Goal: Task Accomplishment & Management: Complete application form

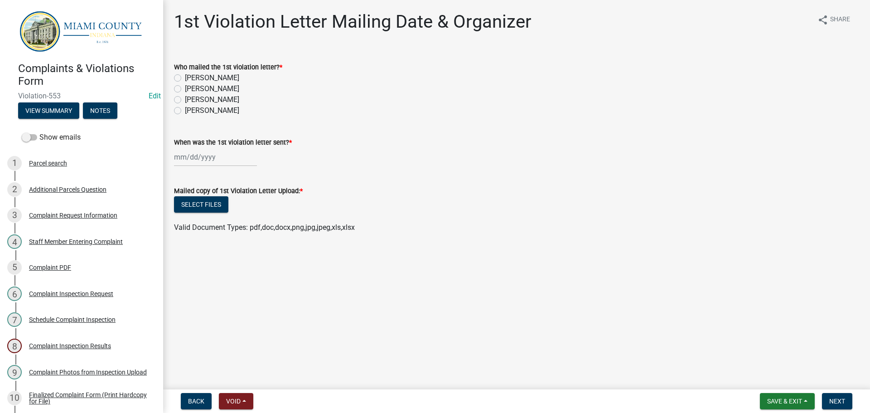
scroll to position [227, 0]
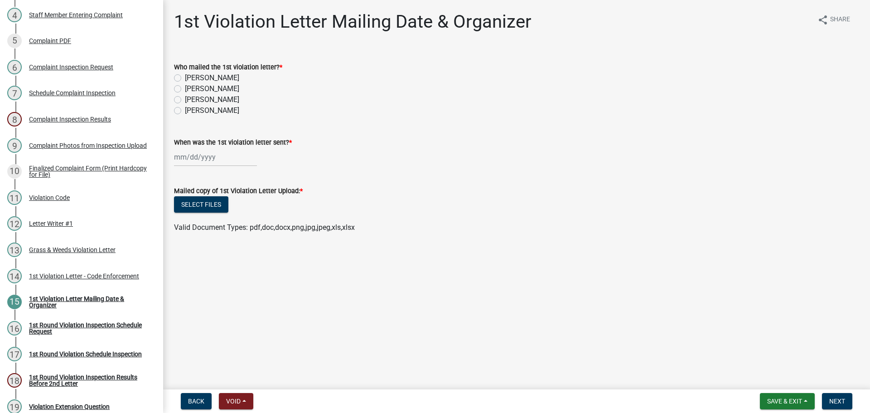
click at [185, 101] on label "[PERSON_NAME]" at bounding box center [212, 99] width 54 height 11
click at [185, 100] on input "[PERSON_NAME]" at bounding box center [188, 97] width 6 height 6
radio input "true"
select select "8"
select select "2025"
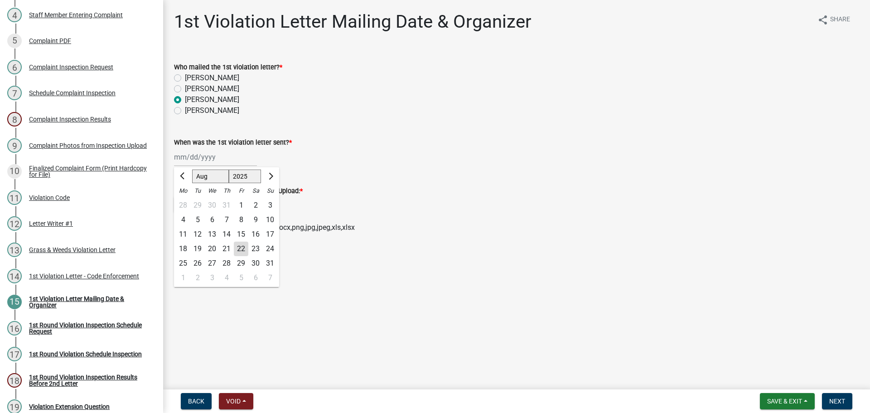
click at [205, 154] on div "[PERSON_NAME] Feb Mar Apr [PERSON_NAME][DATE] Oct Nov [DATE] 1526 1527 1528 152…" at bounding box center [215, 157] width 83 height 19
click at [241, 248] on div "22" at bounding box center [241, 248] width 14 height 14
type input "[DATE]"
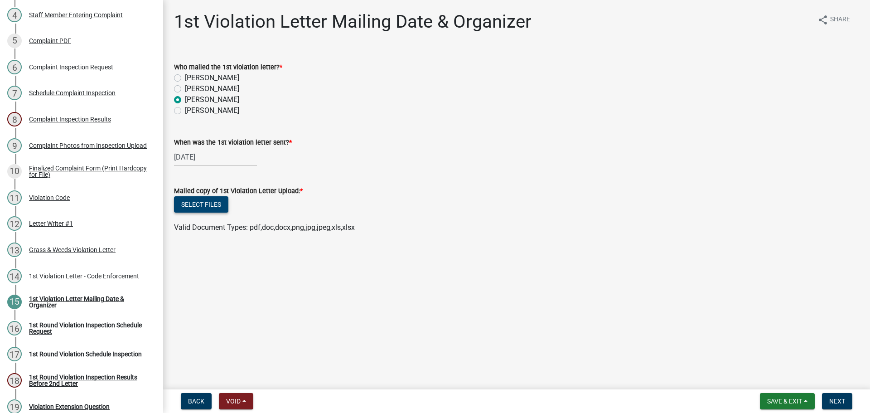
click at [214, 204] on button "Select files" at bounding box center [201, 204] width 54 height 16
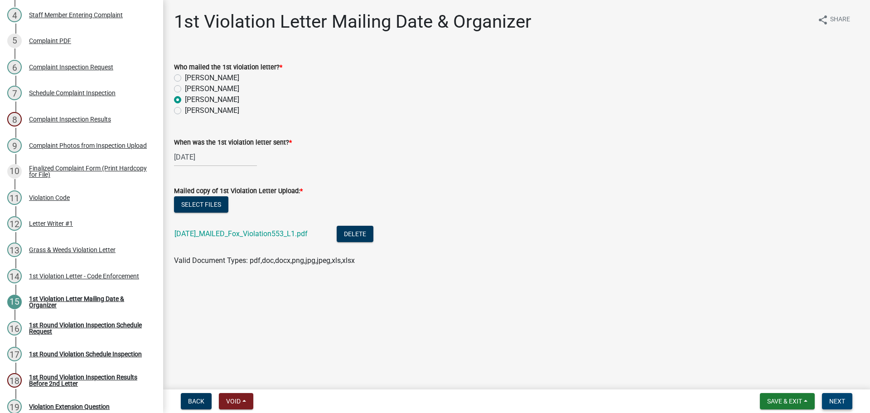
drag, startPoint x: 835, startPoint y: 399, endPoint x: 830, endPoint y: 399, distance: 5.9
click at [835, 399] on span "Next" at bounding box center [837, 400] width 16 height 7
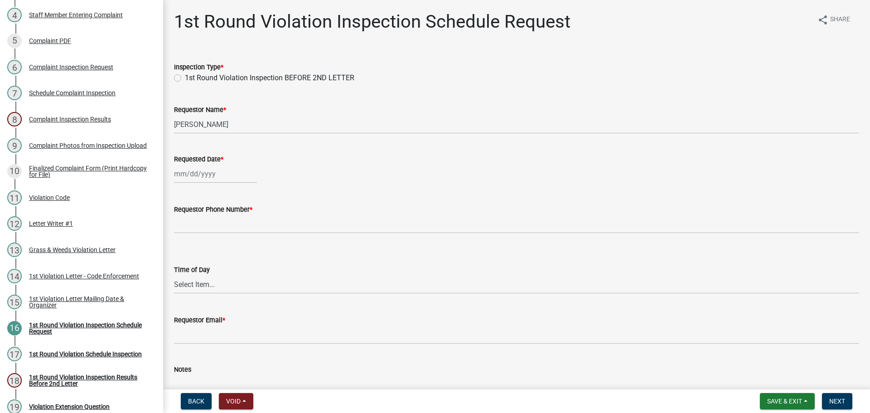
click at [185, 75] on label "1st Round Violation Inspection BEFORE 2ND LETTER" at bounding box center [269, 77] width 169 height 11
click at [185, 75] on input "1st Round Violation Inspection BEFORE 2ND LETTER" at bounding box center [188, 75] width 6 height 6
radio input "true"
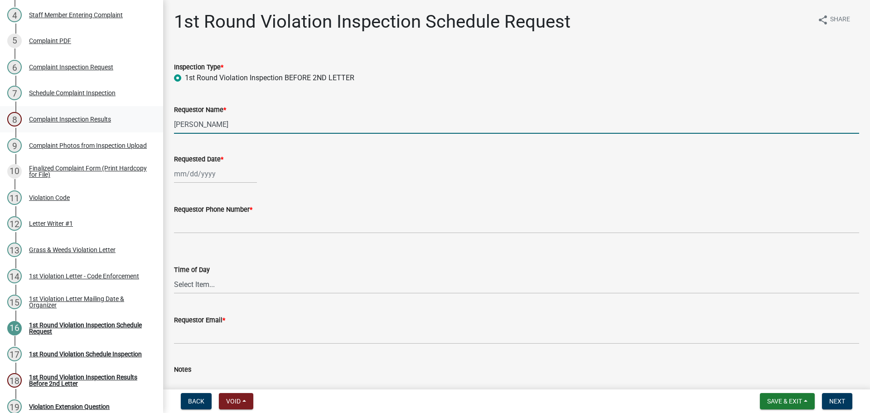
drag, startPoint x: 232, startPoint y: 124, endPoint x: 114, endPoint y: 128, distance: 117.9
click at [114, 128] on div "Complaints & Violations Form Violation-553 Edit View Summary Notes Show emails …" at bounding box center [435, 206] width 870 height 413
type input "[PERSON_NAME]"
select select "8"
select select "2025"
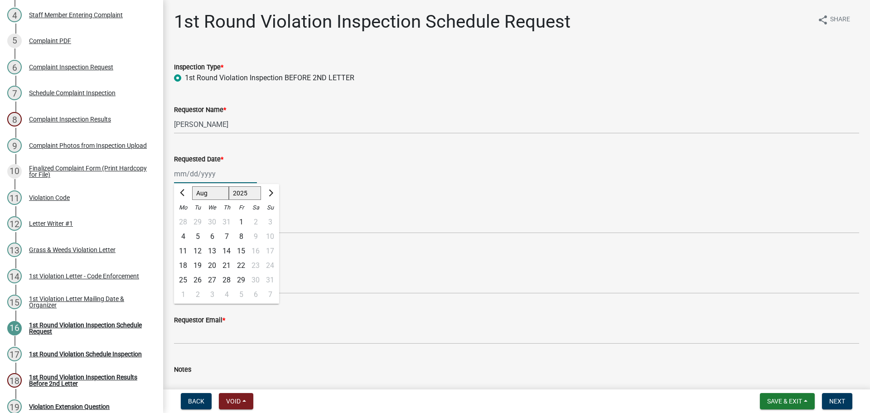
click at [196, 168] on div "[PERSON_NAME] Feb Mar Apr [PERSON_NAME][DATE] Oct Nov [DATE] 1526 1527 1528 152…" at bounding box center [215, 173] width 83 height 19
click at [245, 266] on div "22" at bounding box center [241, 265] width 14 height 14
type input "[DATE]"
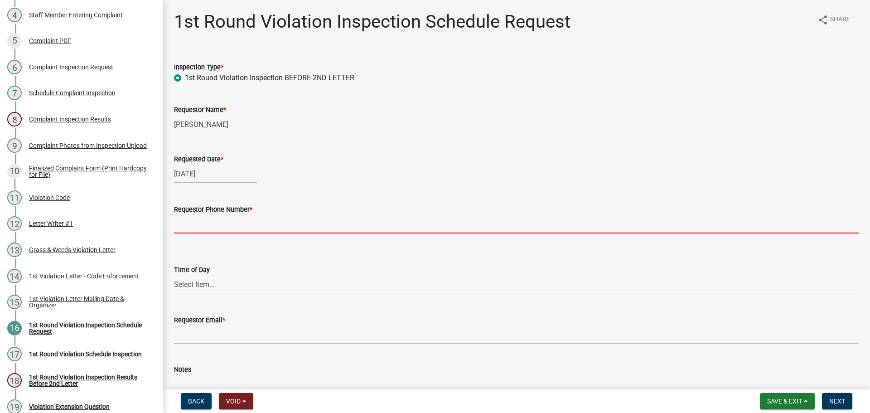
click at [198, 224] on input "Requestor Phone Number *" at bounding box center [516, 224] width 685 height 19
select select "8"
select select "2025"
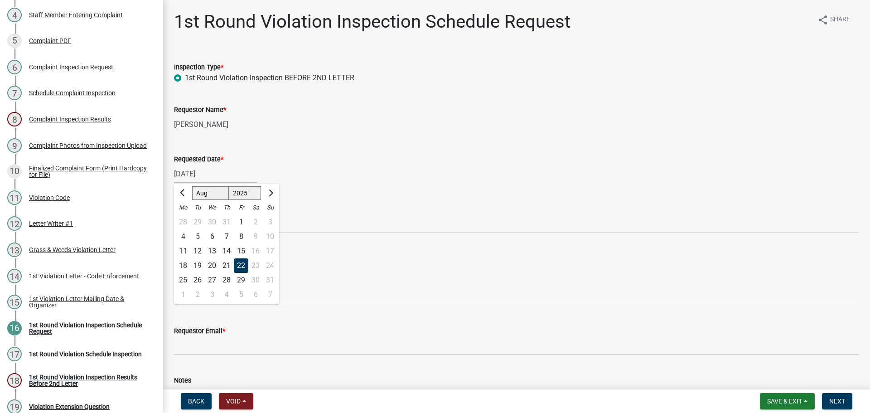
click at [203, 175] on div "[DATE] [PERSON_NAME] Apr May Jun [DATE] Aug Sep Oct Nov [DATE] 1526 1527 1528 1…" at bounding box center [215, 173] width 83 height 19
click at [183, 291] on div "1" at bounding box center [183, 294] width 14 height 14
type input "[DATE]"
click at [169, 201] on div "Requestor Phone Number * Required" at bounding box center [516, 217] width 699 height 53
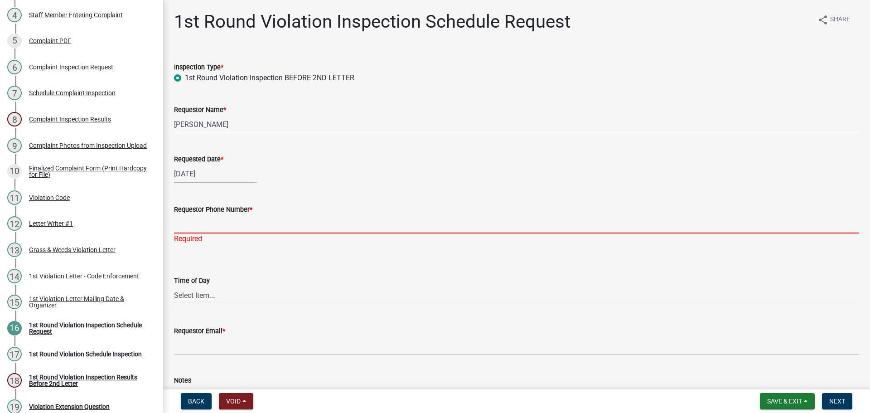
click at [202, 219] on input "Requestor Phone Number *" at bounding box center [516, 224] width 685 height 19
type input "000-000-0000"
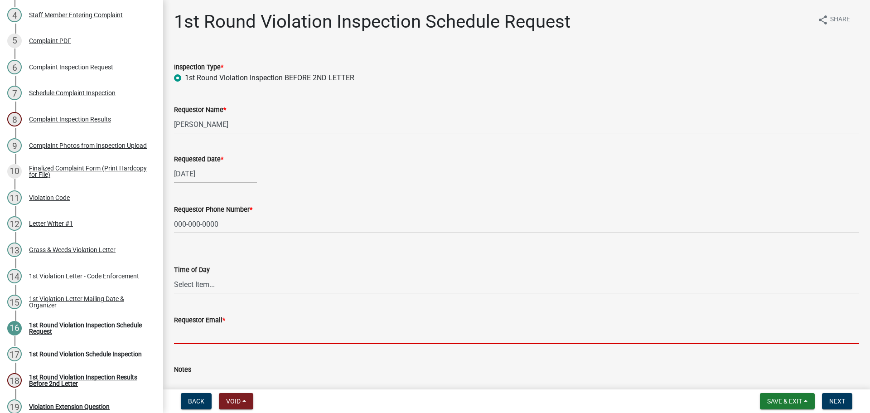
click at [214, 345] on wm-data-entity-input "Requestor Email *" at bounding box center [516, 326] width 685 height 49
type input "n"
type input "b"
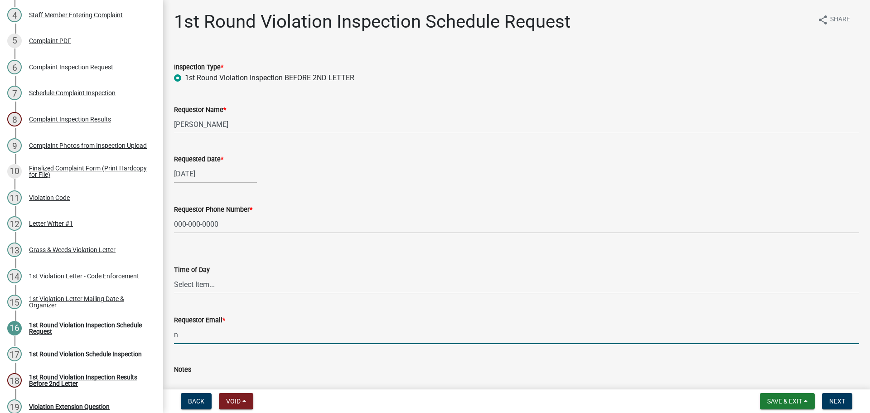
type input "[EMAIL_ADDRESS][DOMAIN_NAME]"
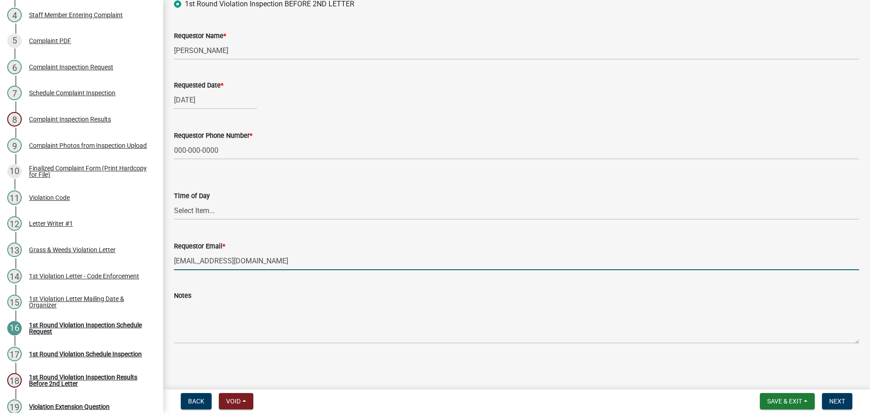
scroll to position [74, 0]
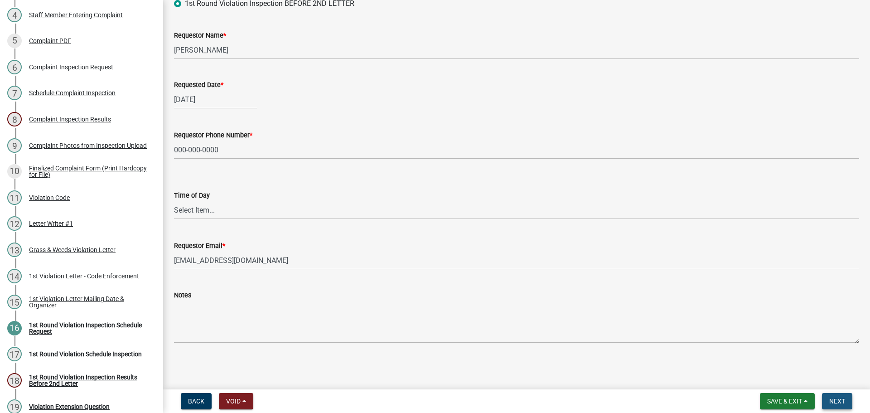
click at [843, 403] on span "Next" at bounding box center [837, 400] width 16 height 7
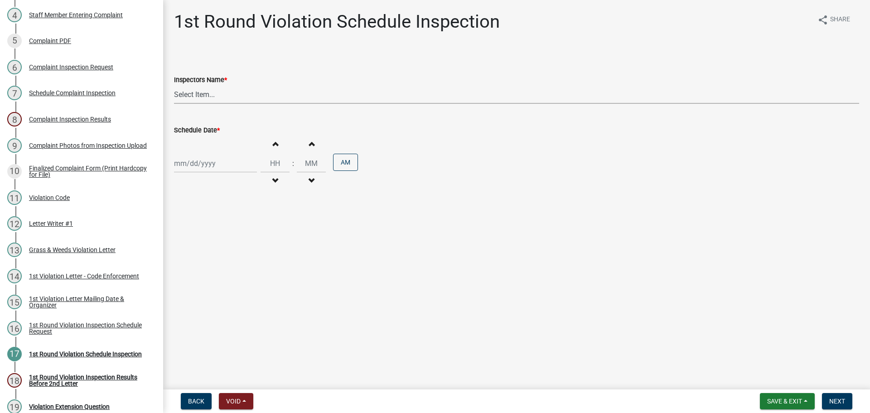
click at [212, 97] on select "Select Item... bmthomas ([PERSON_NAME]) croser ([PERSON_NAME]) [PERSON_NAME] ([…" at bounding box center [516, 94] width 685 height 19
select select "0324ce59-dc13-463c-88f6-21718b6e040a"
click at [174, 85] on select "Select Item... bmthomas ([PERSON_NAME]) croser ([PERSON_NAME]) [PERSON_NAME] ([…" at bounding box center [516, 94] width 685 height 19
click at [213, 160] on div at bounding box center [215, 163] width 83 height 19
select select "8"
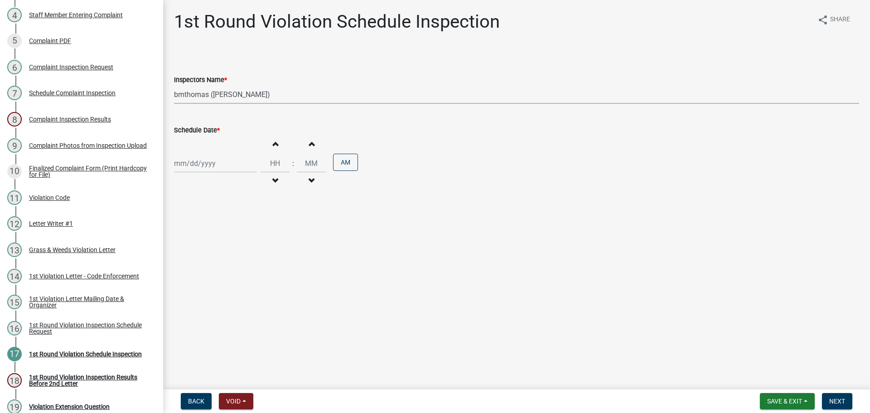
select select "2025"
click at [180, 281] on div "1" at bounding box center [183, 284] width 14 height 14
type input "[DATE]"
click at [843, 400] on span "Next" at bounding box center [837, 400] width 16 height 7
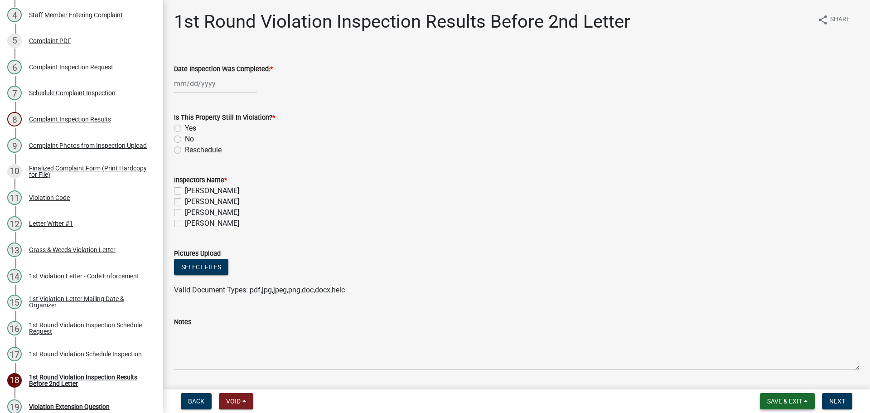
click at [782, 398] on span "Save & Exit" at bounding box center [784, 400] width 35 height 7
click at [770, 379] on button "Save & Exit" at bounding box center [778, 378] width 72 height 22
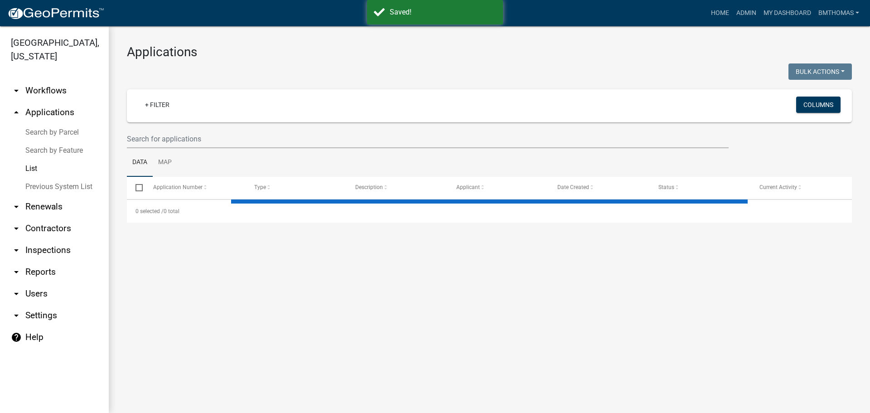
select select "3: 100"
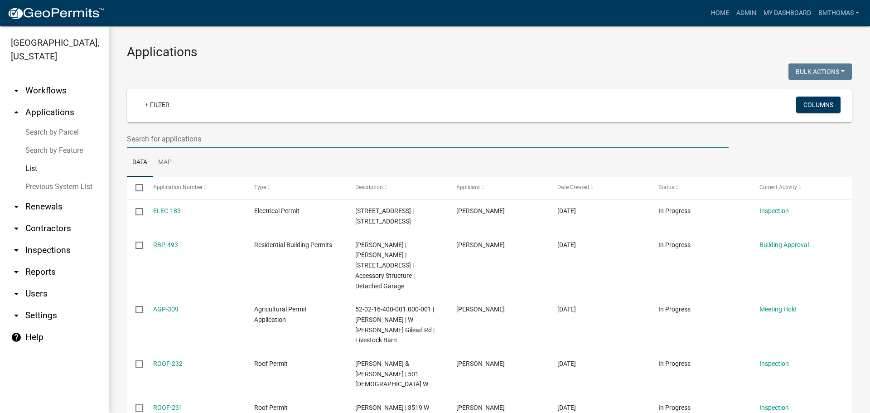
click at [179, 131] on input "text" at bounding box center [428, 139] width 602 height 19
click at [159, 143] on input "text" at bounding box center [428, 139] width 602 height 19
click at [202, 135] on input "text" at bounding box center [428, 139] width 602 height 19
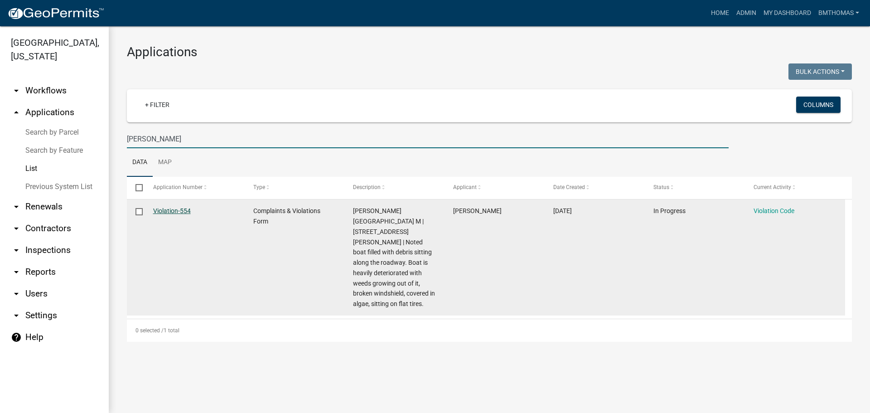
type input "[PERSON_NAME]"
click at [170, 212] on link "Violation-554" at bounding box center [172, 210] width 38 height 7
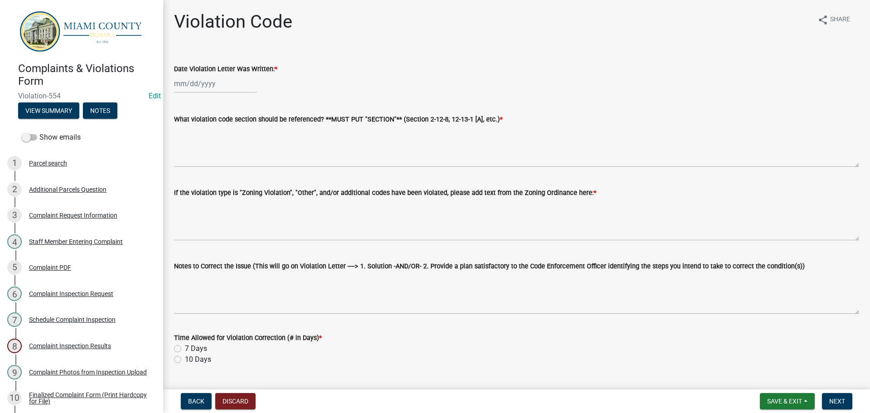
select select "8"
select select "2025"
click at [216, 83] on div "[PERSON_NAME] Feb Mar Apr [PERSON_NAME][DATE] Oct Nov [DATE] 1526 1527 1528 152…" at bounding box center [215, 83] width 83 height 19
click at [244, 173] on div "22" at bounding box center [241, 175] width 14 height 14
type input "[DATE]"
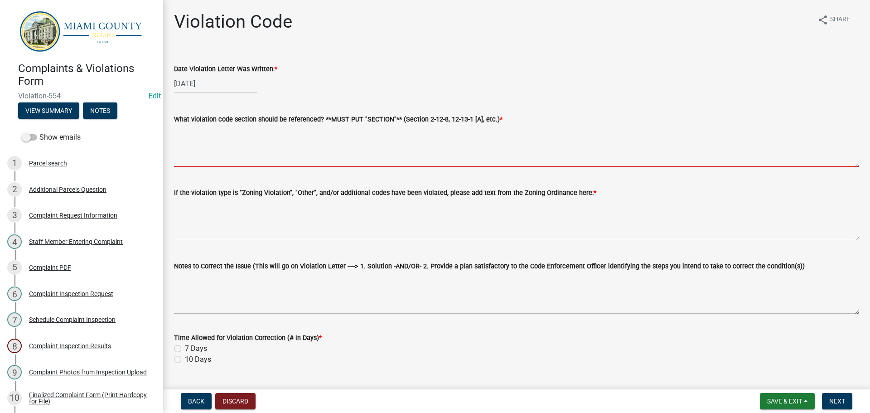
click at [245, 154] on textarea "What violation code section should be referenced? **MUST PUT "SECTION"** (Secti…" at bounding box center [516, 146] width 685 height 43
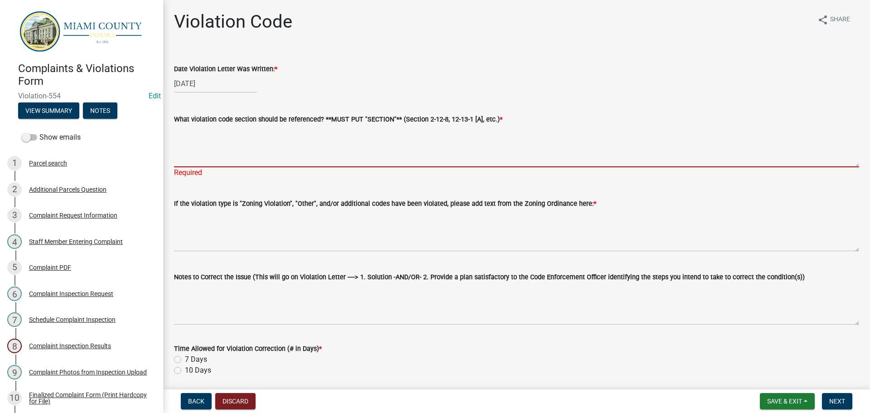
click at [223, 159] on textarea "What violation code section should be referenced? **MUST PUT "SECTION"** (Secti…" at bounding box center [516, 146] width 685 height 43
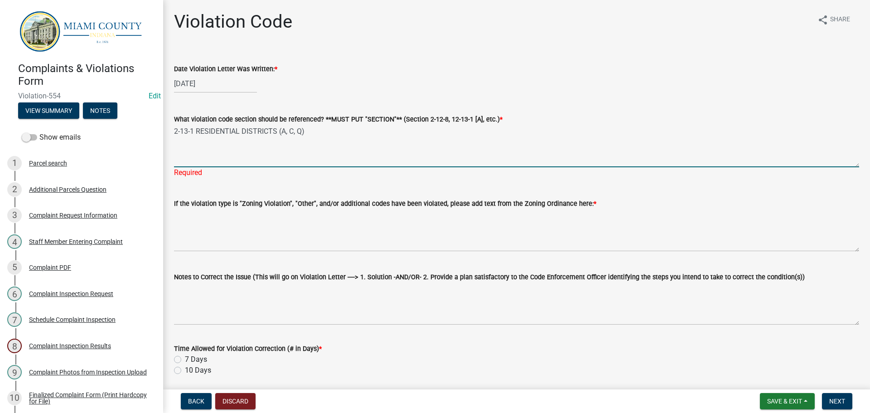
type textarea "2-13-1 RESIDENTIAL DISTRICTS (A, C, Q)"
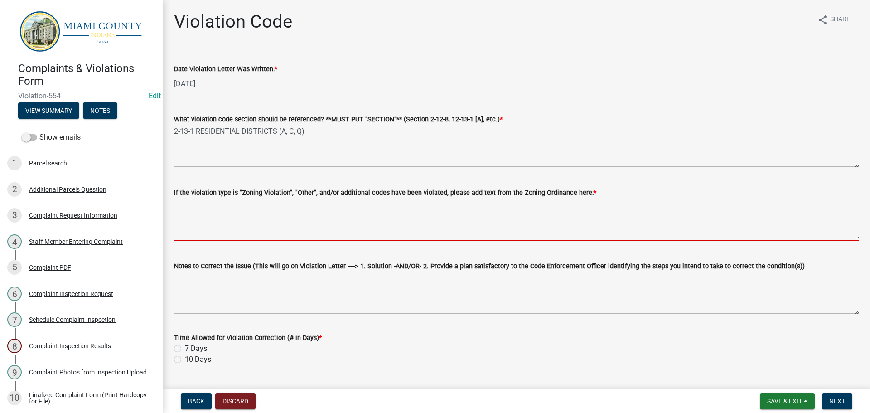
click at [223, 228] on textarea "If the violation type is "Zoning Violation", "Other", and/or additional codes h…" at bounding box center [516, 219] width 685 height 43
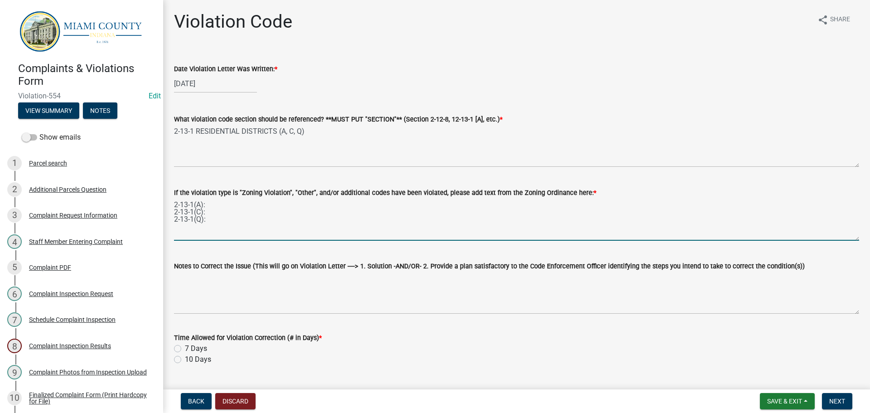
click at [227, 210] on textarea "2-13-1(A): 2-13-1(C): 2-13-1(Q):" at bounding box center [516, 219] width 685 height 43
click at [227, 205] on textarea "2-13-1(A): 2-13-1(C): 2-13-1(Q):" at bounding box center [516, 219] width 685 height 43
type textarea "2-13-1(A): 2-13-1(C): 2-13-1(Q):"
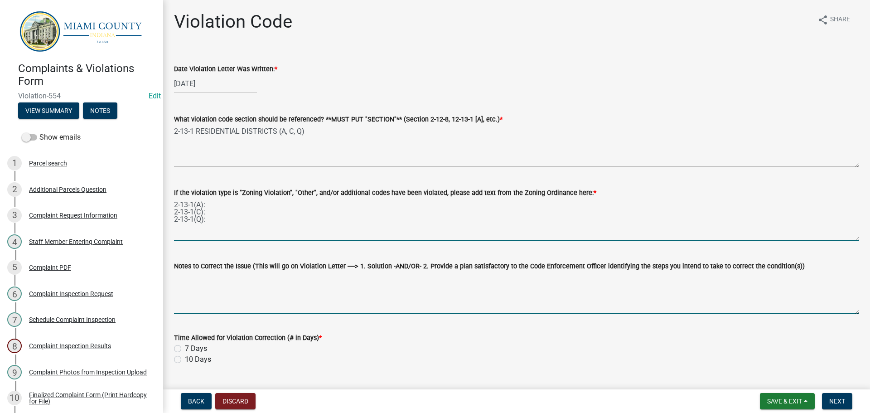
click at [224, 272] on textarea "Notes to Correct the Issue (This will go on Violation Letter ----> 1. Solution …" at bounding box center [516, 292] width 685 height 43
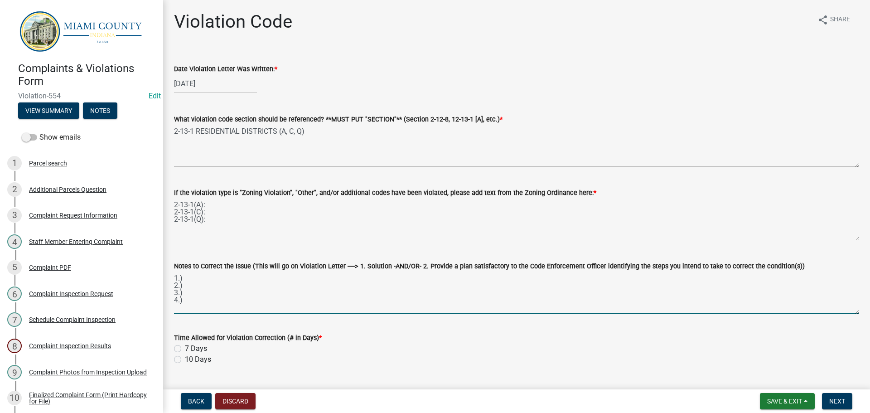
click at [205, 277] on textarea "1.) 2.) 3.) 4.)" at bounding box center [516, 292] width 685 height 43
click at [185, 285] on textarea "1.) Obtain current license plates for the unlicensed vehicle. 2.) 3.) 4.)" at bounding box center [516, 292] width 685 height 43
click at [225, 282] on textarea "1.) Obtain current license plates for the unlicensed vehicle. 2.) 3.) 4.)" at bounding box center [516, 292] width 685 height 43
click at [202, 285] on textarea "1.) Obtain current license plates for the unlicensed vehicle. 2.) 3.) 4.)" at bounding box center [516, 292] width 685 height 43
click at [210, 295] on textarea "1.) Obtain current license plates for the unlicensed vehicle. 2.) Ensure vehicl…" at bounding box center [516, 292] width 685 height 43
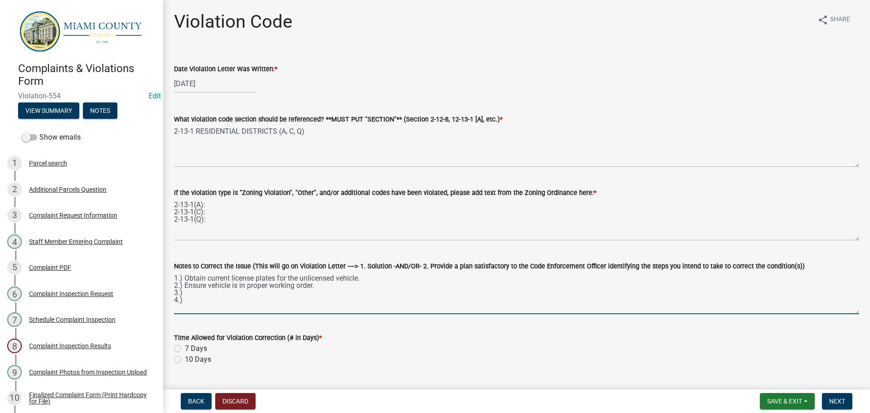
click at [314, 286] on textarea "1.) Obtain current license plates for the unlicensed vehicle. 2.) Ensure vehicl…" at bounding box center [516, 292] width 685 height 43
drag, startPoint x: 313, startPoint y: 287, endPoint x: 184, endPoint y: 282, distance: 128.8
click at [184, 282] on textarea "1.) Obtain current license plates for the unlicensed vehicle. 2.) Ensure vehicl…" at bounding box center [516, 292] width 685 height 43
click at [318, 290] on textarea "1.) Obtain current license plates for the unlicensed vehicle. 2.) Ensure vehicl…" at bounding box center [516, 292] width 685 height 43
click at [241, 285] on textarea "1.) Obtain current license plates for the unlicensed vehicle. 2.) Ensure vehicl…" at bounding box center [516, 292] width 685 height 43
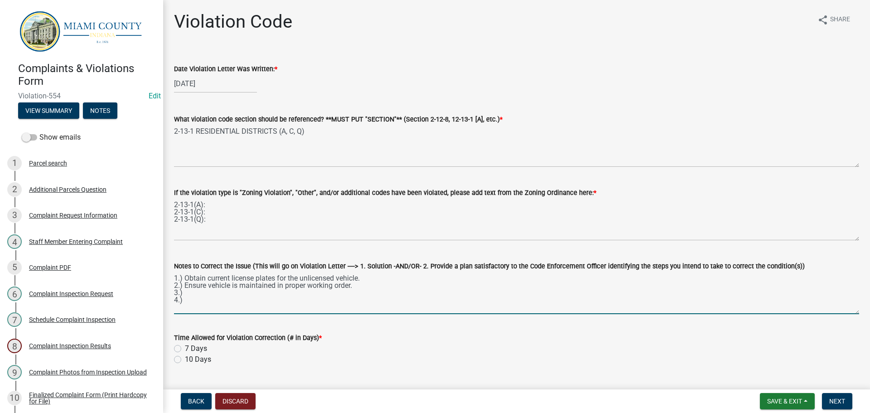
click at [352, 287] on textarea "1.) Obtain current license plates for the unlicensed vehicle. 2.) Ensure vehicl…" at bounding box center [516, 292] width 685 height 43
click at [181, 296] on textarea "1.) Obtain current license plates for the unlicensed vehicle. 2.) Ensure vehicl…" at bounding box center [516, 292] width 685 height 43
click at [198, 290] on textarea "1.) Obtain current license plates for the unlicensed vehicle. 2.) Ensure vehicl…" at bounding box center [516, 292] width 685 height 43
click at [360, 278] on textarea "1.) Obtain current license plates for the unlicensed vehicle. 2.) Ensure vehicl…" at bounding box center [516, 292] width 685 height 43
drag, startPoint x: 362, startPoint y: 278, endPoint x: 288, endPoint y: 277, distance: 73.9
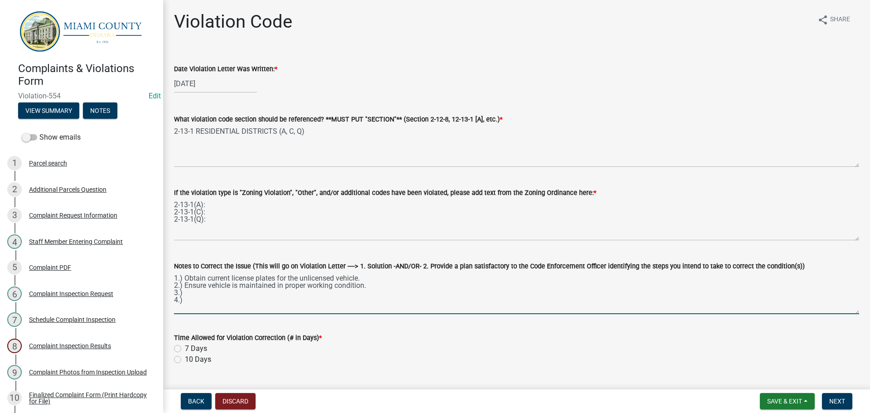
click at [288, 277] on textarea "1.) Obtain current license plates for the unlicensed vehicle. 2.) Ensure vehicl…" at bounding box center [516, 292] width 685 height 43
click at [230, 295] on textarea "1.) Obtain current license plates for any vehicle currently without. 2.) Ensure…" at bounding box center [516, 292] width 685 height 43
click at [323, 305] on textarea "1.) Obtain current license plates for any vehicle currently without. 2.) Ensure…" at bounding box center [516, 292] width 685 height 43
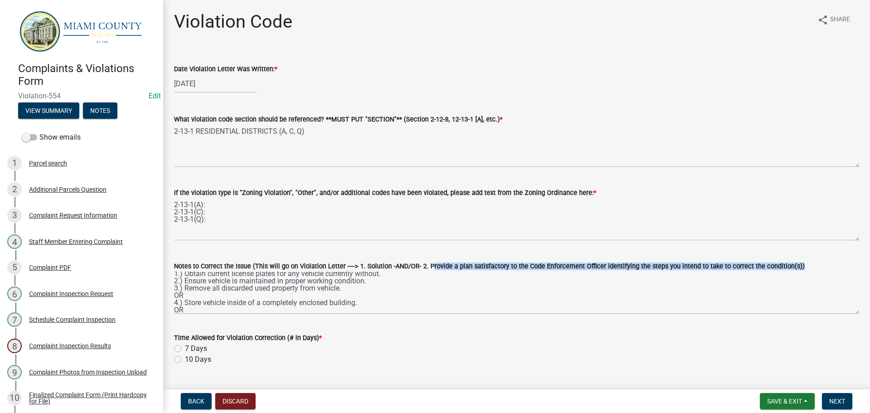
drag, startPoint x: 423, startPoint y: 264, endPoint x: 785, endPoint y: 266, distance: 362.0
click at [785, 266] on label "Notes to Correct the Issue (This will go on Violation Letter ----> 1. Solution …" at bounding box center [489, 266] width 631 height 6
copy label "Provide a plan satisfactory to the Code Enforcement Officer identifying the ste…"
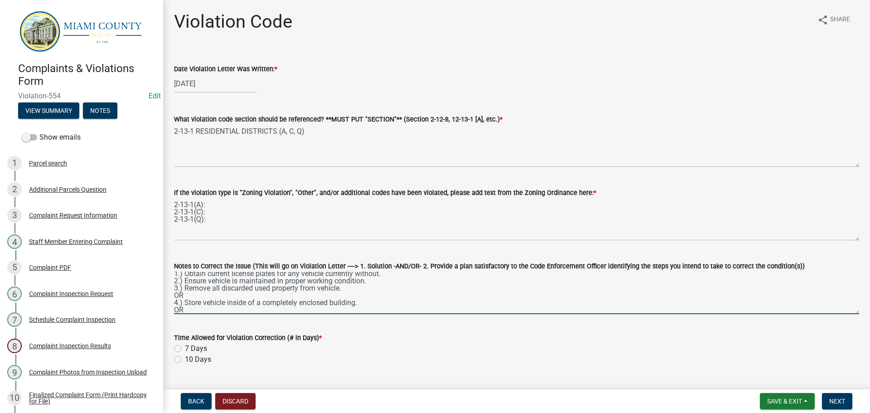
click at [206, 309] on textarea "1.) Obtain current license plates for any vehicle currently without. 2.) Ensure…" at bounding box center [516, 292] width 685 height 43
paste textarea "Provide a plan satisfactory to the Code Enforcement Officer identifying the ste…"
click at [175, 300] on textarea "1.) Obtain current license plates for any vehicle currently without. 2.) Ensure…" at bounding box center [516, 292] width 685 height 43
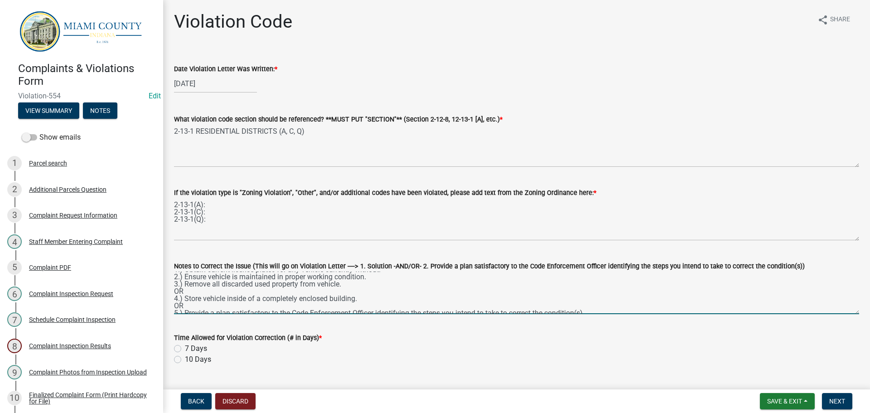
scroll to position [14, 0]
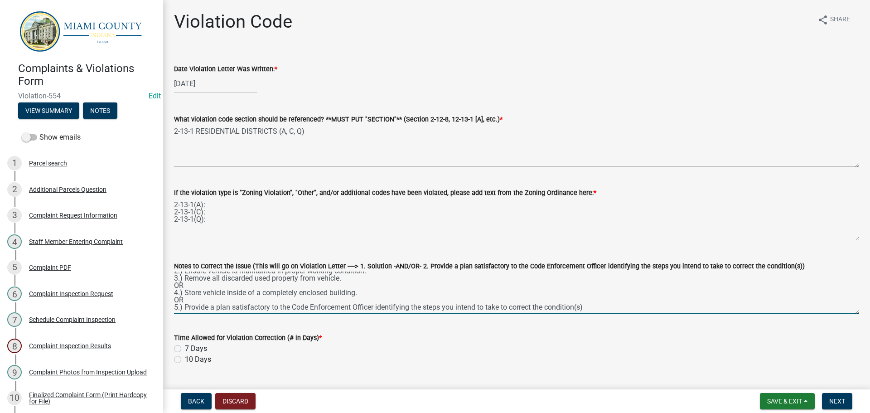
click at [319, 283] on textarea "1.) Obtain current license plates for any vehicle currently without. 2.) Ensure…" at bounding box center [516, 292] width 685 height 43
click at [317, 279] on textarea "1.) Obtain current license plates for any vehicle currently without. 2.) Ensure…" at bounding box center [516, 292] width 685 height 43
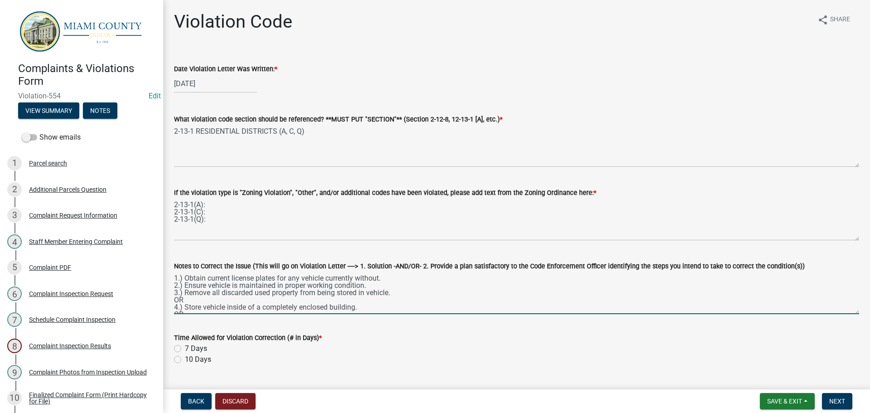
drag, startPoint x: 391, startPoint y: 276, endPoint x: 184, endPoint y: 290, distance: 208.0
click at [184, 290] on textarea "1.) Obtain current license plates for any vehicle currently without. 2.) Ensure…" at bounding box center [516, 292] width 685 height 43
click at [336, 294] on textarea "1.) Obtain current license plates for any vehicle currently without. 2.) Ensure…" at bounding box center [516, 292] width 685 height 43
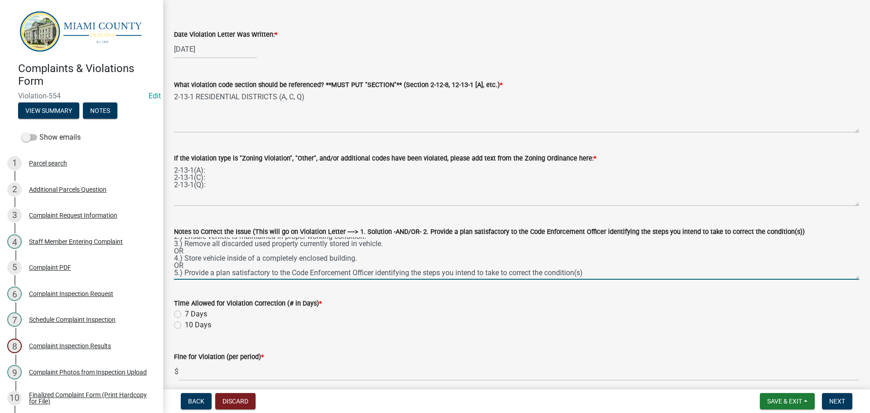
scroll to position [91, 0]
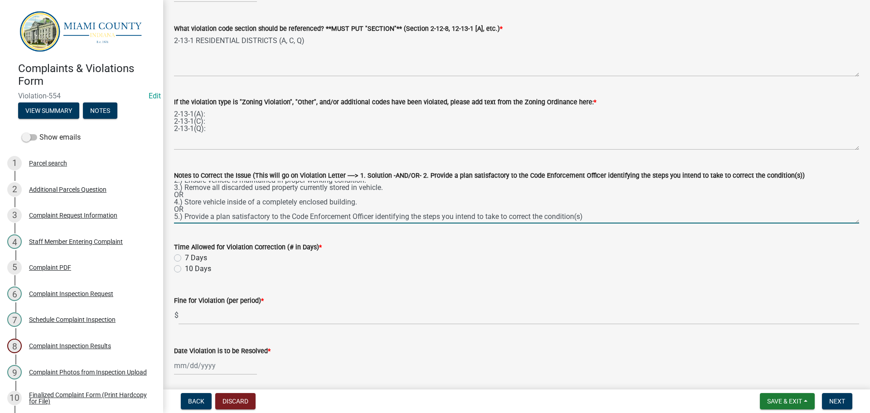
type textarea "1.) Obtain current license plates for any vehicle currently without. 2.) Ensure…"
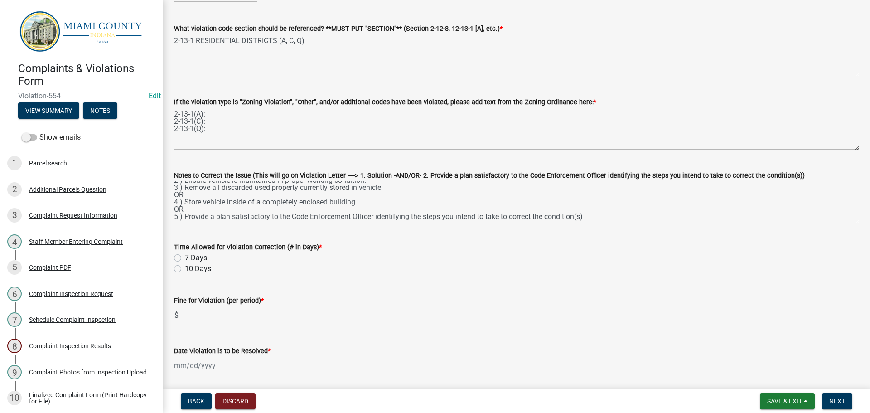
click at [185, 268] on label "10 Days" at bounding box center [198, 268] width 26 height 11
click at [185, 268] on input "10 Days" at bounding box center [188, 266] width 6 height 6
radio input "true"
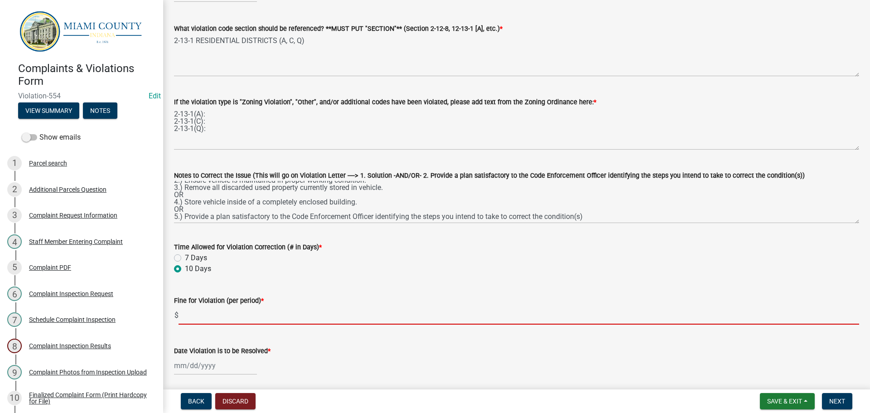
click at [240, 316] on input "text" at bounding box center [519, 315] width 680 height 19
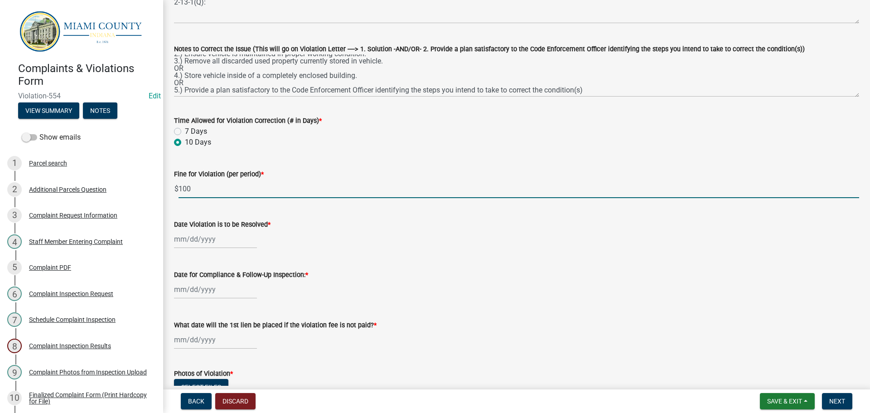
scroll to position [227, 0]
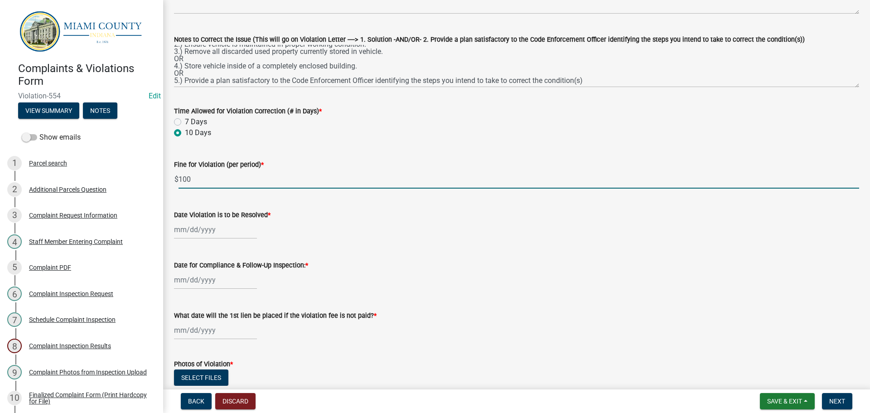
type input "100"
click at [194, 229] on div at bounding box center [215, 229] width 83 height 19
select select "8"
select select "2025"
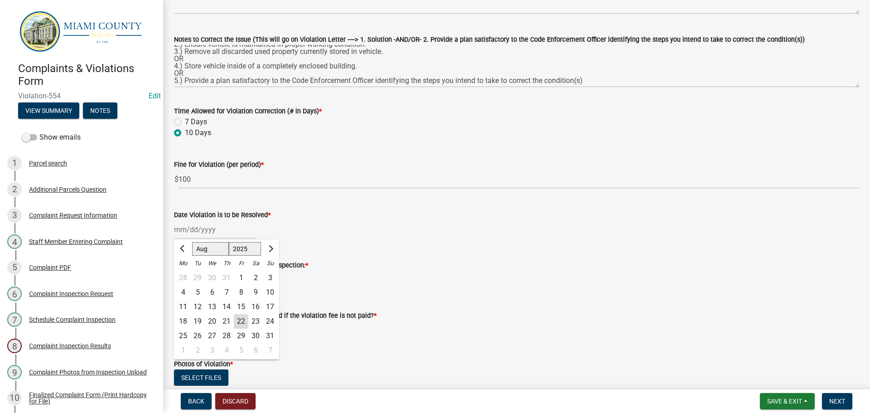
click at [184, 352] on div "1" at bounding box center [183, 350] width 14 height 14
type input "[DATE]"
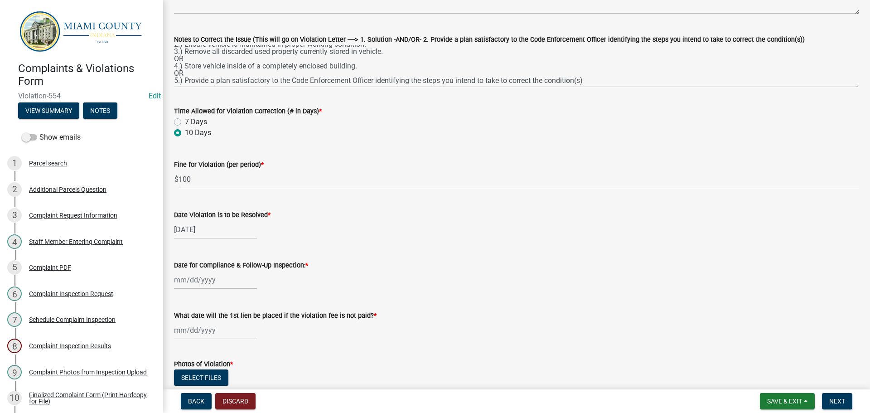
click at [201, 273] on div at bounding box center [215, 279] width 83 height 19
select select "8"
select select "2025"
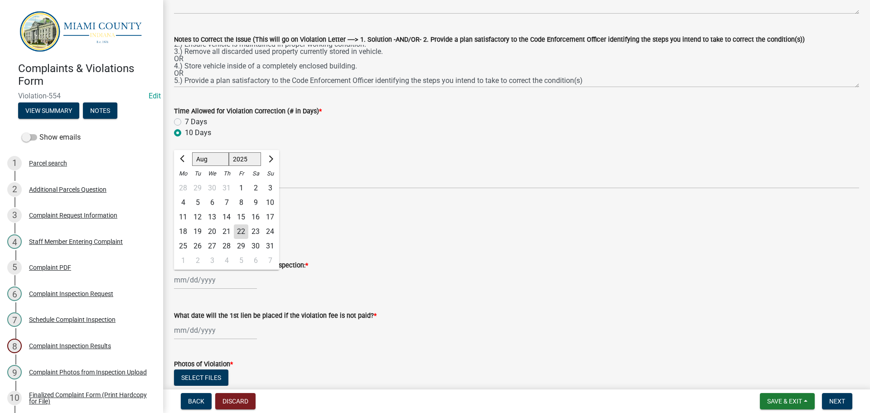
click at [199, 263] on div "2" at bounding box center [197, 260] width 14 height 14
type input "[DATE]"
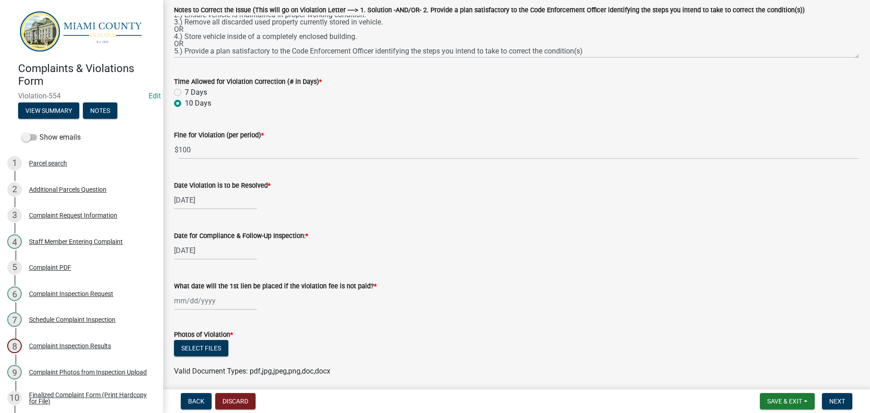
scroll to position [272, 0]
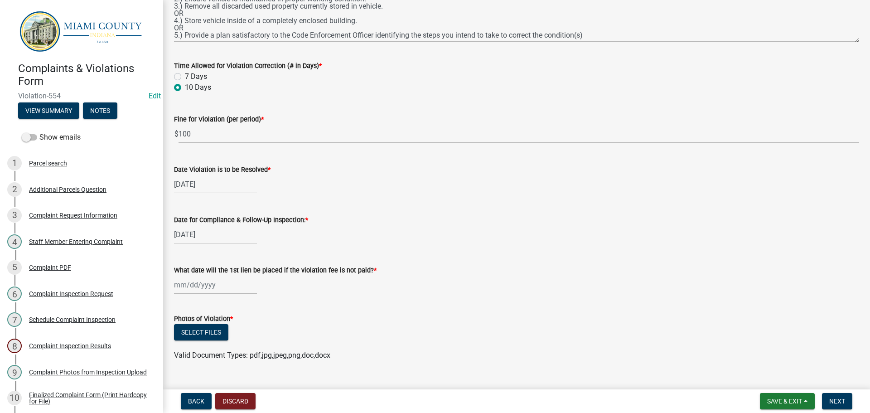
click at [198, 282] on div at bounding box center [215, 284] width 83 height 19
select select "8"
select select "2025"
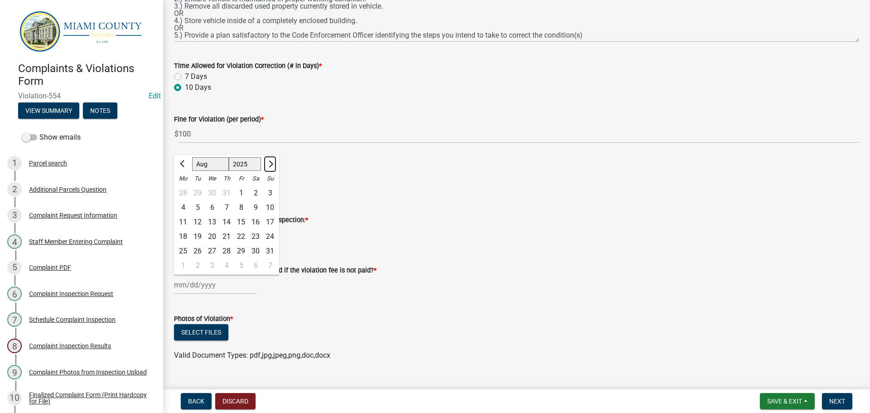
click at [267, 164] on span "Next month" at bounding box center [269, 163] width 7 height 7
select select "10"
click at [228, 191] on div "2" at bounding box center [226, 193] width 14 height 14
type input "[DATE]"
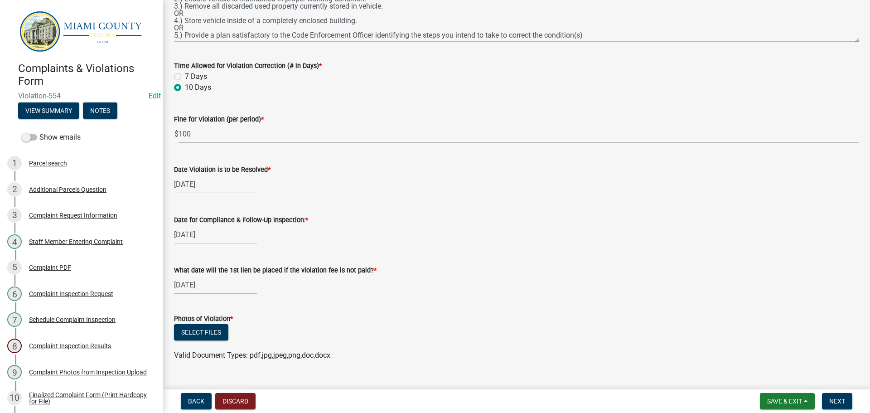
click at [300, 303] on form "Photos of Violation * Select files Valid Document Types: pdf,jpg,jpeg,png,doc,d…" at bounding box center [516, 331] width 685 height 58
click at [215, 328] on button "Select files" at bounding box center [201, 332] width 54 height 16
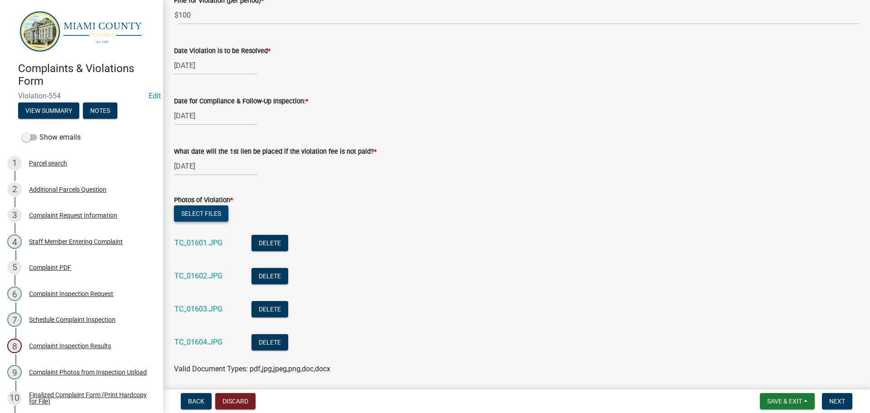
scroll to position [423, 0]
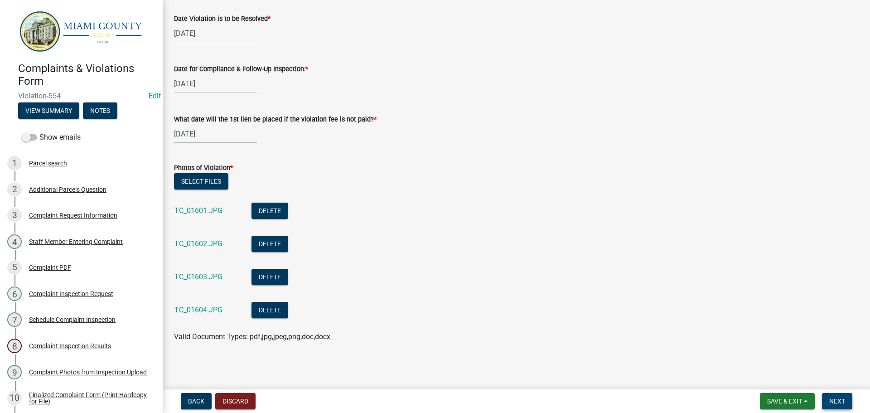
click at [837, 404] on span "Next" at bounding box center [837, 400] width 16 height 7
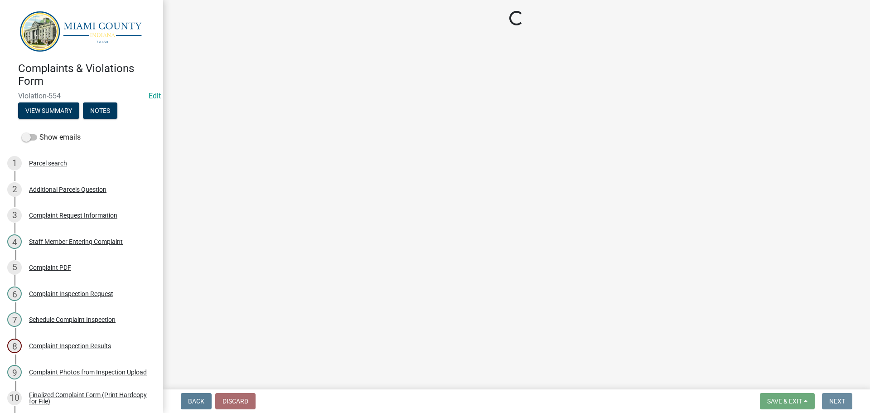
scroll to position [0, 0]
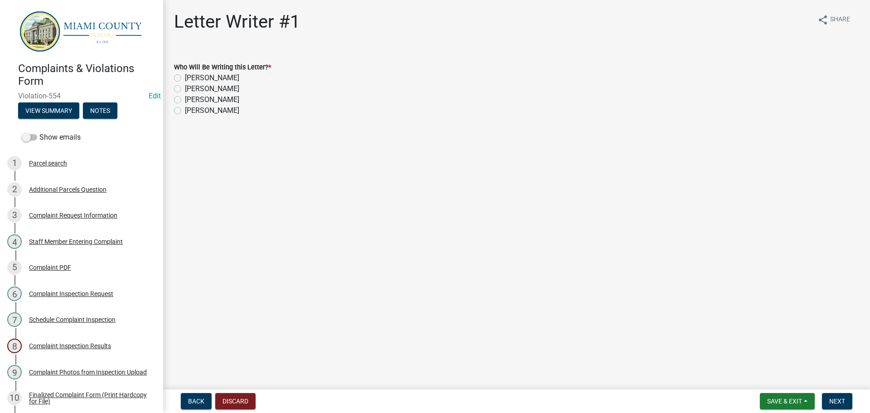
click at [185, 101] on label "[PERSON_NAME]" at bounding box center [212, 99] width 54 height 11
click at [185, 100] on input "[PERSON_NAME]" at bounding box center [188, 97] width 6 height 6
radio input "true"
click at [840, 402] on span "Next" at bounding box center [837, 400] width 16 height 7
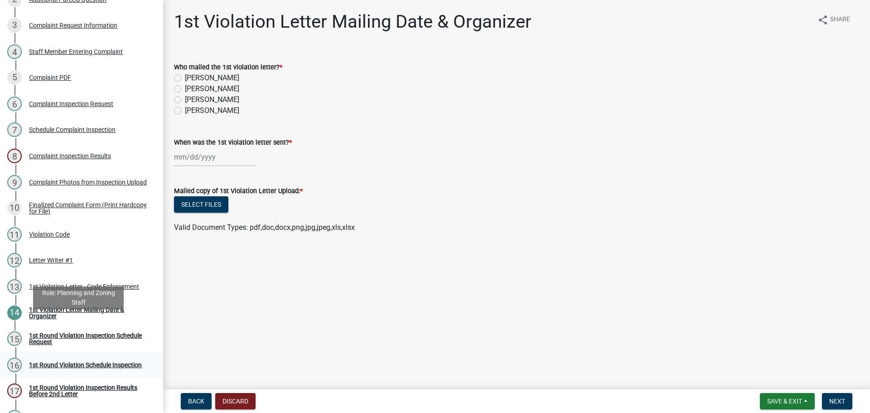
scroll to position [227, 0]
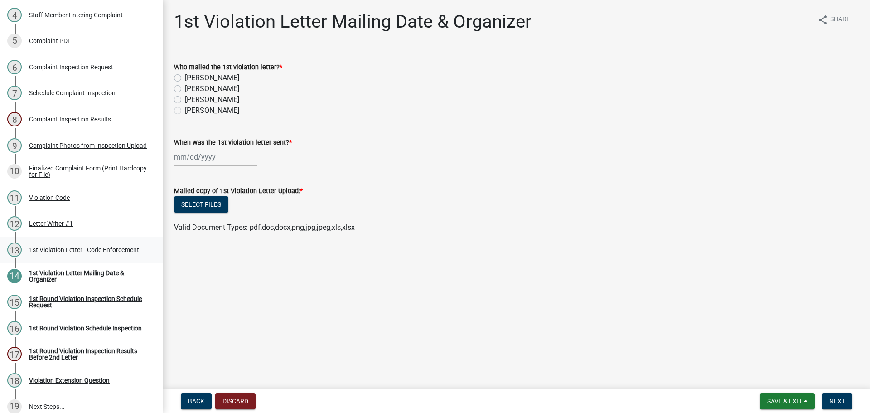
click at [62, 252] on div "13 1st Violation Letter - Code Enforcement" at bounding box center [77, 249] width 141 height 14
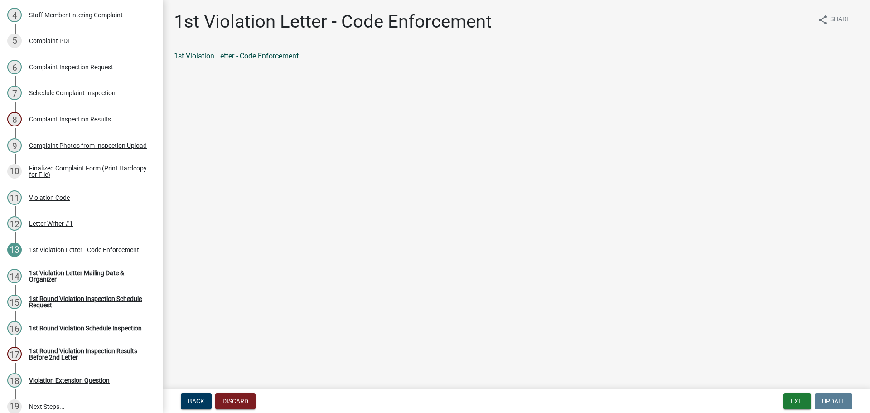
click at [233, 54] on link "1st Violation Letter - Code Enforcement" at bounding box center [236, 56] width 125 height 9
click at [45, 194] on div "Violation Code" at bounding box center [49, 197] width 41 height 6
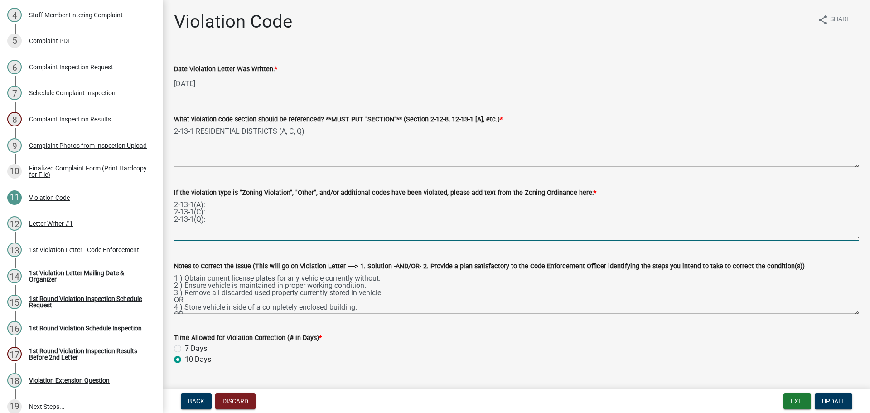
click at [219, 212] on textarea "2-13-1(A): 2-13-1(C): 2-13-1(Q):" at bounding box center [516, 219] width 685 height 43
paste textarea "(C) Recreational vehicles may be parked in front or on the street for loading a…"
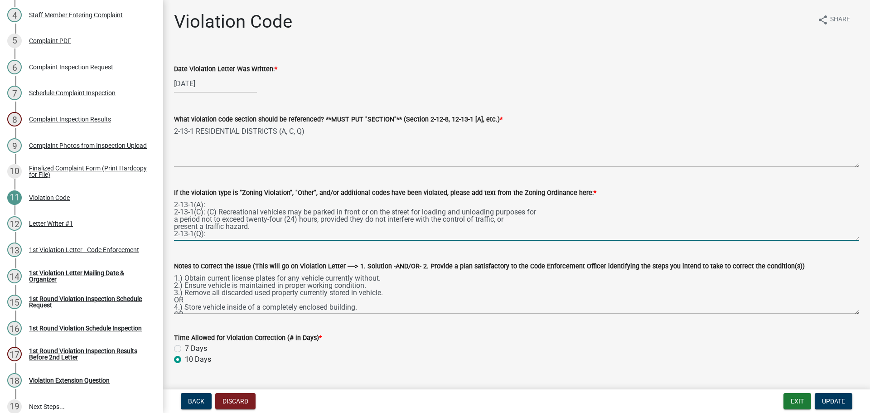
click at [220, 211] on textarea "2-13-1(A): 2-13-1(C): (C) Recreational vehicles may be parked in front or on th…" at bounding box center [516, 219] width 685 height 43
click at [174, 217] on textarea "2-13-1(A): 2-13-1(C): Recreational vehicles may be parked in front or on the st…" at bounding box center [516, 219] width 685 height 43
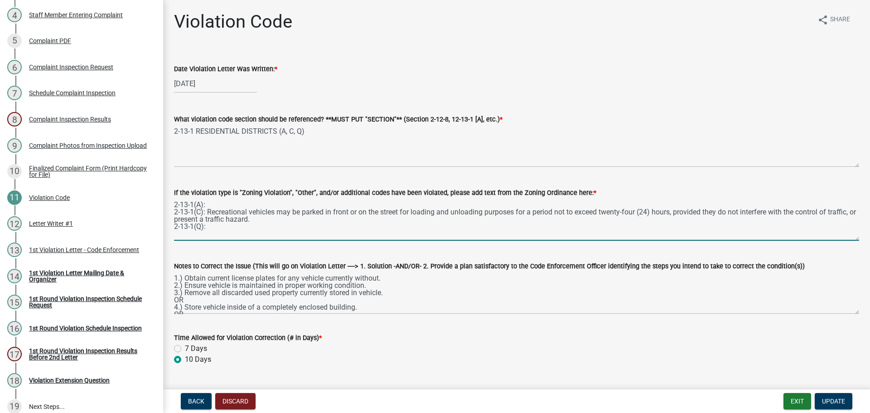
click at [174, 227] on textarea "2-13-1(A): 2-13-1(C): Recreational vehicles may be parked in front or on the st…" at bounding box center [516, 219] width 685 height 43
click at [218, 205] on textarea "2-13-1(A): 2-13-1(C): Recreational vehicles may be parked in front or on the st…" at bounding box center [516, 219] width 685 height 43
paste textarea "(A) Automotive vehicles, including Campers and Motor Homes, of any kind or type…"
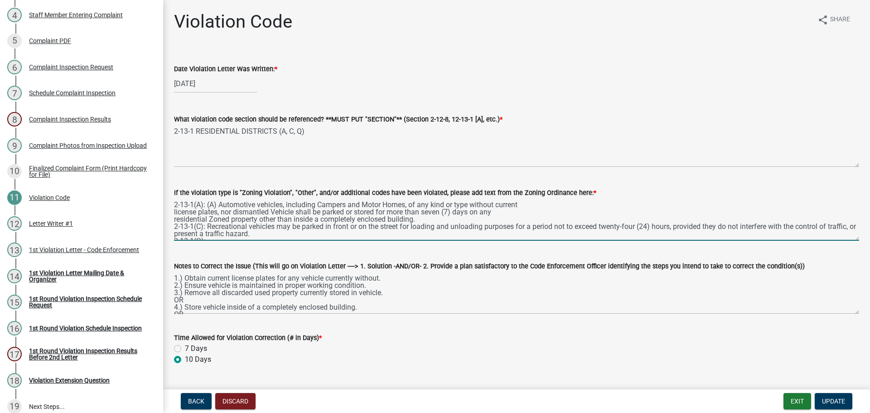
click at [219, 206] on textarea "2-13-1(A): (A) Automotive vehicles, including Campers and Motor Homes, of any k…" at bounding box center [516, 219] width 685 height 43
click at [174, 212] on textarea "2-13-1(A): Automotive vehicles, including Campers and Motor Homes, of any kind …" at bounding box center [516, 219] width 685 height 43
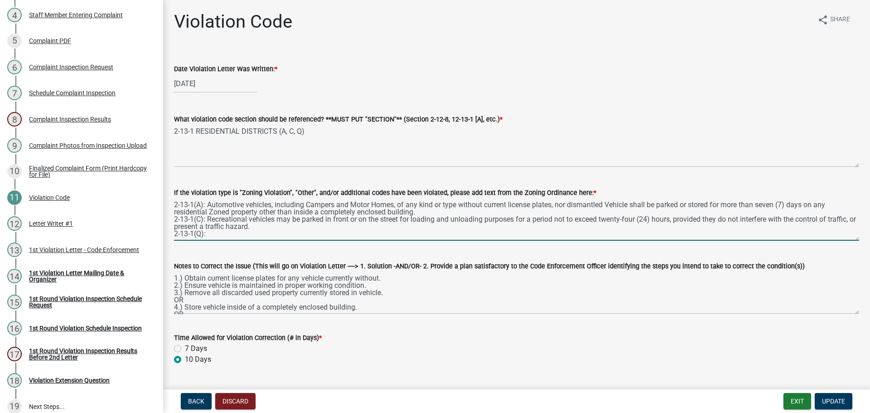
click at [174, 211] on textarea "2-13-1(A): Automotive vehicles, including Campers and Motor Homes, of any kind …" at bounding box center [516, 219] width 685 height 43
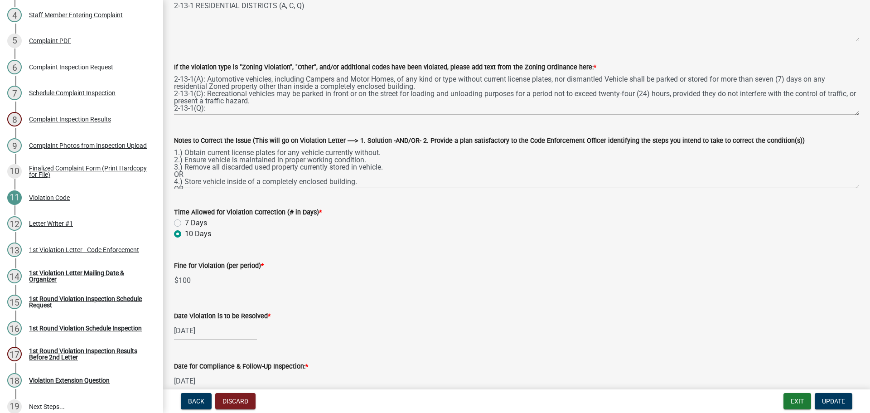
scroll to position [45, 0]
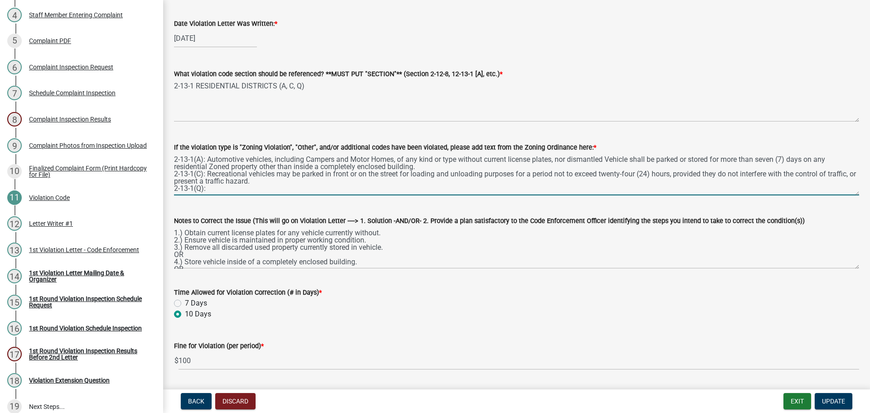
click at [221, 189] on textarea "2-13-1(A): Automotive vehicles, including Campers and Motor Homes, of any kind …" at bounding box center [516, 174] width 685 height 43
paste textarea "(Q) No vehicle, part of vehicle, semi-trailer, camper trailer, or mobile home s…"
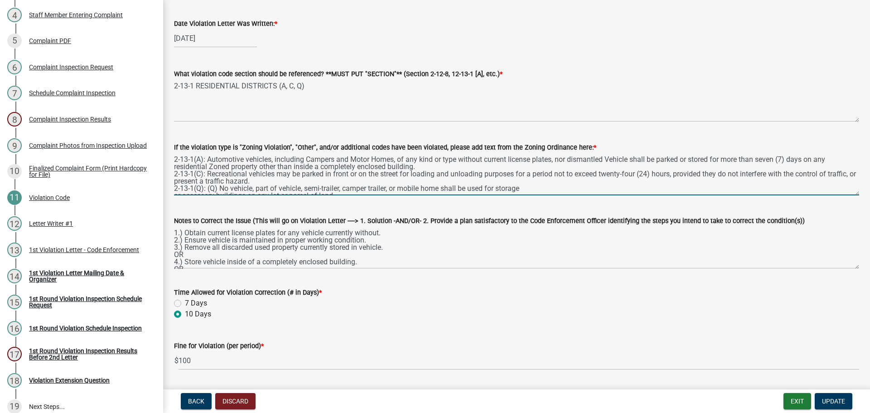
scroll to position [5, 0]
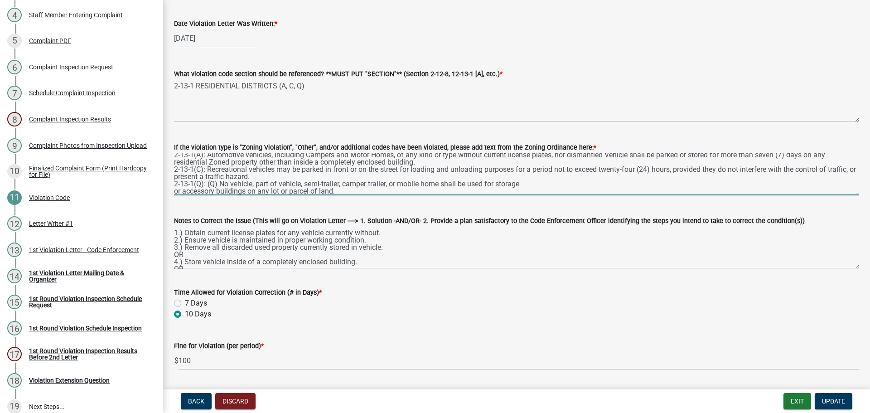
click at [174, 192] on textarea "2-13-1(A): Automotive vehicles, including Campers and Motor Homes, of any kind …" at bounding box center [516, 174] width 685 height 43
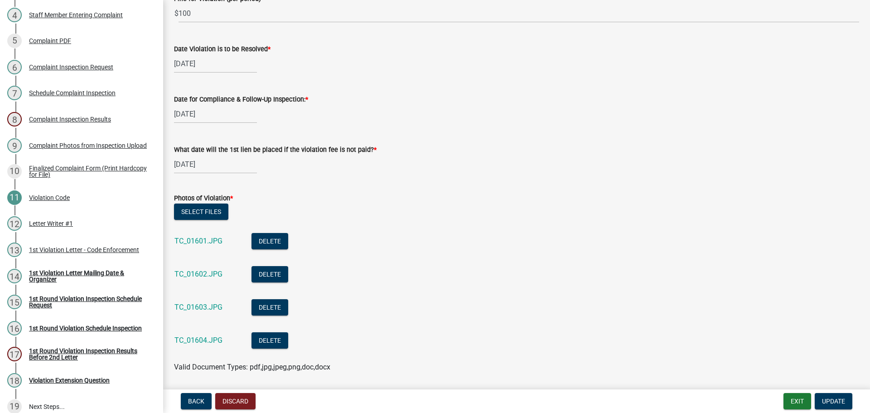
scroll to position [423, 0]
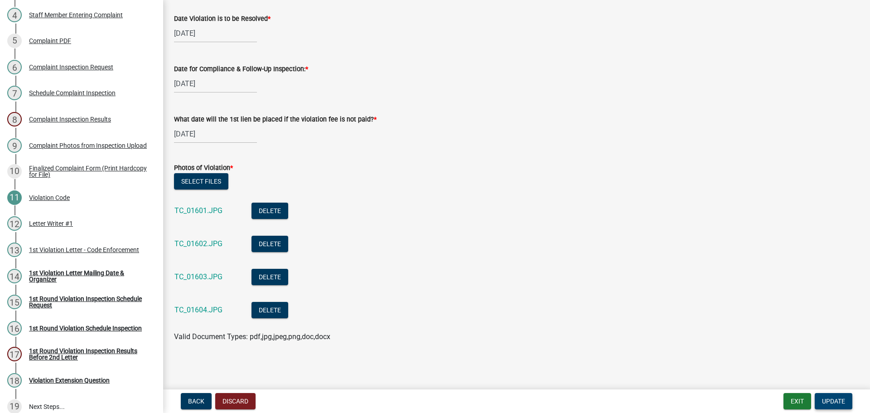
type textarea "2-13-1(A): Automotive vehicles, including Campers and Motor Homes, of any kind …"
click at [839, 400] on span "Update" at bounding box center [833, 400] width 23 height 7
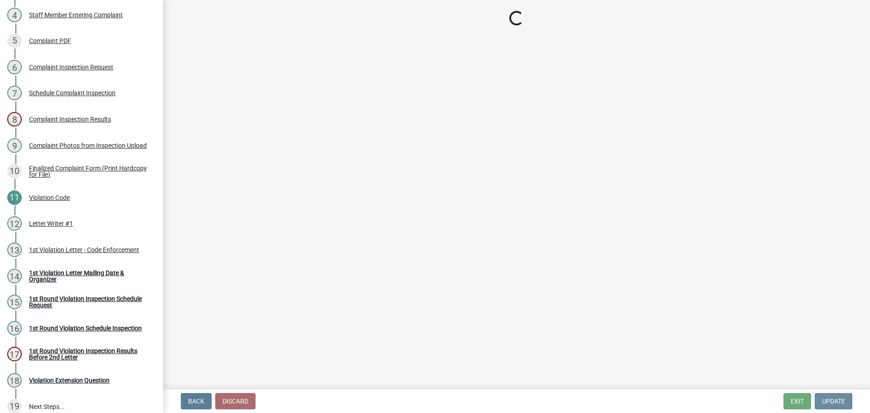
scroll to position [0, 0]
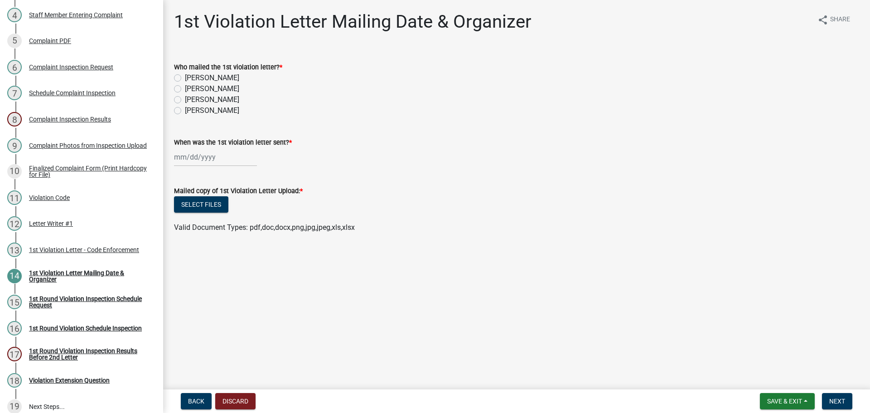
click at [185, 99] on label "[PERSON_NAME]" at bounding box center [212, 99] width 54 height 11
click at [185, 99] on input "[PERSON_NAME]" at bounding box center [188, 97] width 6 height 6
radio input "true"
click at [200, 157] on div at bounding box center [215, 157] width 83 height 19
select select "8"
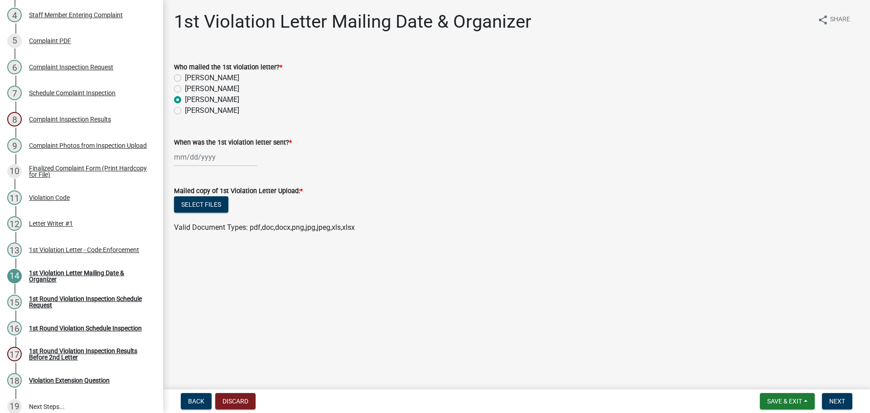
select select "2025"
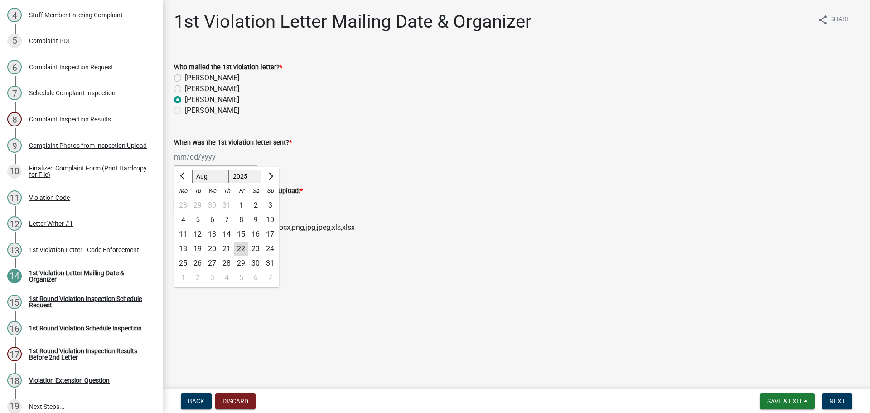
click at [241, 251] on div "22" at bounding box center [241, 248] width 14 height 14
type input "[DATE]"
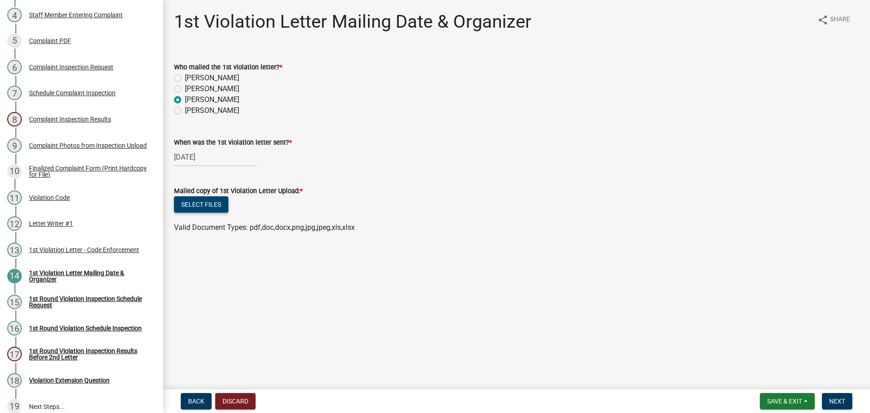
click at [202, 202] on button "Select files" at bounding box center [201, 204] width 54 height 16
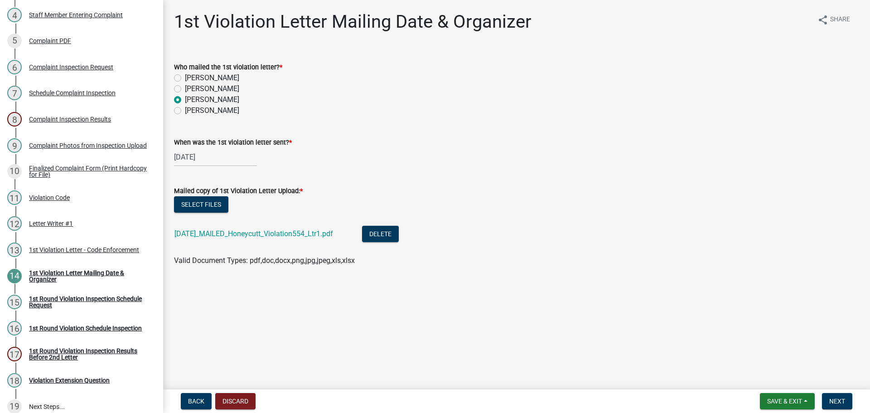
click at [854, 399] on form "Save & Exit Save Save & Exit Next" at bounding box center [806, 401] width 100 height 16
click at [835, 400] on span "Next" at bounding box center [837, 400] width 16 height 7
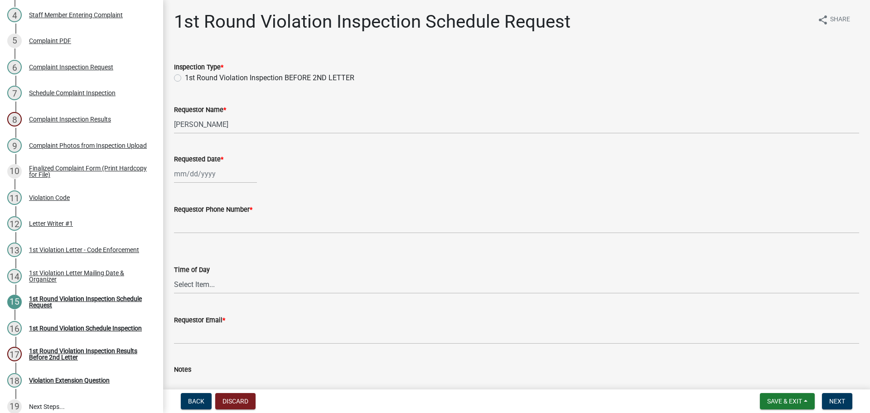
click at [185, 78] on label "1st Round Violation Inspection BEFORE 2ND LETTER" at bounding box center [269, 77] width 169 height 11
click at [185, 78] on input "1st Round Violation Inspection BEFORE 2ND LETTER" at bounding box center [188, 75] width 6 height 6
radio input "true"
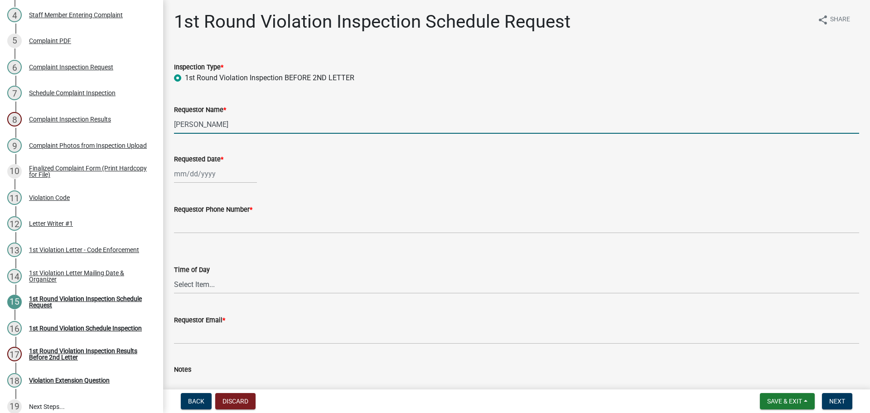
drag, startPoint x: 251, startPoint y: 126, endPoint x: 162, endPoint y: 129, distance: 89.3
click at [162, 129] on div "Complaints & Violations Form Violation-554 Edit View Summary Notes Show emails …" at bounding box center [435, 206] width 870 height 413
type input "[PERSON_NAME]"
select select "8"
select select "2025"
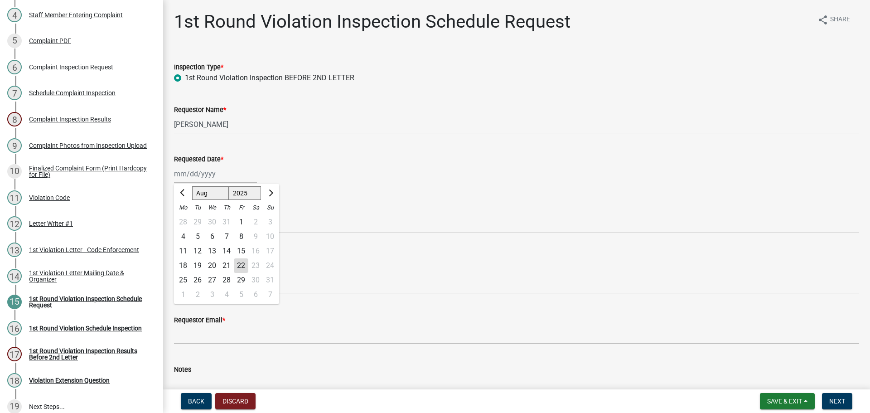
click at [214, 176] on div "[PERSON_NAME] Feb Mar Apr [PERSON_NAME][DATE] Oct Nov [DATE] 1526 1527 1528 152…" at bounding box center [215, 173] width 83 height 19
click at [189, 296] on div "1" at bounding box center [183, 294] width 14 height 14
type input "[DATE]"
click at [206, 174] on div "[DATE]" at bounding box center [215, 173] width 83 height 19
select select "9"
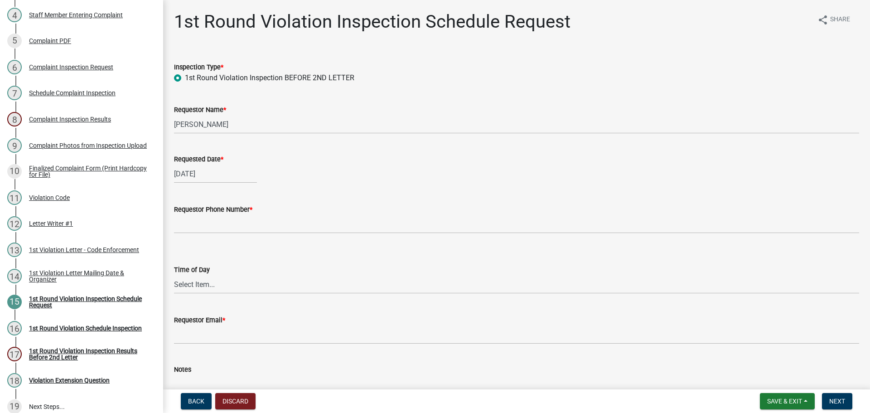
select select "2025"
click at [198, 217] on div "2" at bounding box center [197, 222] width 14 height 14
type input "[DATE]"
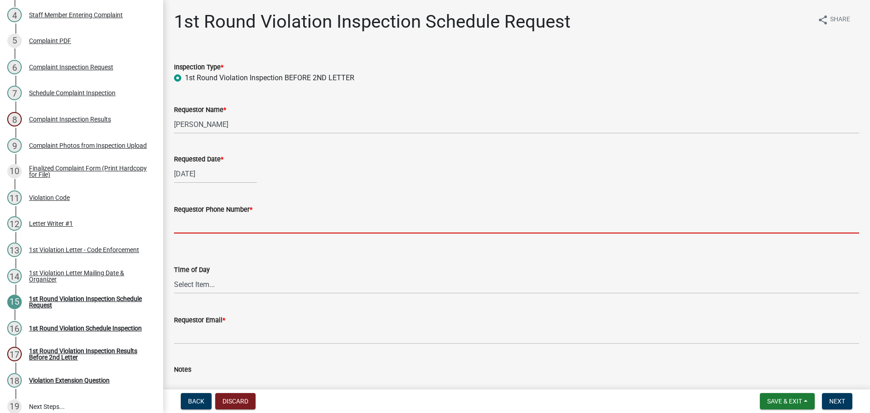
drag, startPoint x: 219, startPoint y: 224, endPoint x: 236, endPoint y: 233, distance: 19.1
click at [219, 224] on input "Requestor Phone Number *" at bounding box center [516, 224] width 685 height 19
type input "000-000-0000"
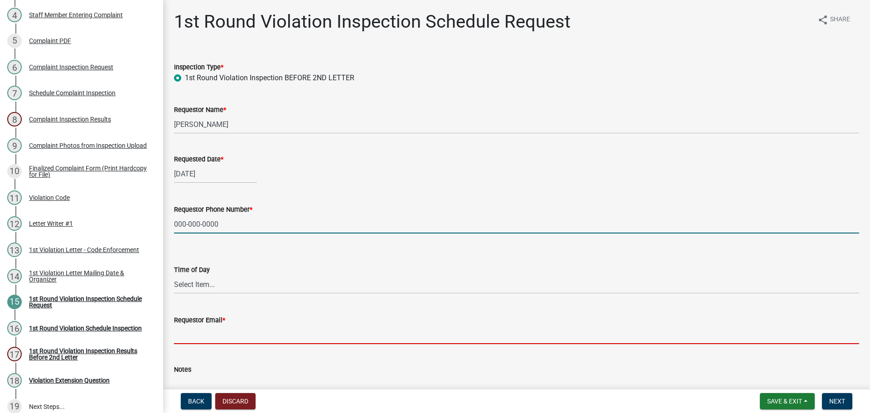
click at [217, 328] on input "Requestor Email *" at bounding box center [516, 334] width 685 height 19
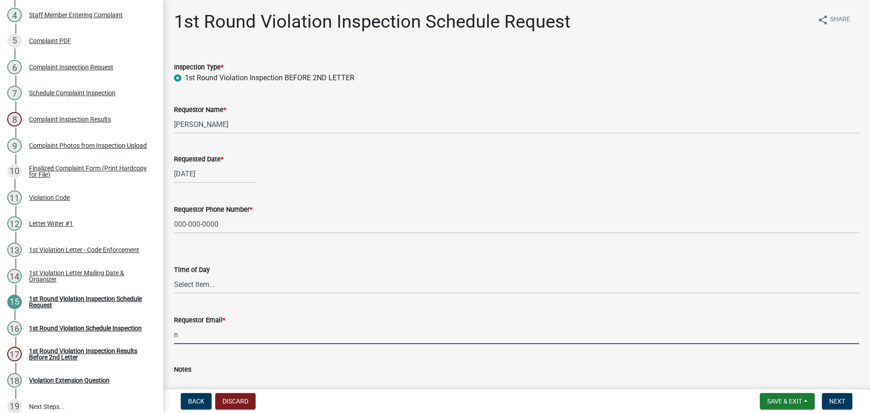
type input "[EMAIL_ADDRESS][DOMAIN_NAME]"
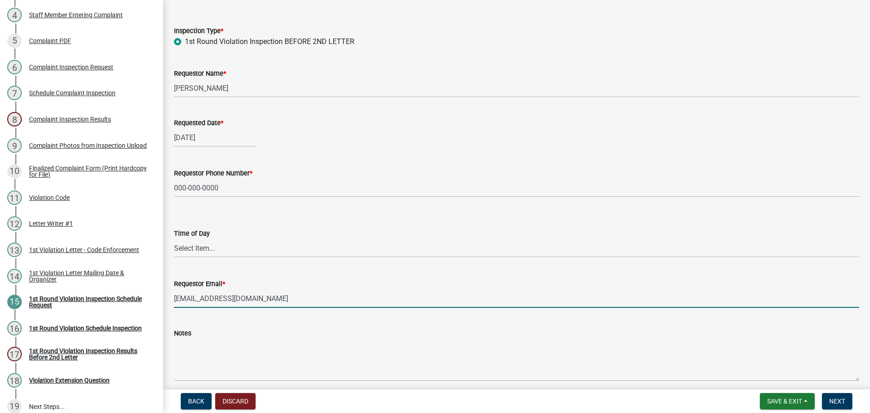
scroll to position [74, 0]
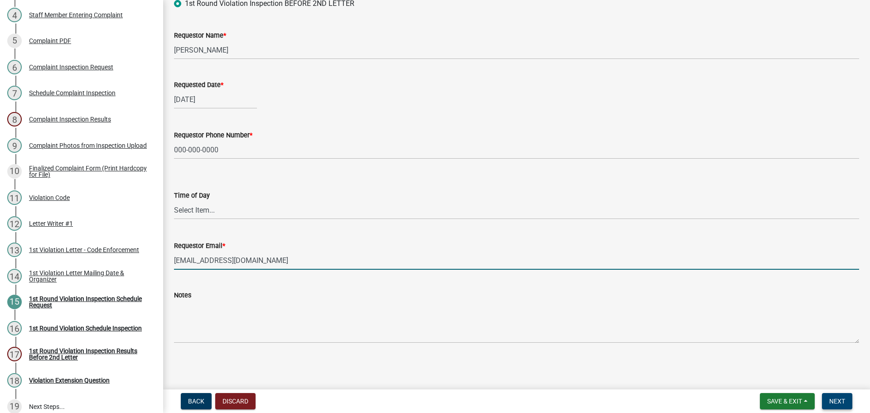
click at [846, 398] on button "Next" at bounding box center [837, 401] width 30 height 16
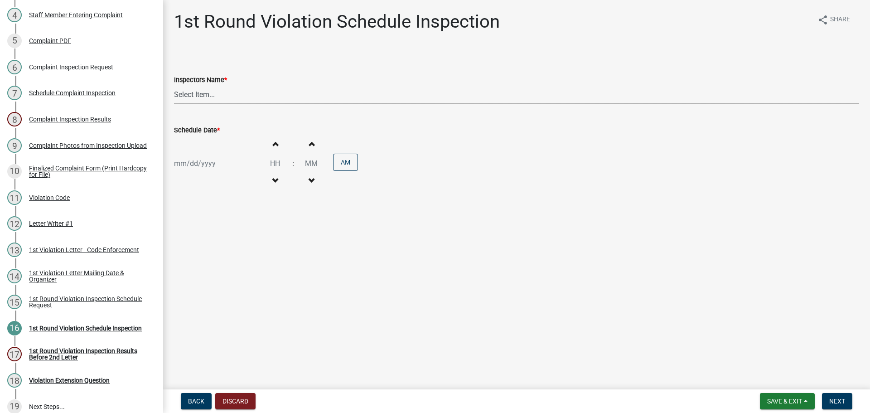
click at [226, 101] on select "Select Item... bmthomas ([PERSON_NAME]) croser ([PERSON_NAME]) [PERSON_NAME] ([…" at bounding box center [516, 94] width 685 height 19
select select "0324ce59-dc13-463c-88f6-21718b6e040a"
click at [174, 85] on select "Select Item... bmthomas ([PERSON_NAME]) croser ([PERSON_NAME]) [PERSON_NAME] ([…" at bounding box center [516, 94] width 685 height 19
click at [210, 165] on div at bounding box center [215, 163] width 83 height 19
select select "8"
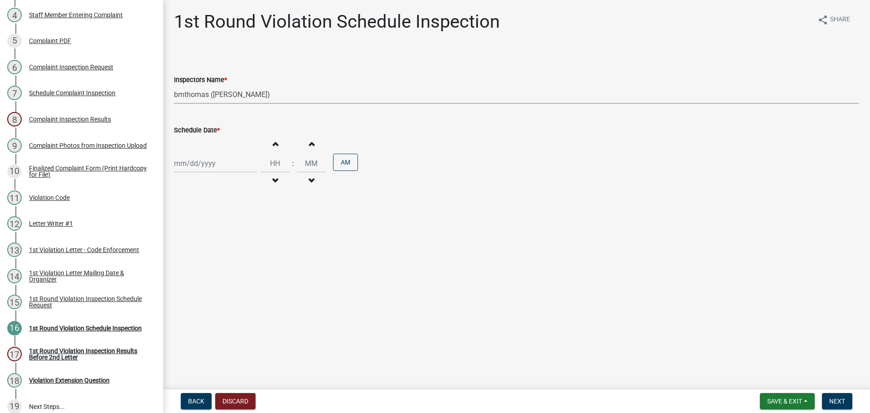
select select "2025"
click at [195, 286] on div "2" at bounding box center [197, 284] width 14 height 14
type input "[DATE]"
click at [830, 400] on span "Next" at bounding box center [837, 400] width 16 height 7
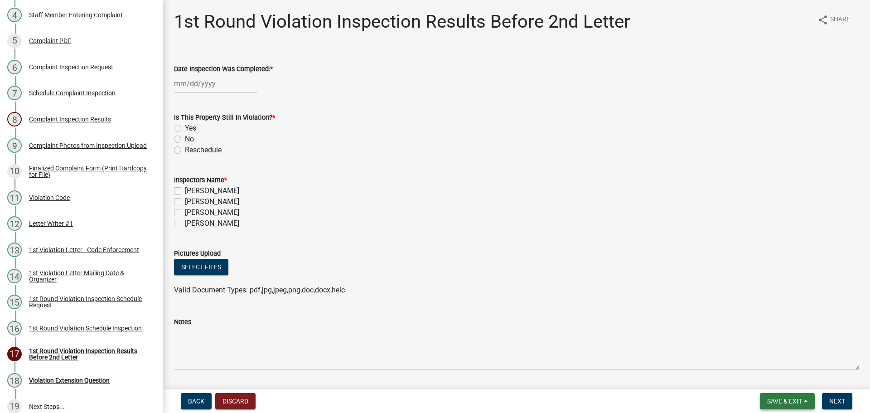
click at [777, 402] on span "Save & Exit" at bounding box center [784, 400] width 35 height 7
click at [769, 375] on button "Save & Exit" at bounding box center [778, 378] width 72 height 22
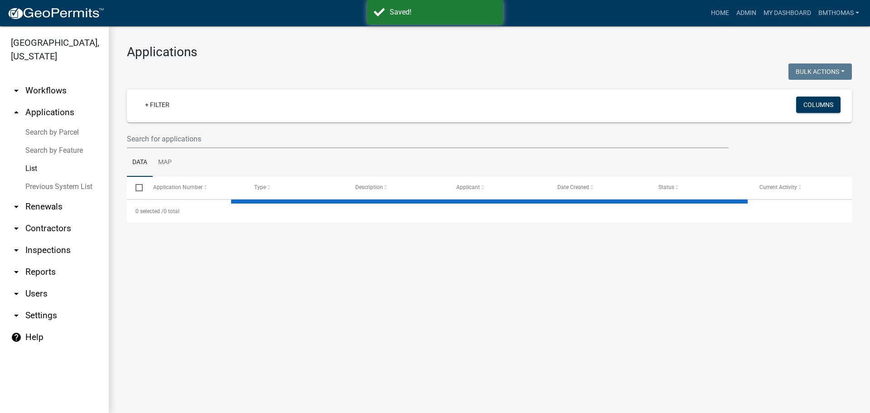
select select "3: 100"
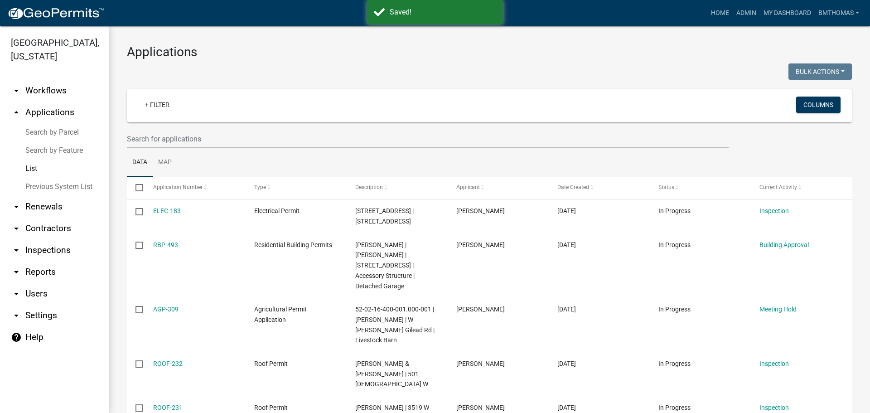
click at [48, 80] on link "arrow_drop_down Workflows" at bounding box center [54, 91] width 109 height 22
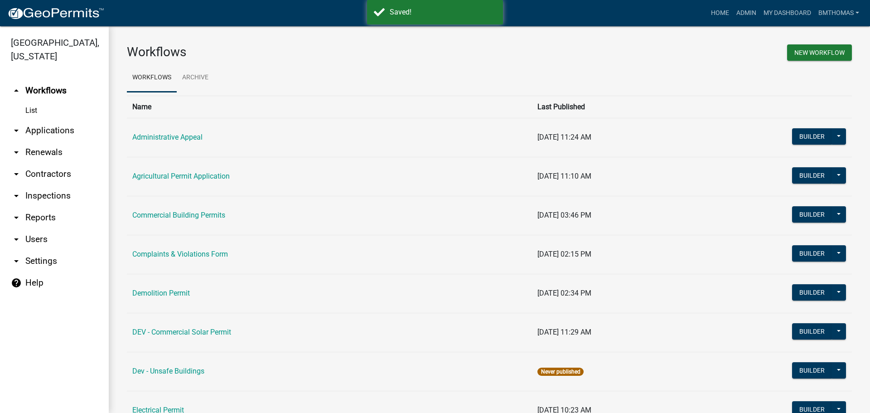
click at [58, 120] on link "arrow_drop_down Applications" at bounding box center [54, 131] width 109 height 22
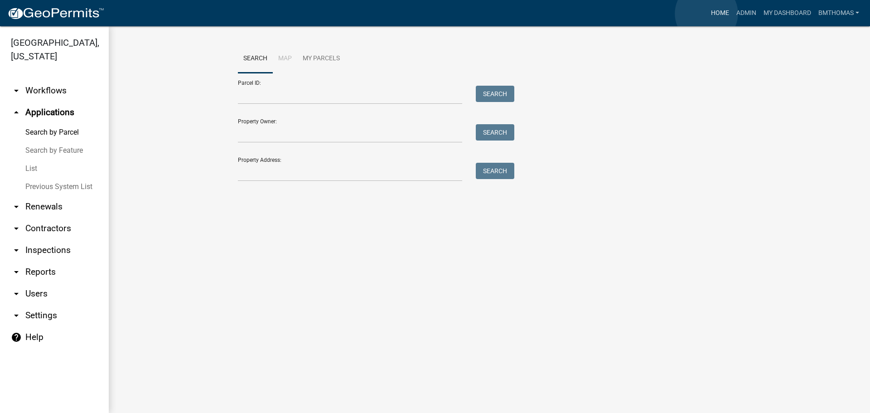
click at [707, 14] on link "Home" at bounding box center [719, 13] width 25 height 17
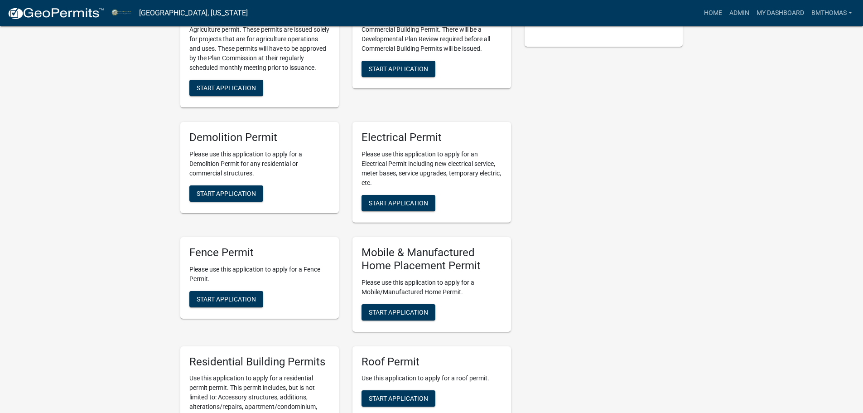
scroll to position [634, 0]
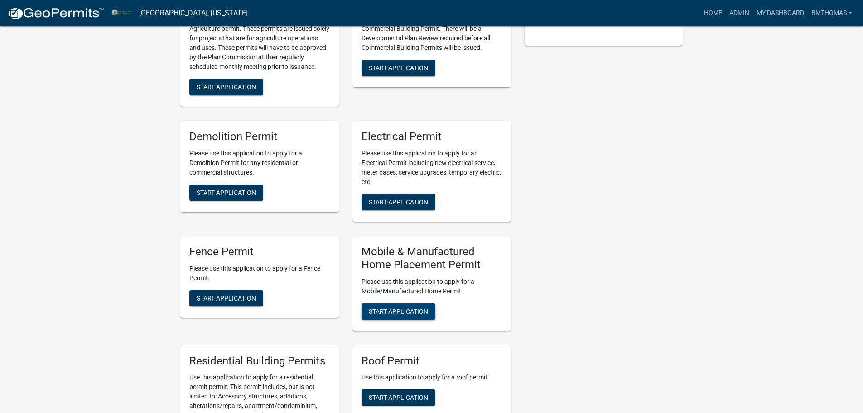
click at [405, 309] on span "Start Application" at bounding box center [398, 310] width 59 height 7
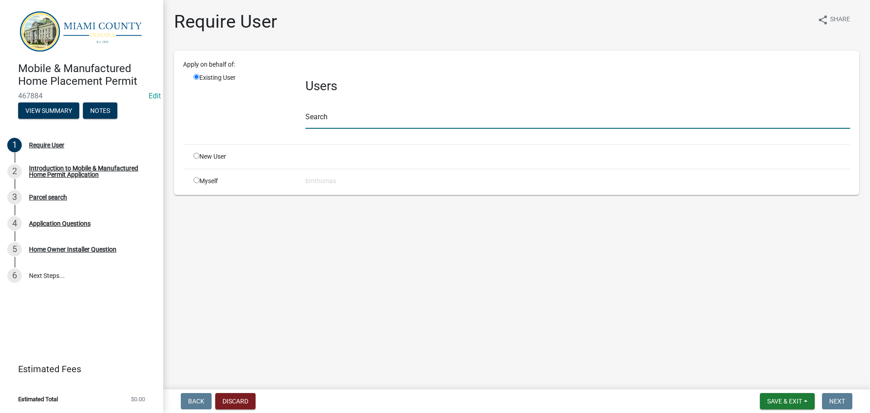
click at [346, 122] on input "text" at bounding box center [577, 119] width 545 height 19
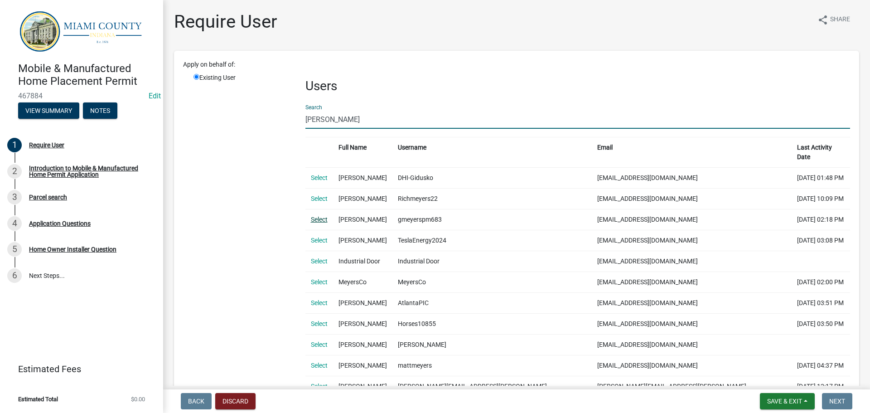
type input "[PERSON_NAME]"
click at [322, 216] on link "Select" at bounding box center [319, 219] width 17 height 7
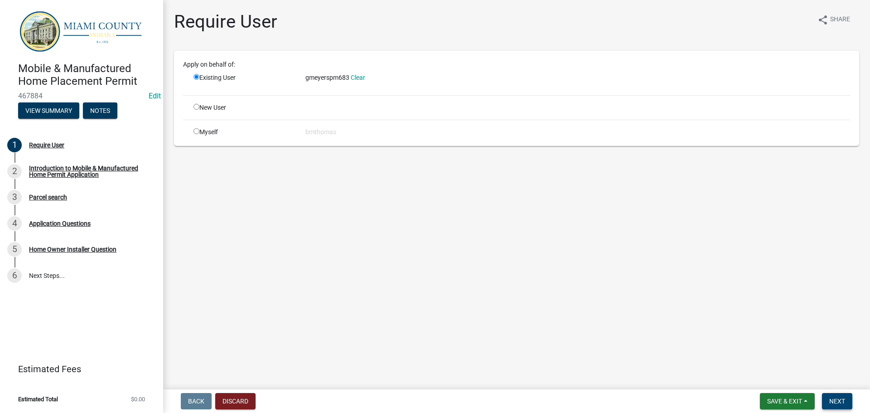
click at [842, 402] on span "Next" at bounding box center [837, 400] width 16 height 7
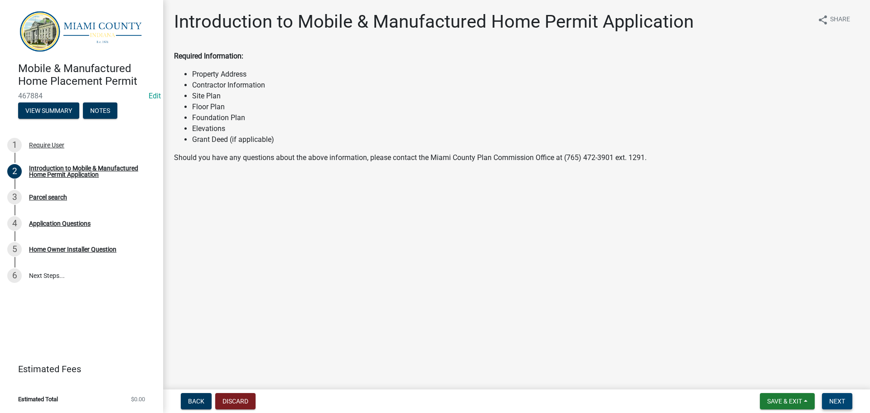
click at [833, 401] on span "Next" at bounding box center [837, 400] width 16 height 7
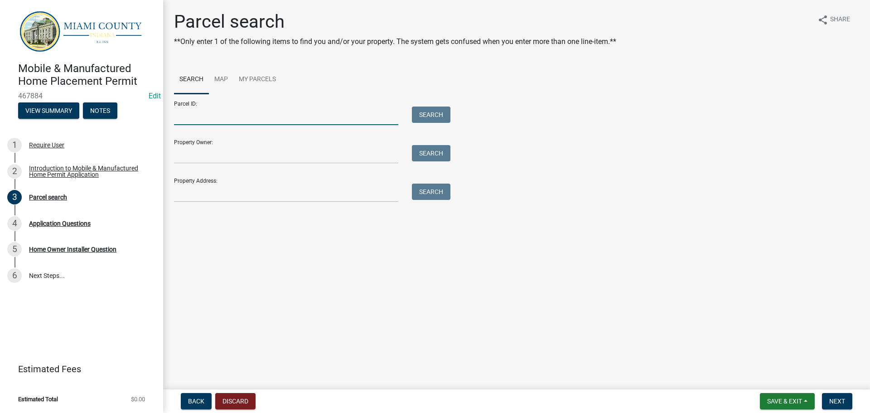
click at [237, 112] on input "Parcel ID:" at bounding box center [286, 115] width 224 height 19
drag, startPoint x: 238, startPoint y: 114, endPoint x: 194, endPoint y: 116, distance: 43.5
paste input "52-14-20-100-004.000-005"
type input "52-14-20-100-004.000-005"
click at [439, 112] on button "Search" at bounding box center [431, 114] width 39 height 16
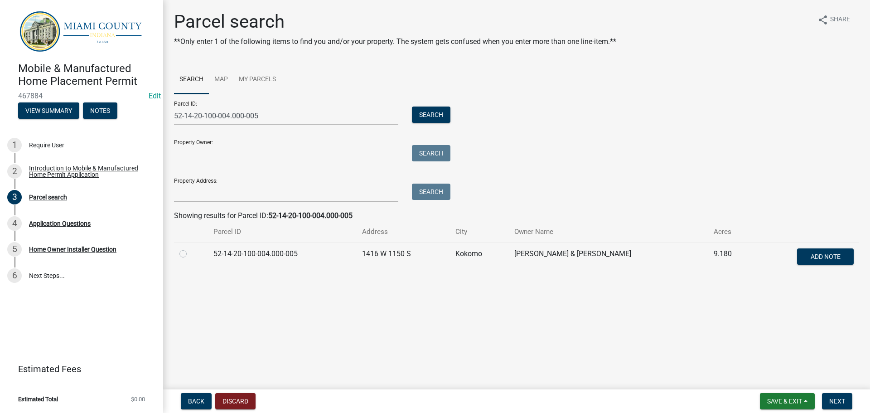
click at [190, 248] on label at bounding box center [190, 248] width 0 height 0
click at [190, 254] on input "radio" at bounding box center [193, 251] width 6 height 6
radio input "true"
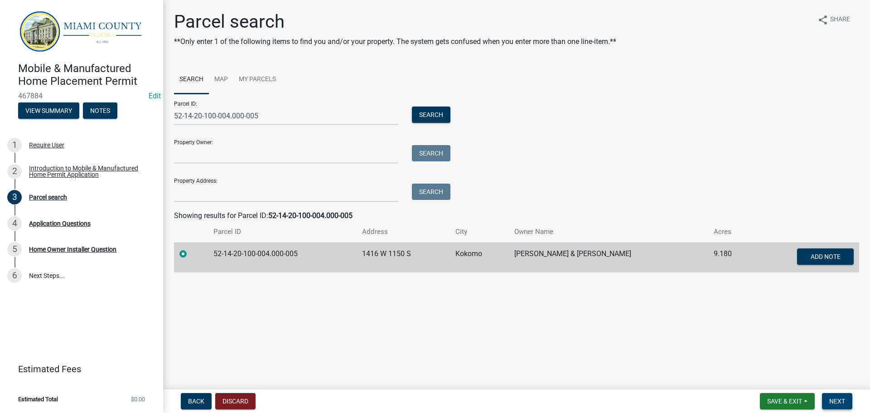
click at [846, 406] on button "Next" at bounding box center [837, 401] width 30 height 16
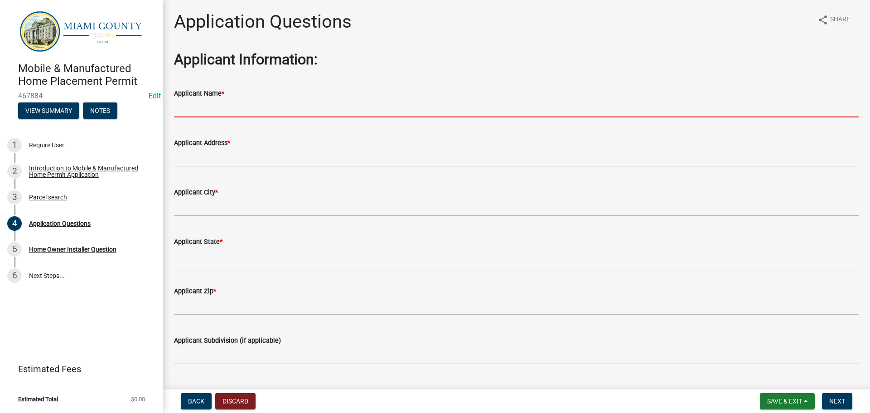
click at [194, 107] on input "Applicant Name *" at bounding box center [516, 108] width 685 height 19
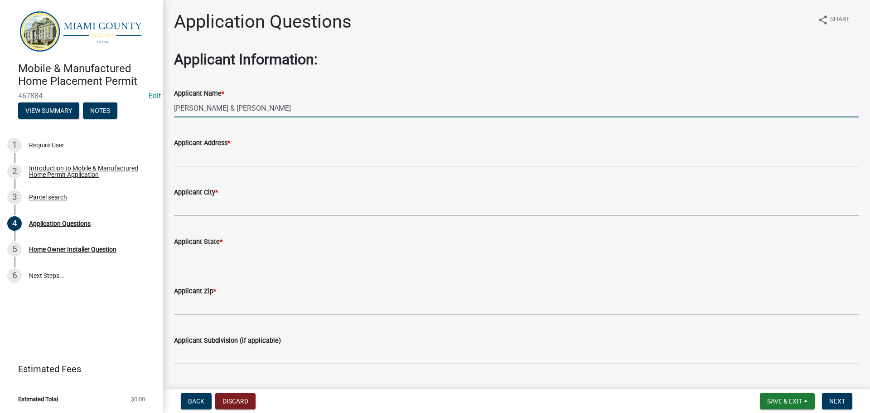
type input "[PERSON_NAME] & [PERSON_NAME]"
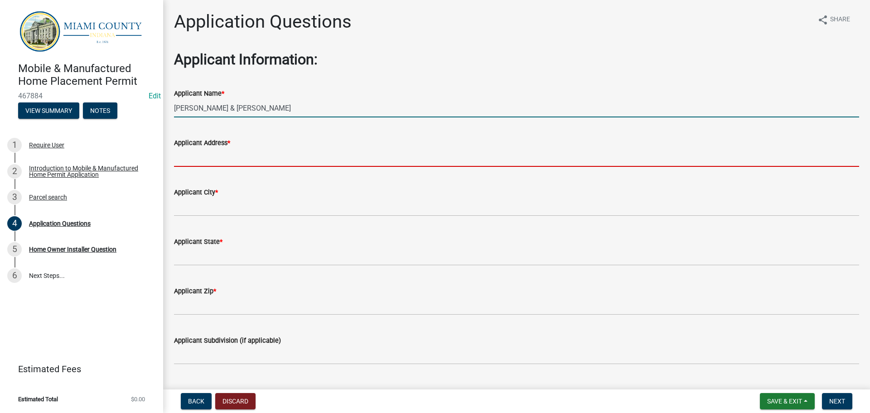
click at [255, 155] on input "Applicant Address *" at bounding box center [516, 157] width 685 height 19
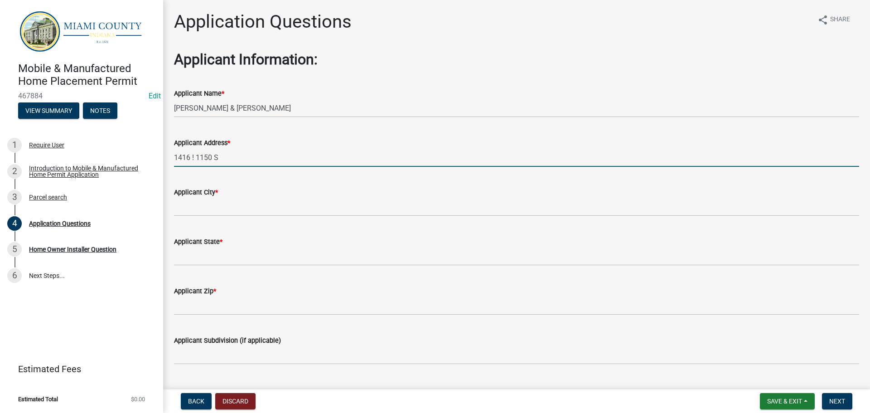
click at [195, 158] on input "1416 ! 1150 S" at bounding box center [516, 157] width 685 height 19
type input "1416 W 1150 S"
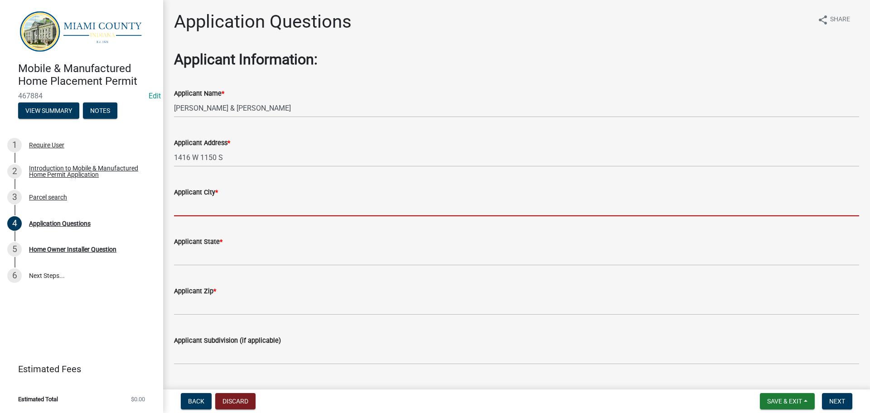
click at [215, 207] on input "Applicant City *" at bounding box center [516, 207] width 685 height 19
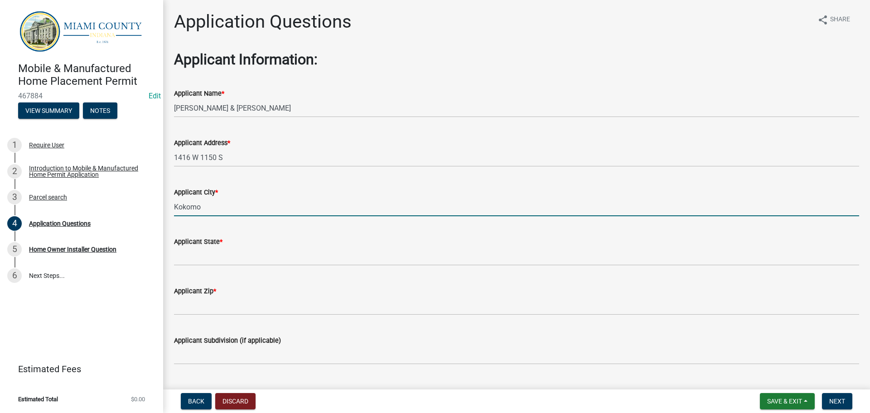
type input "Kokomo"
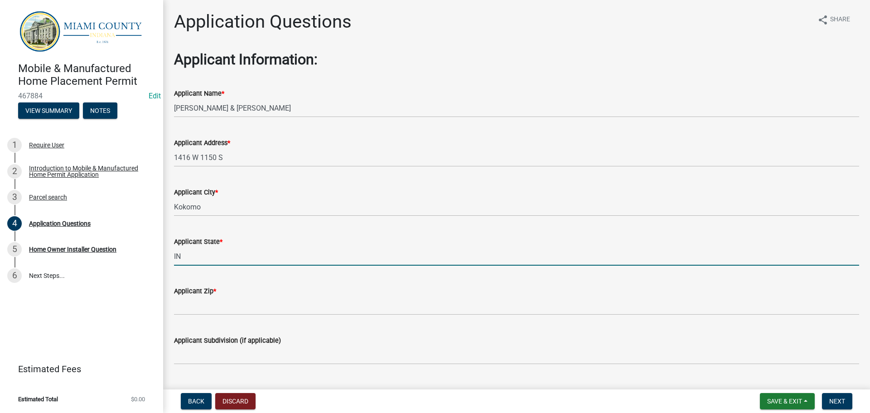
type input "IN"
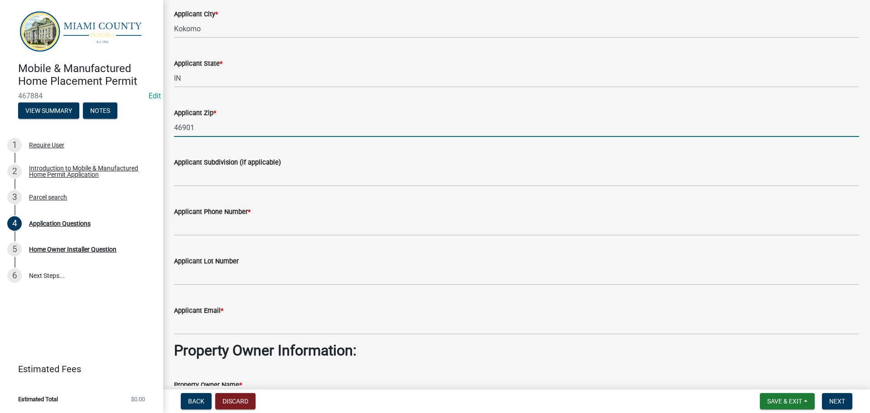
scroll to position [181, 0]
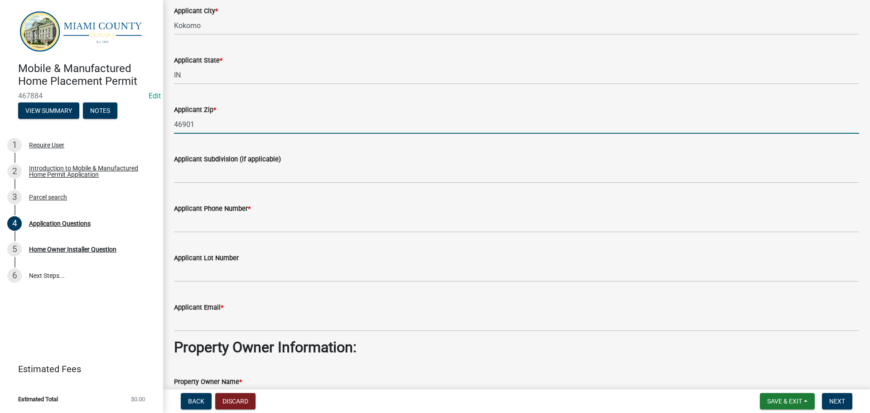
type input "46901"
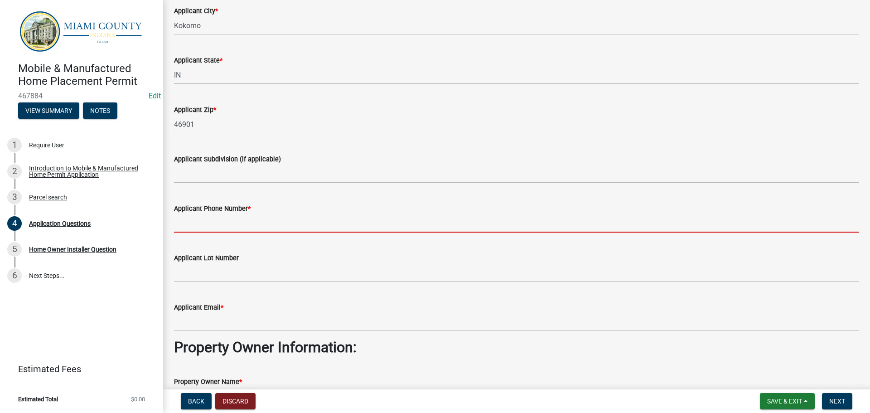
drag, startPoint x: 209, startPoint y: 222, endPoint x: 396, endPoint y: 217, distance: 187.2
click at [209, 222] on input "Applicant Phone Number *" at bounding box center [516, 223] width 685 height 19
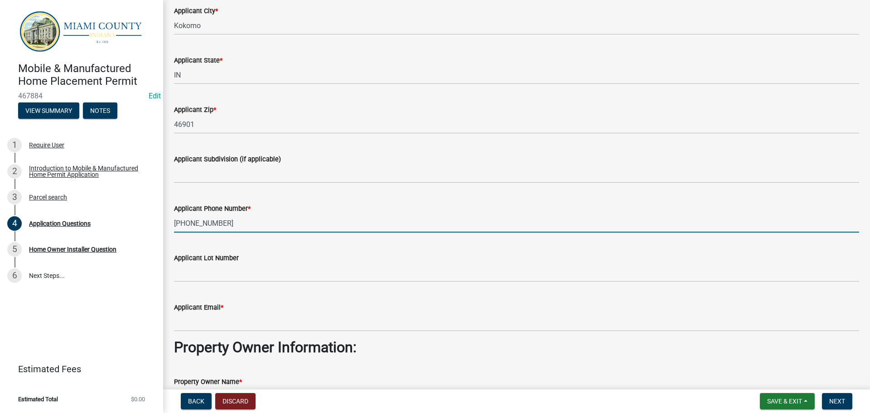
type input "[PHONE_NUMBER]"
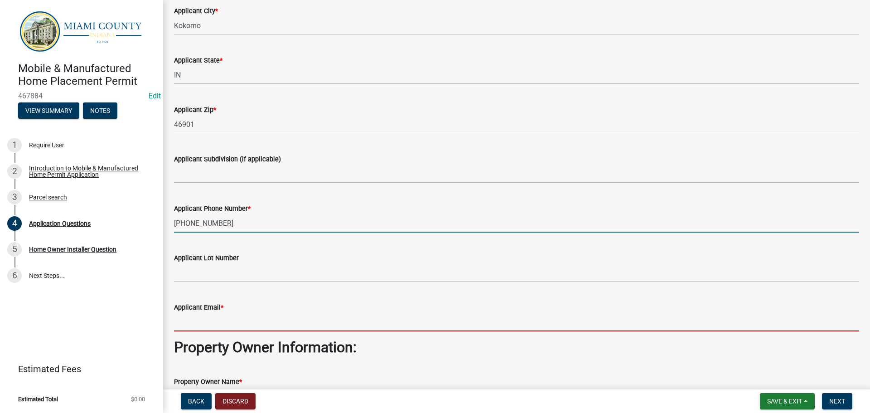
click at [212, 324] on input "Applicant Email *" at bounding box center [516, 322] width 685 height 19
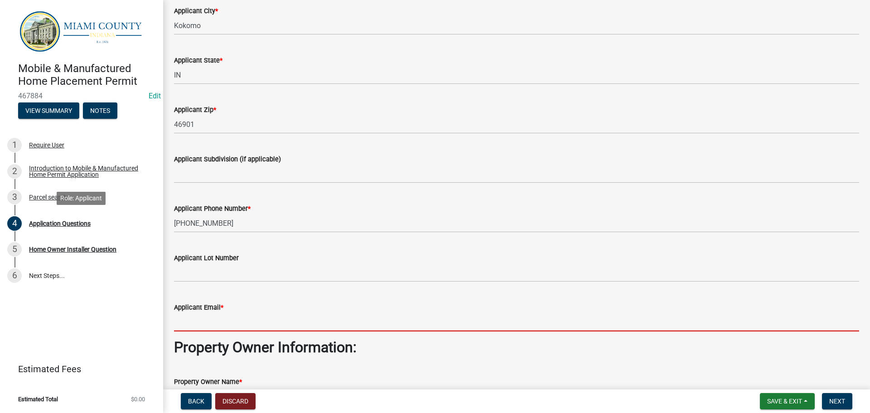
type input "g"
click at [49, 147] on div "Require User" at bounding box center [46, 145] width 35 height 6
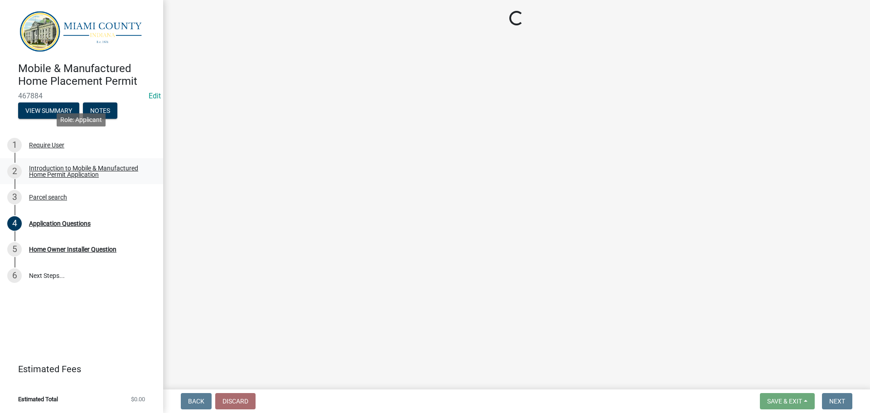
scroll to position [0, 0]
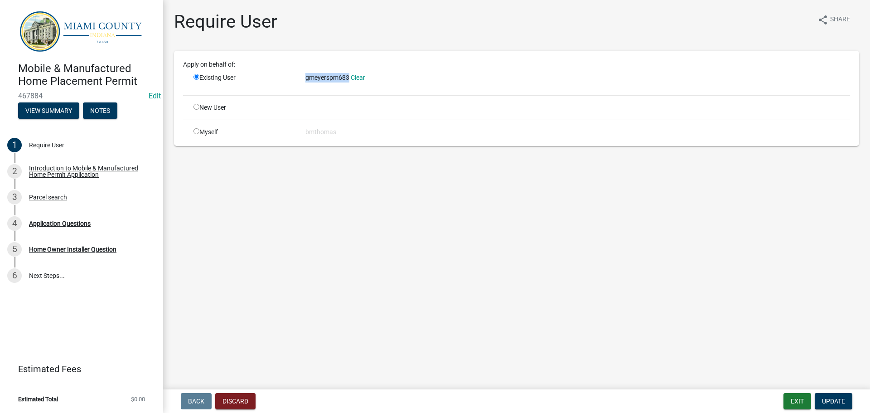
drag, startPoint x: 305, startPoint y: 78, endPoint x: 348, endPoint y: 82, distance: 43.2
click at [348, 82] on div "gmeyerspm683 Clear" at bounding box center [577, 78] width 545 height 10
copy span "gmeyerspm683"
click at [56, 199] on div "Parcel search" at bounding box center [48, 197] width 38 height 6
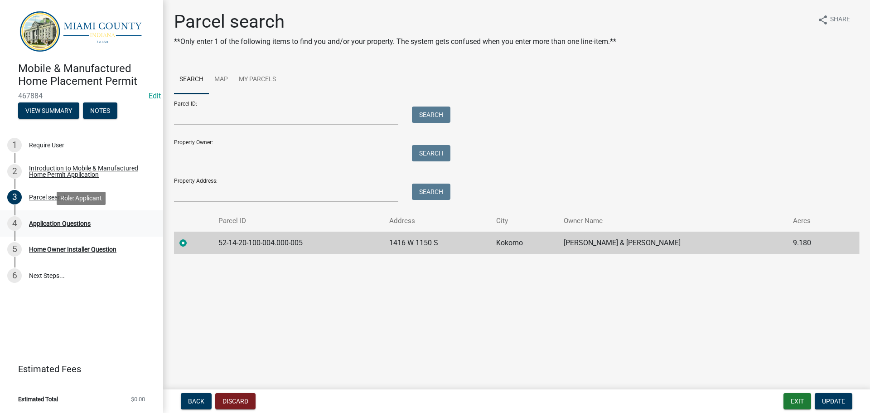
click at [32, 227] on div "4 Application Questions" at bounding box center [77, 223] width 141 height 14
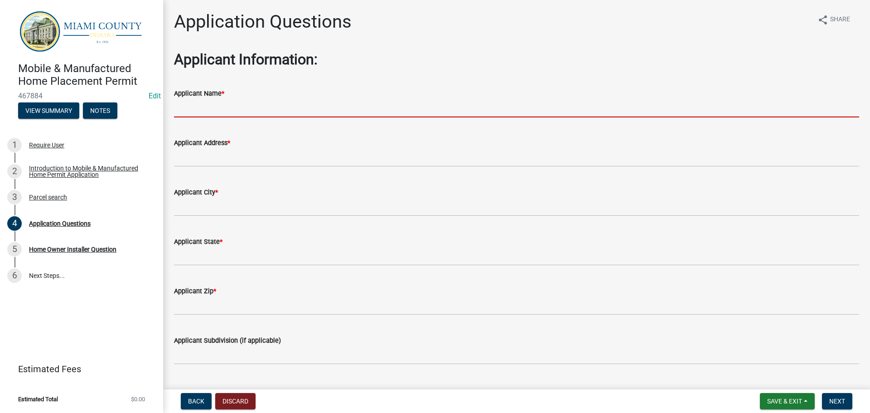
click at [201, 112] on input "Applicant Name *" at bounding box center [516, 108] width 685 height 19
type input "[PERSON_NAME] & [PERSON_NAME]"
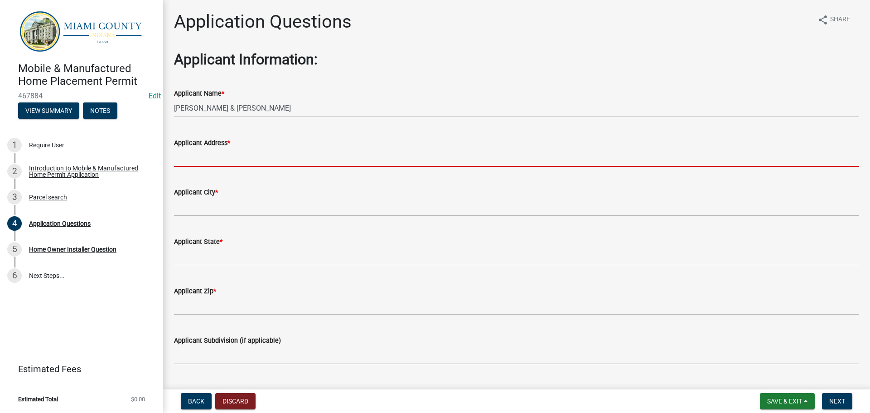
drag, startPoint x: 203, startPoint y: 160, endPoint x: 214, endPoint y: 164, distance: 11.5
click at [203, 159] on input "Applicant Address *" at bounding box center [516, 157] width 685 height 19
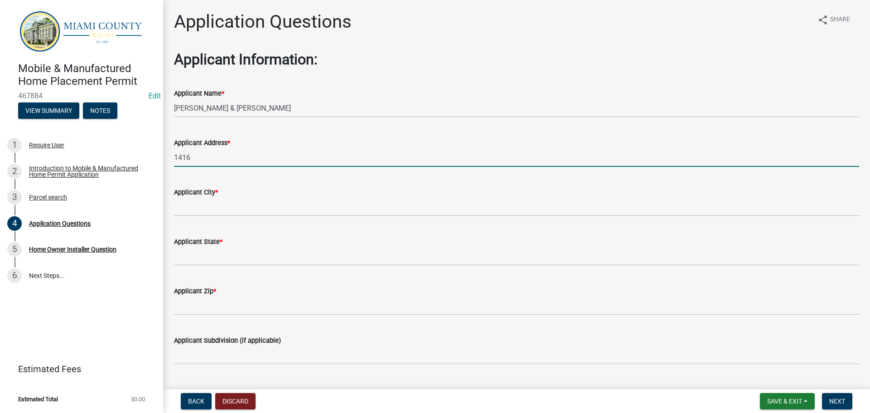
type input "1416 W 1150 S"
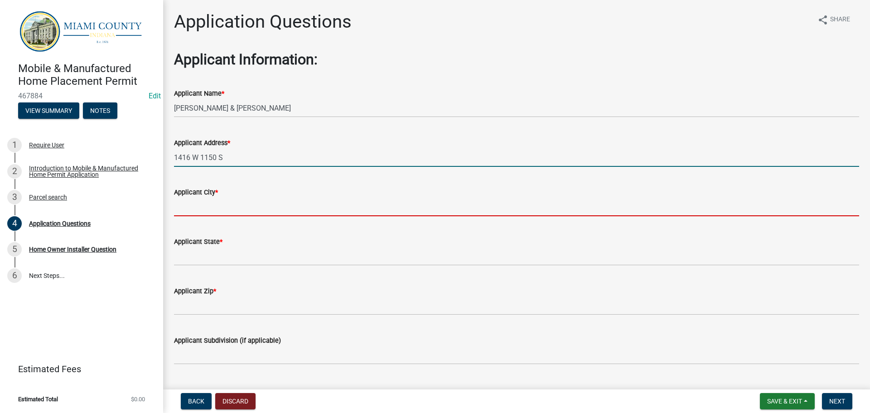
click at [221, 205] on input "Applicant City *" at bounding box center [516, 207] width 685 height 19
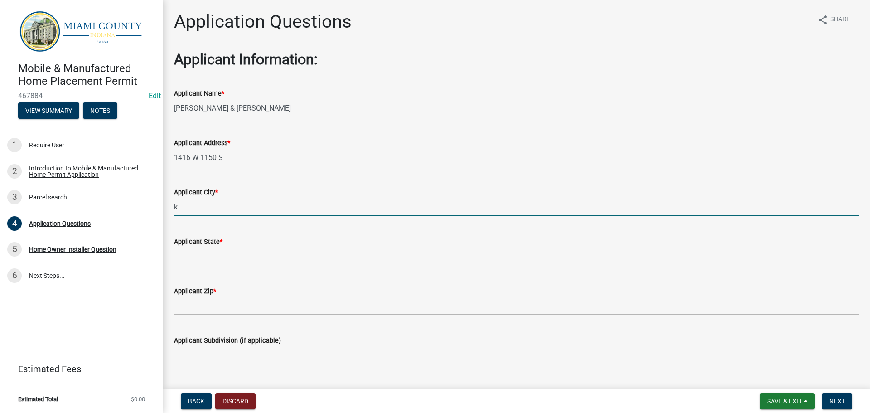
type input "Kokomo"
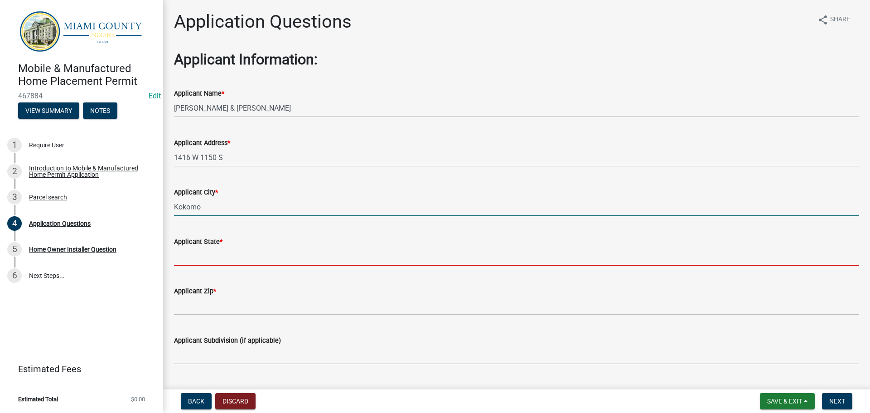
click at [210, 256] on input "Applicant State *" at bounding box center [516, 256] width 685 height 19
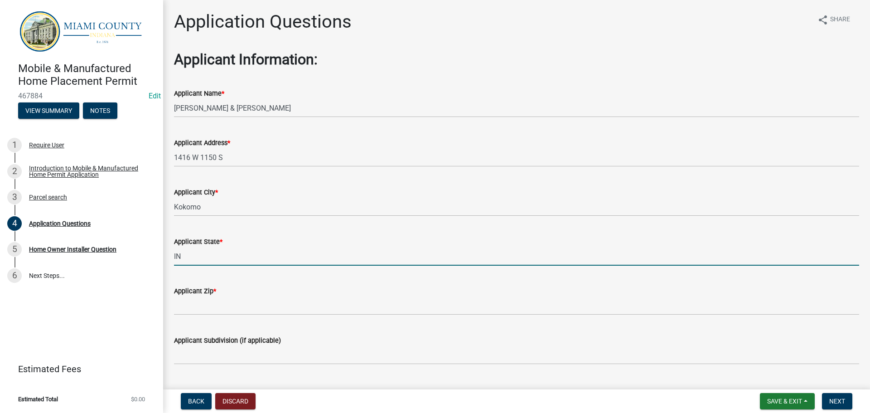
type input "IN"
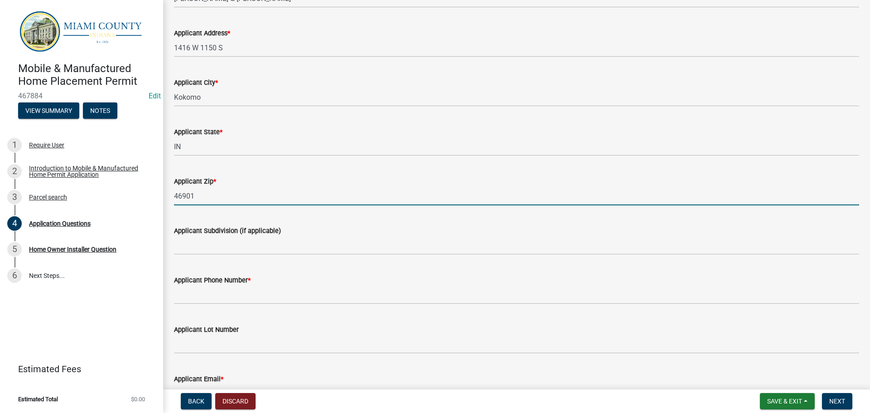
scroll to position [272, 0]
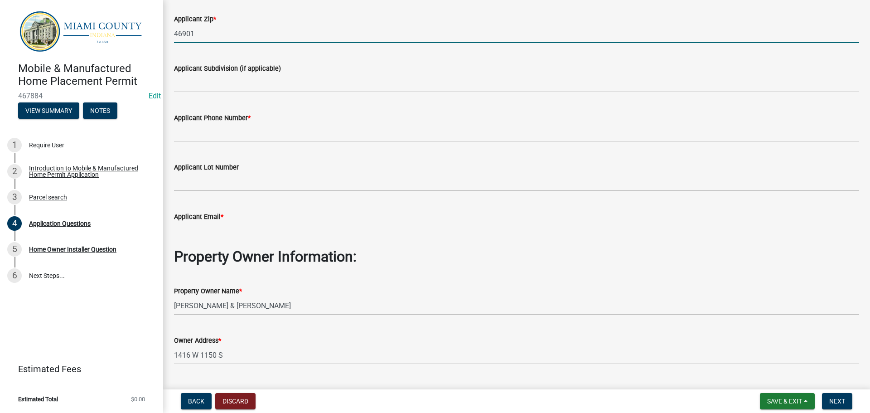
type input "46901"
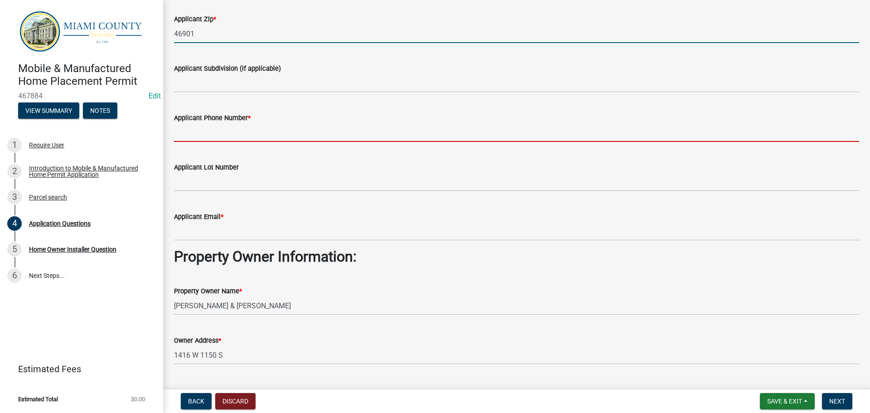
drag, startPoint x: 210, startPoint y: 128, endPoint x: 232, endPoint y: 136, distance: 23.5
click at [210, 128] on input "Applicant Phone Number *" at bounding box center [516, 132] width 685 height 19
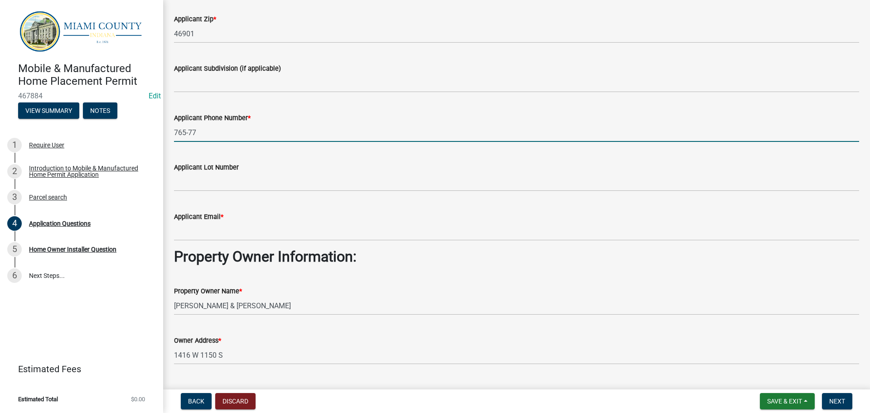
type input "[PHONE_NUMBER]"
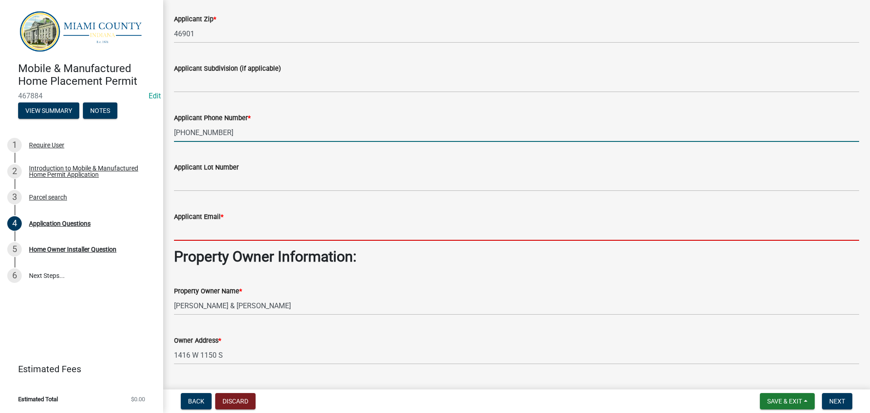
click at [213, 230] on input "Applicant Email *" at bounding box center [516, 231] width 685 height 19
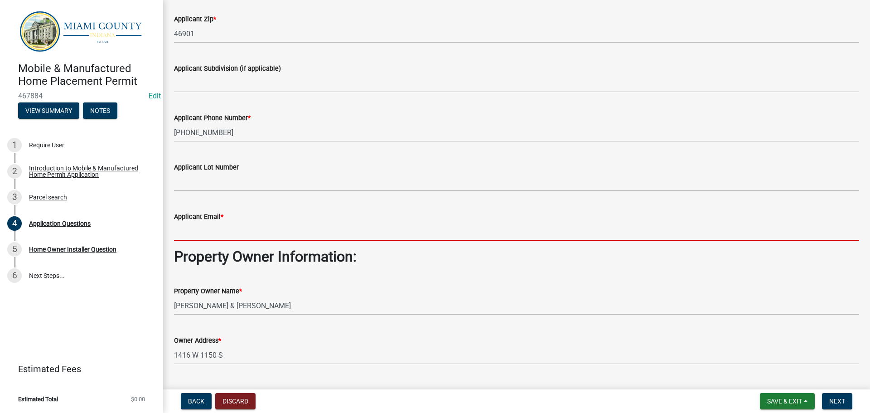
paste input "gmeyerspm683"
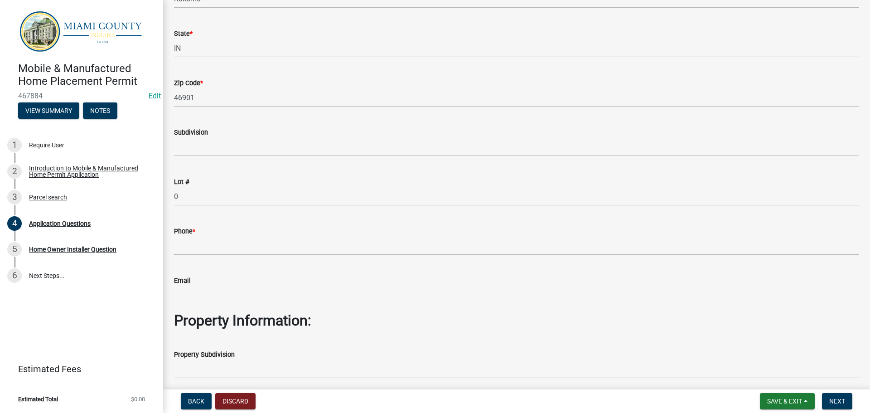
scroll to position [680, 0]
type input "[EMAIL_ADDRESS][DOMAIN_NAME]"
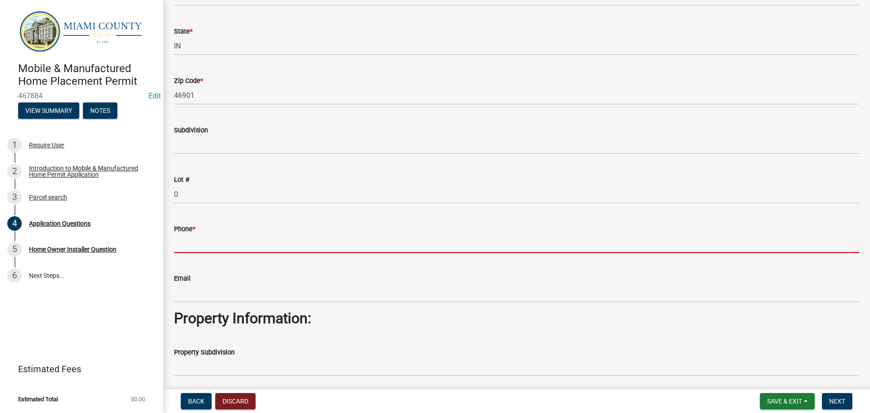
click at [203, 247] on input "Phone *" at bounding box center [516, 243] width 685 height 19
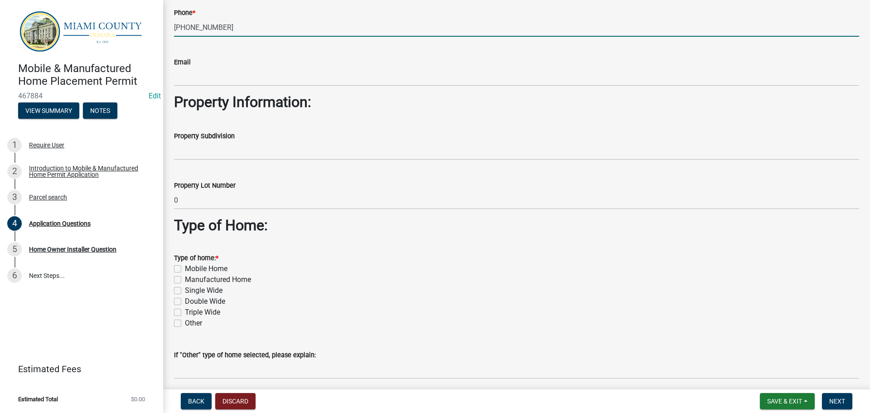
scroll to position [906, 0]
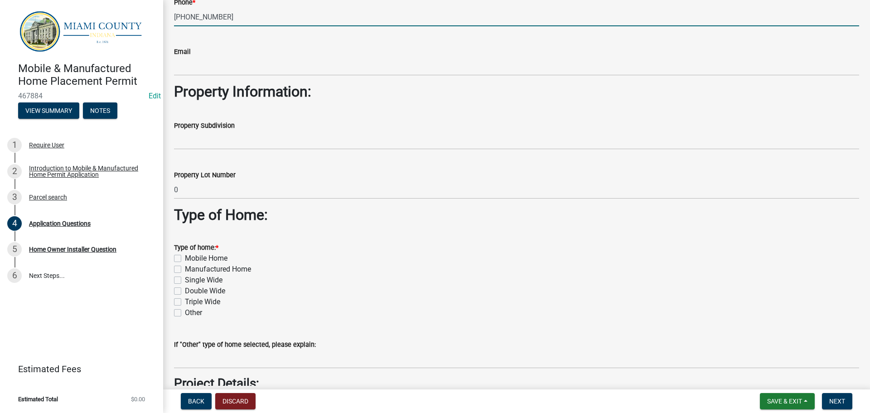
type input "[PHONE_NUMBER]"
click at [185, 256] on label "Mobile Home" at bounding box center [206, 258] width 43 height 11
click at [185, 256] on input "Mobile Home" at bounding box center [188, 256] width 6 height 6
checkbox input "true"
checkbox input "false"
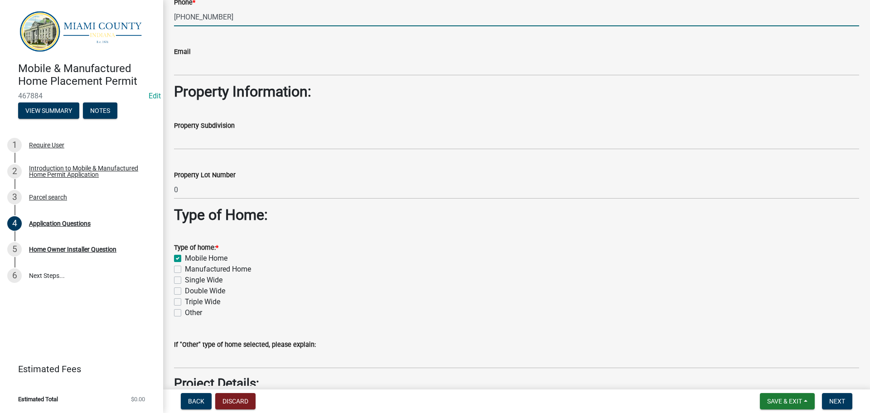
checkbox input "false"
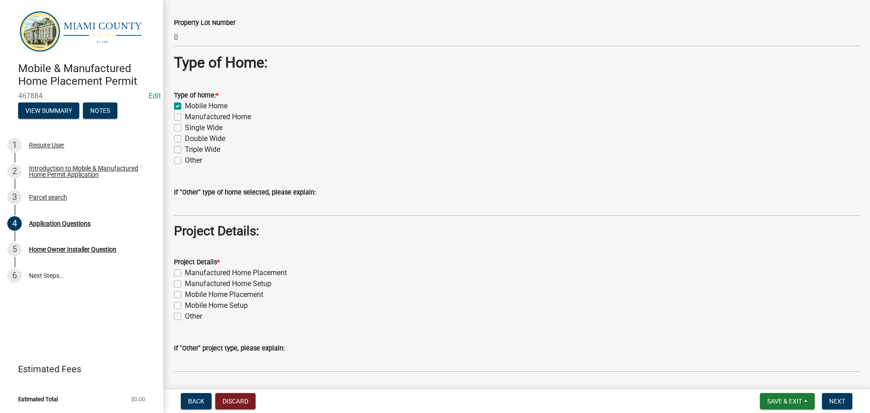
scroll to position [1042, 0]
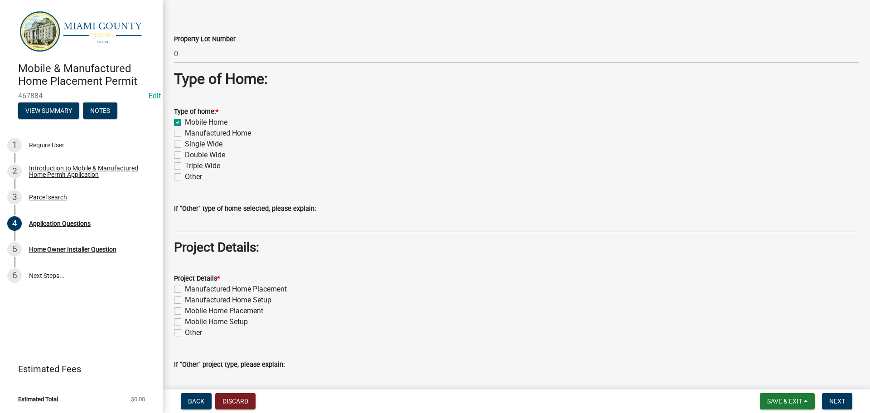
click at [185, 146] on label "Single Wide" at bounding box center [204, 144] width 38 height 11
click at [185, 145] on input "Single Wide" at bounding box center [188, 142] width 6 height 6
checkbox input "true"
checkbox input "false"
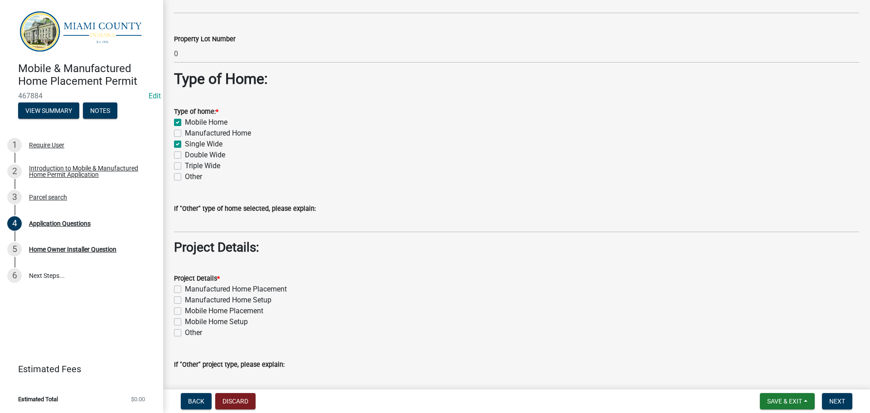
checkbox input "true"
checkbox input "false"
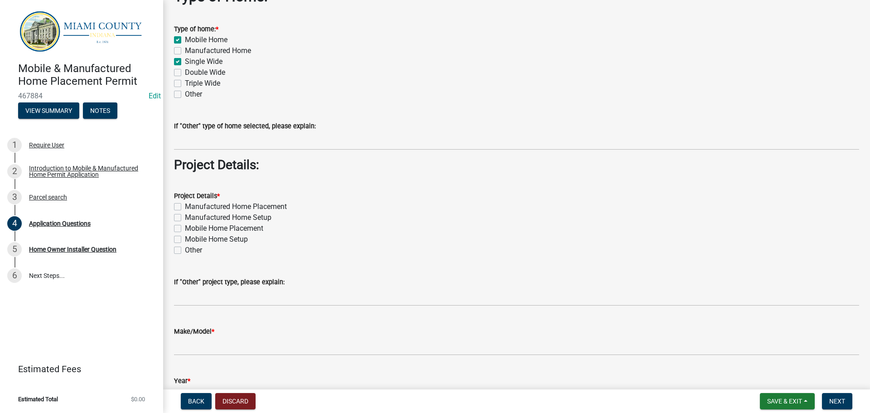
scroll to position [1133, 0]
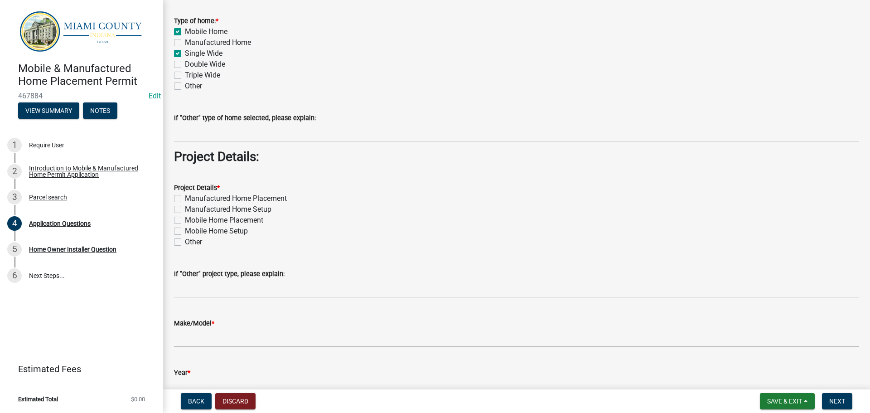
click at [185, 219] on label "Mobile Home Placement" at bounding box center [224, 220] width 78 height 11
click at [185, 219] on input "Mobile Home Placement" at bounding box center [188, 218] width 6 height 6
checkbox input "true"
checkbox input "false"
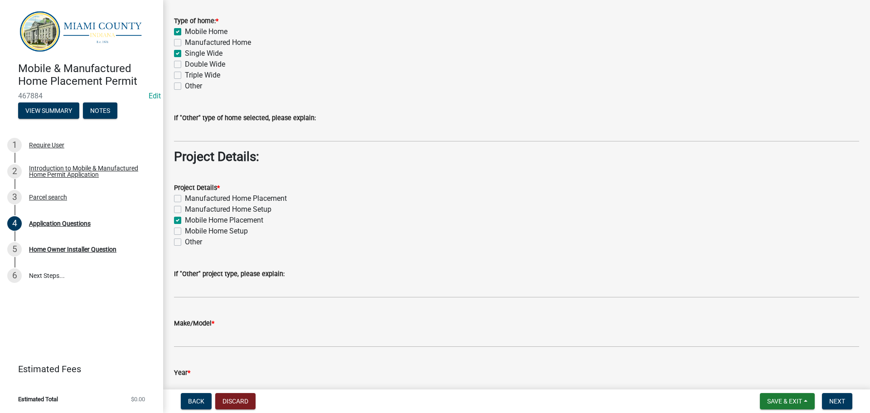
checkbox input "true"
checkbox input "false"
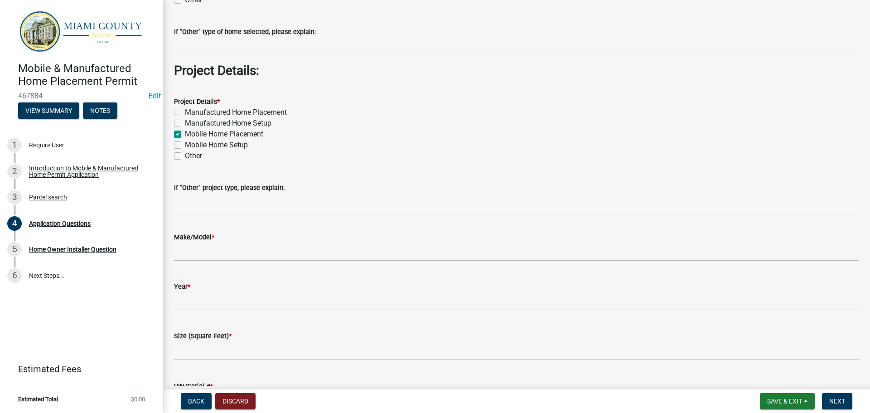
scroll to position [1223, 0]
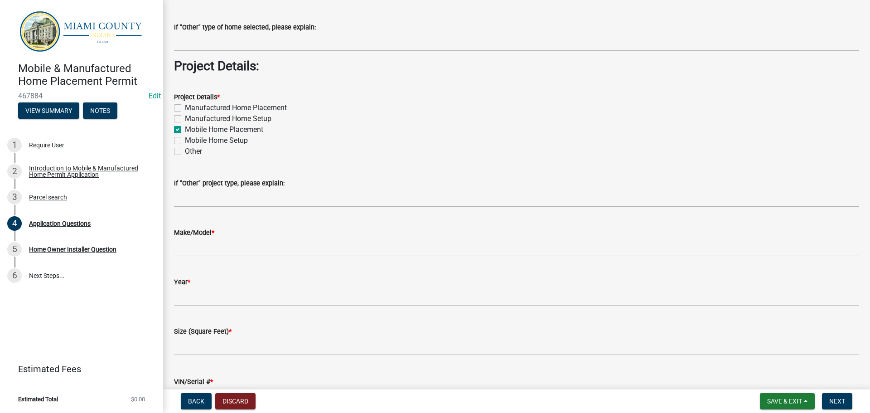
click at [185, 141] on label "Mobile Home Setup" at bounding box center [216, 140] width 63 height 11
click at [185, 141] on input "Mobile Home Setup" at bounding box center [188, 138] width 6 height 6
checkbox input "true"
checkbox input "false"
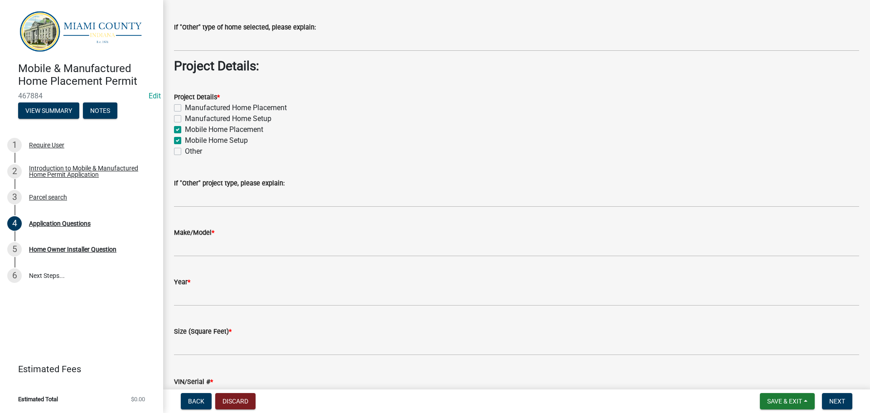
checkbox input "true"
checkbox input "false"
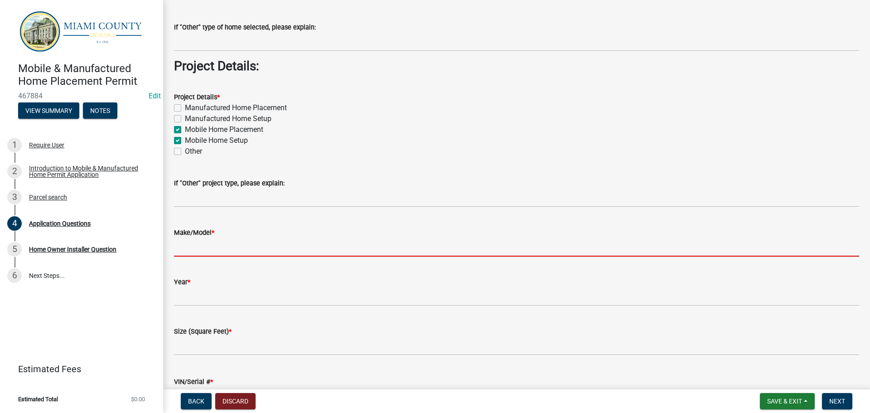
click at [210, 251] on input "Make/Model *" at bounding box center [516, 247] width 685 height 19
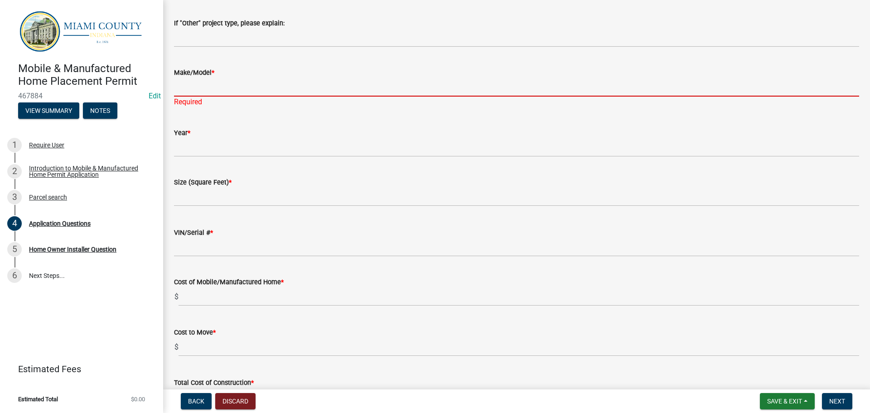
scroll to position [1404, 0]
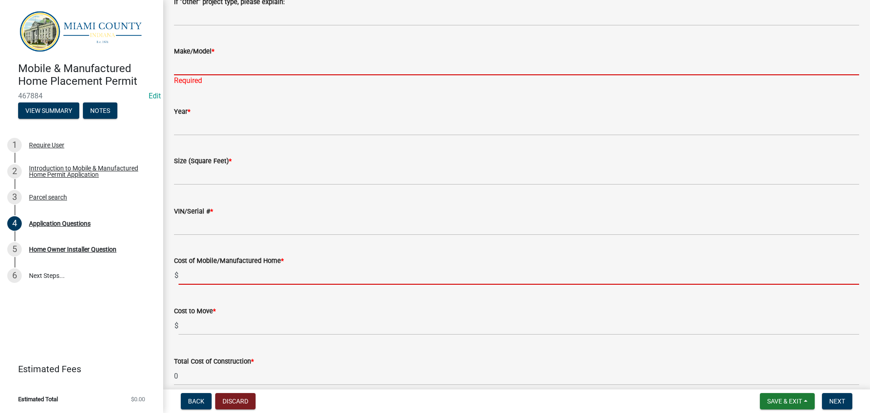
click at [270, 277] on input "text" at bounding box center [519, 275] width 680 height 19
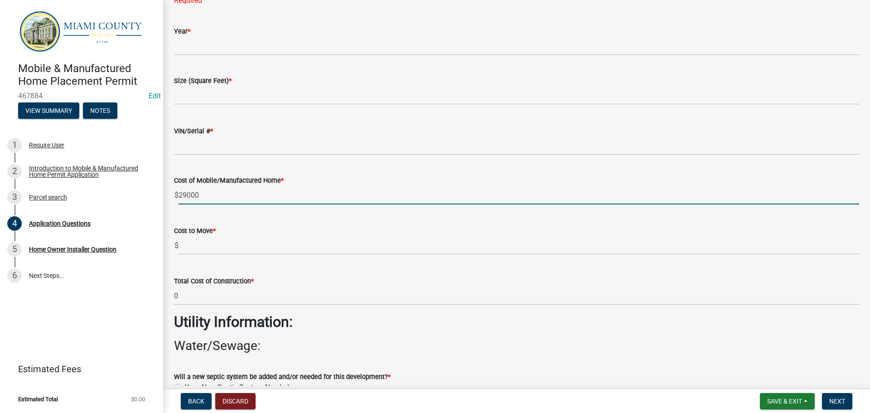
scroll to position [1495, 0]
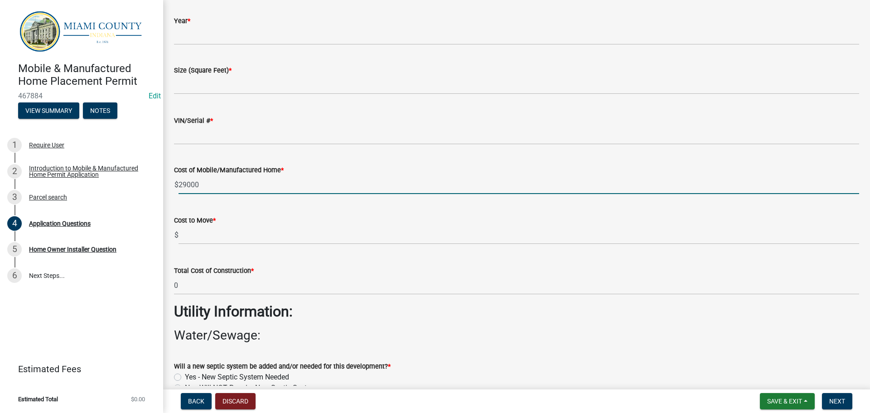
type input "29000"
click at [226, 272] on wm-data-entity-input-list "Applicant Information: Applicant Name * Gene & [PERSON_NAME] Applicant Address …" at bounding box center [516, 310] width 685 height 3508
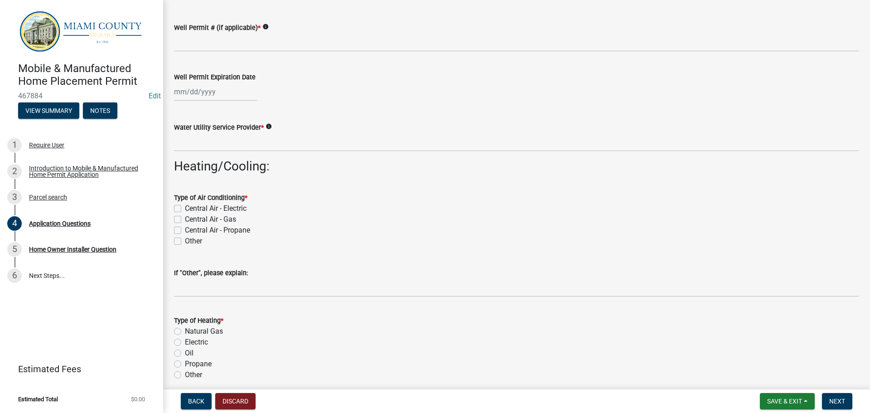
scroll to position [1985, 0]
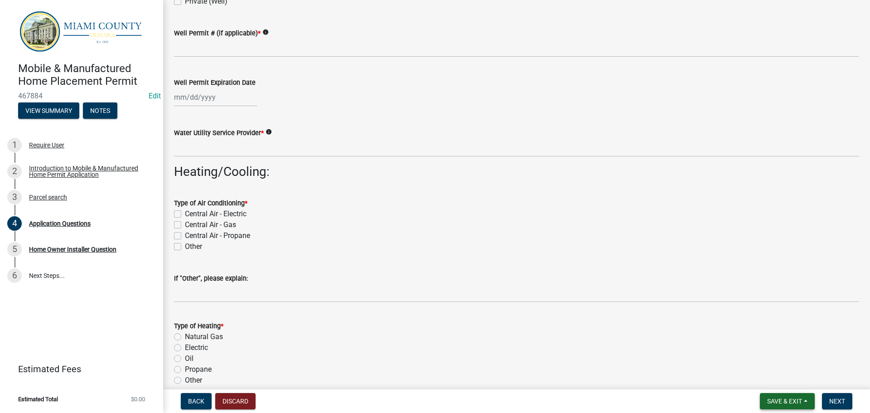
click at [802, 399] on span "Save & Exit" at bounding box center [784, 400] width 35 height 7
click at [780, 382] on button "Save & Exit" at bounding box center [778, 378] width 72 height 22
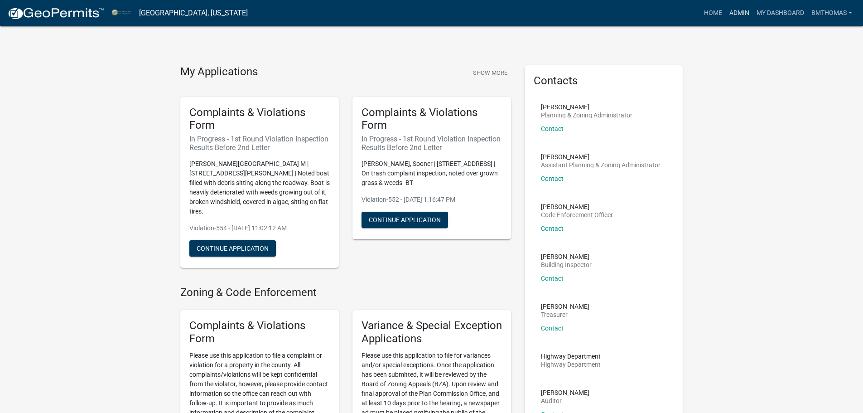
click at [733, 16] on link "Admin" at bounding box center [739, 13] width 27 height 17
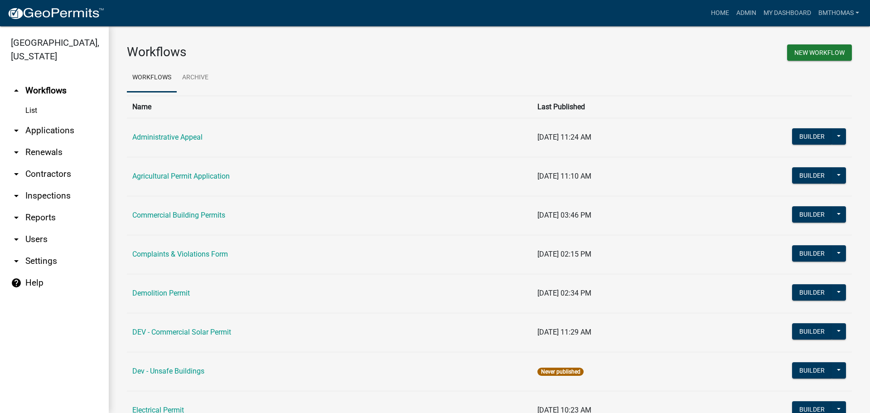
click at [34, 101] on link "List" at bounding box center [54, 110] width 109 height 18
click at [58, 120] on link "arrow_drop_down Applications" at bounding box center [54, 131] width 109 height 22
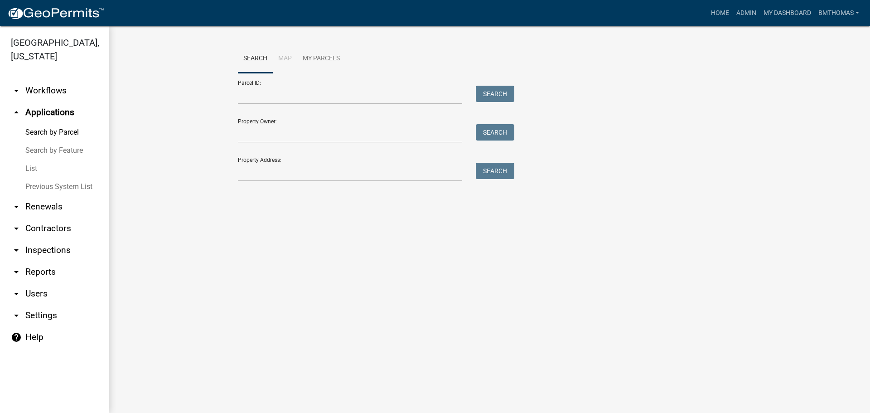
click at [30, 159] on link "List" at bounding box center [54, 168] width 109 height 18
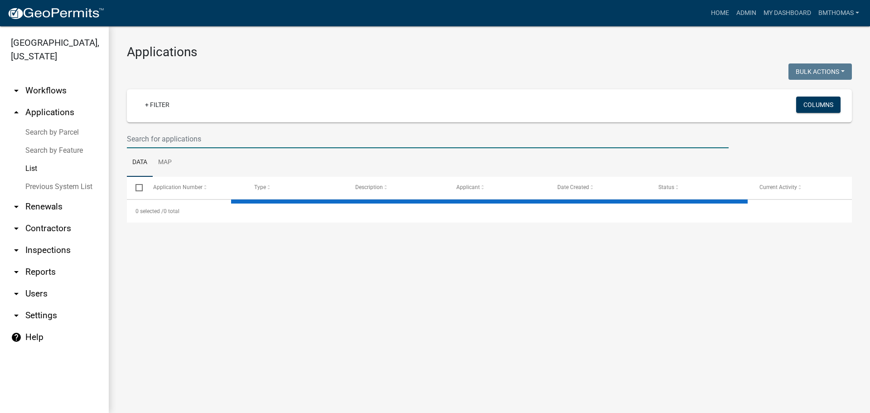
click at [168, 136] on input "text" at bounding box center [428, 139] width 602 height 19
select select "3: 100"
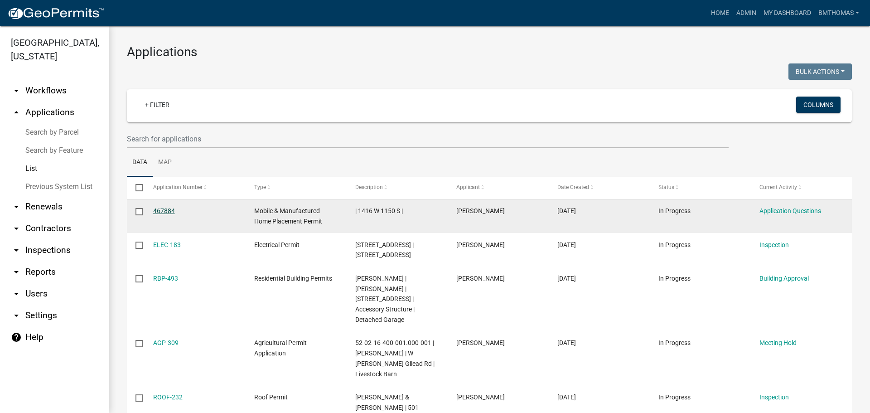
click at [172, 211] on link "467884" at bounding box center [164, 210] width 22 height 7
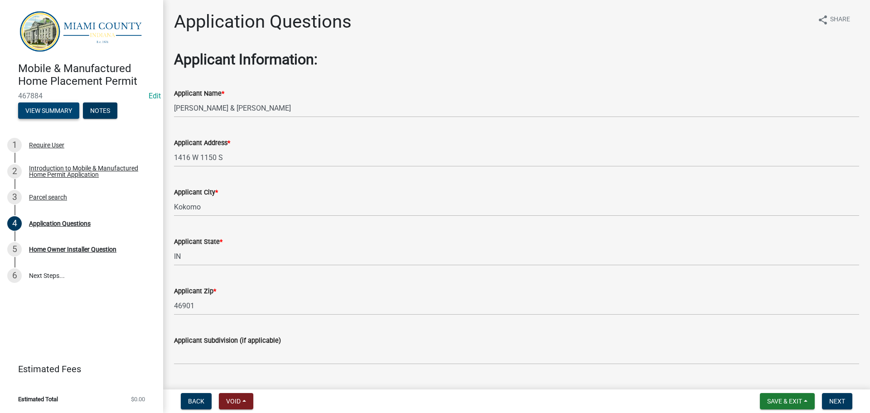
click at [54, 116] on button "View Summary" at bounding box center [48, 110] width 61 height 16
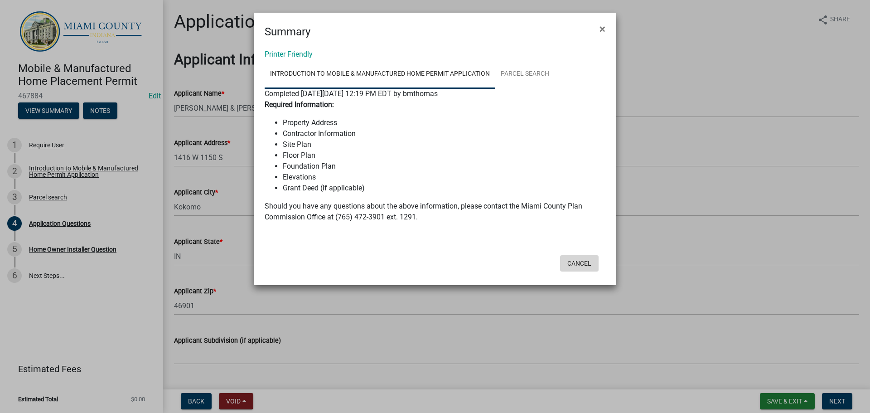
click at [580, 265] on button "Cancel" at bounding box center [579, 263] width 39 height 16
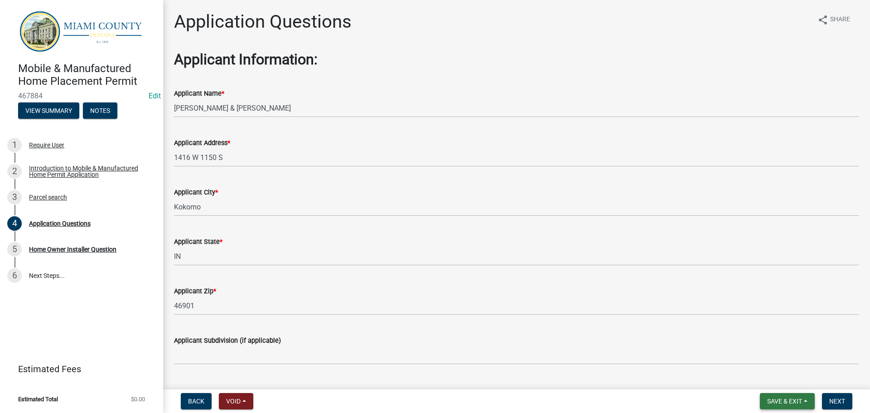
click at [787, 404] on span "Save & Exit" at bounding box center [784, 400] width 35 height 7
click at [780, 376] on button "Save & Exit" at bounding box center [778, 378] width 72 height 22
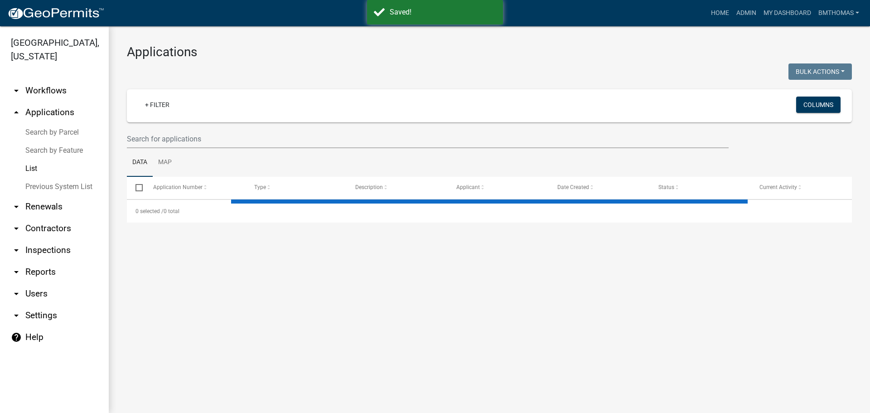
select select "3: 100"
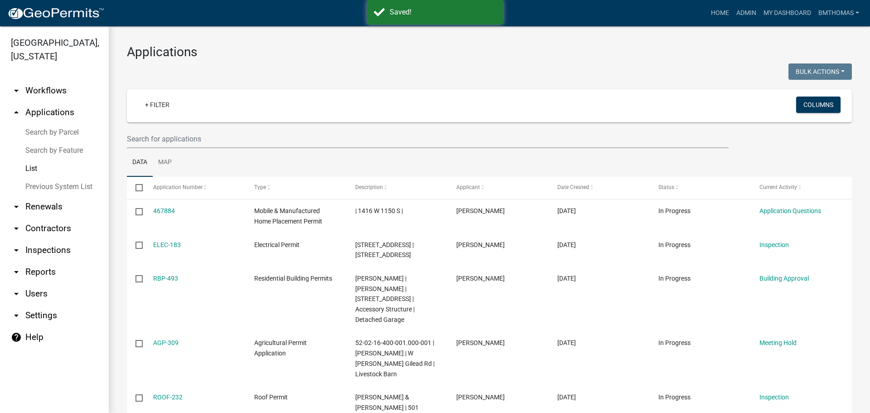
drag, startPoint x: 764, startPoint y: 366, endPoint x: 115, endPoint y: 335, distance: 650.4
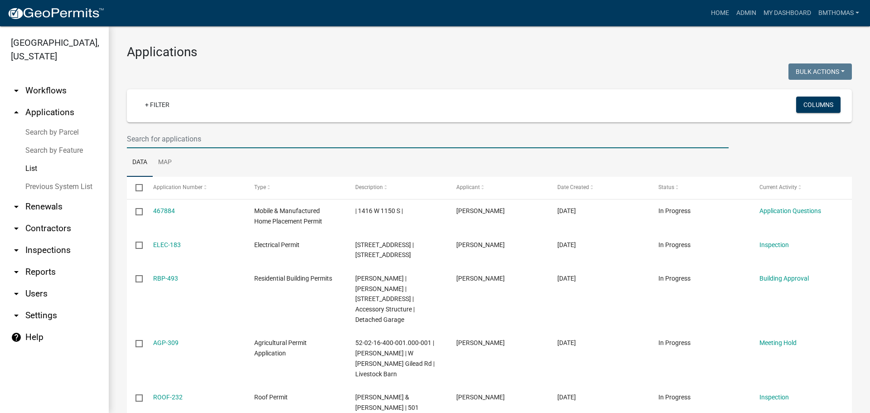
click at [158, 136] on input "text" at bounding box center [428, 139] width 602 height 19
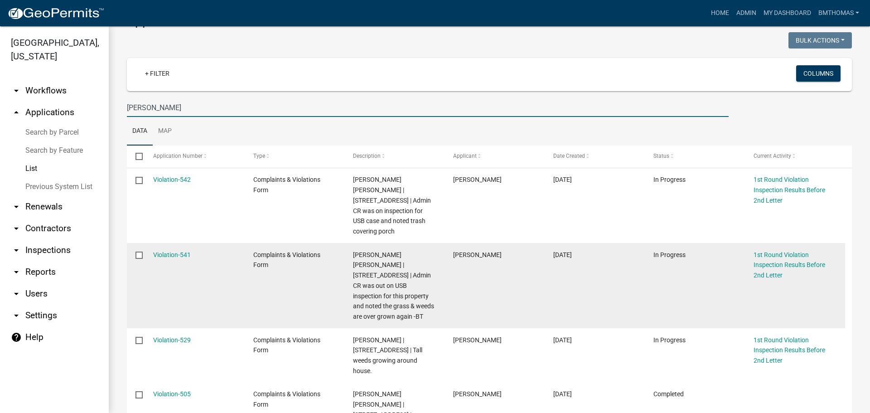
scroll to position [45, 0]
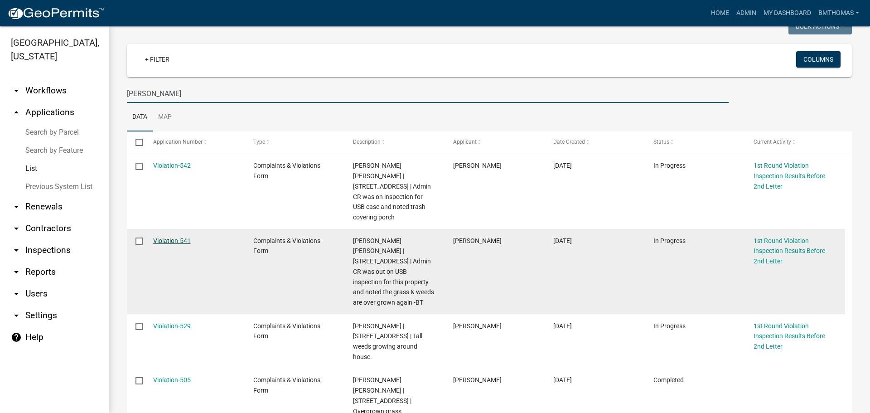
type input "[PERSON_NAME]"
click at [163, 237] on link "Violation-541" at bounding box center [172, 240] width 38 height 7
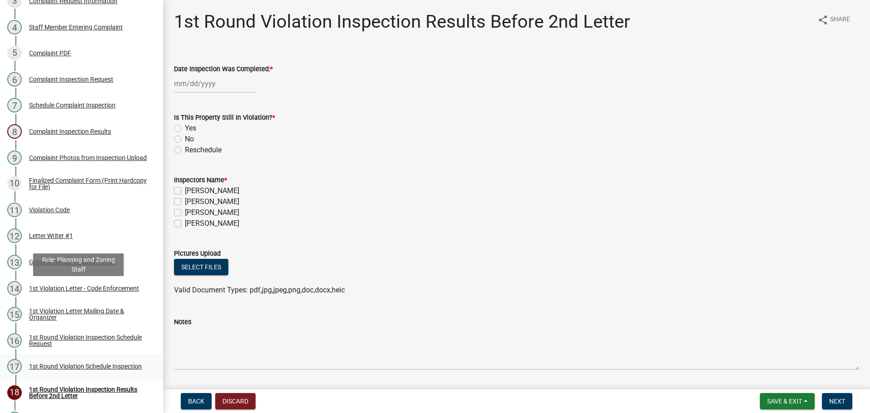
scroll to position [272, 0]
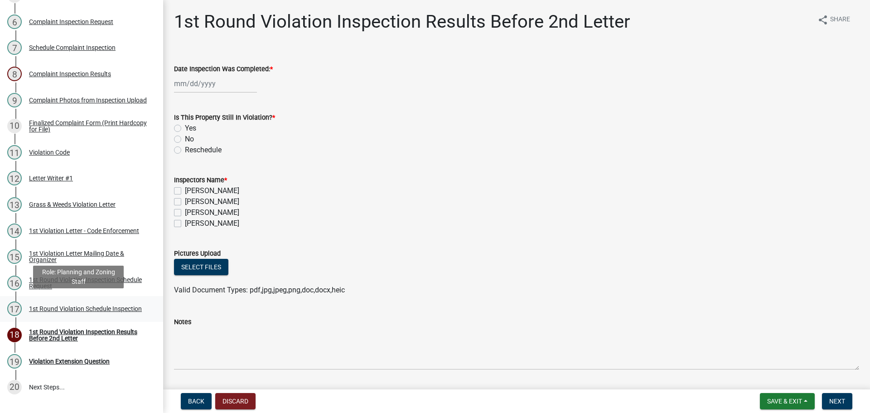
click at [57, 307] on div "1st Round Violation Schedule Inspection" at bounding box center [85, 308] width 113 height 6
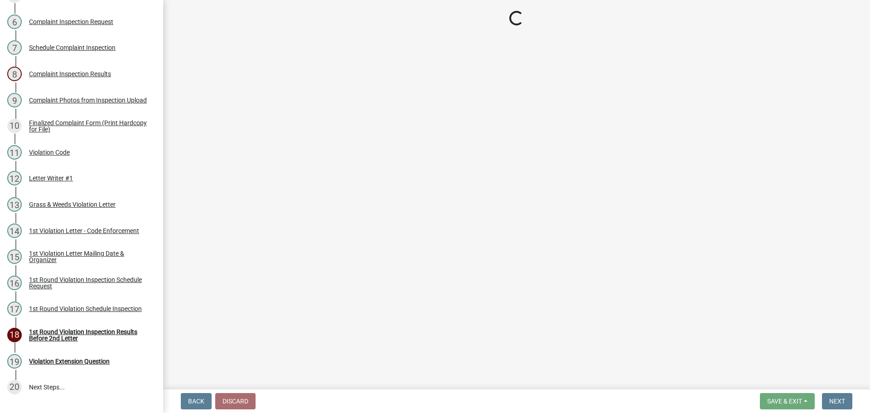
select select "0324ce59-dc13-463c-88f6-21718b6e040a"
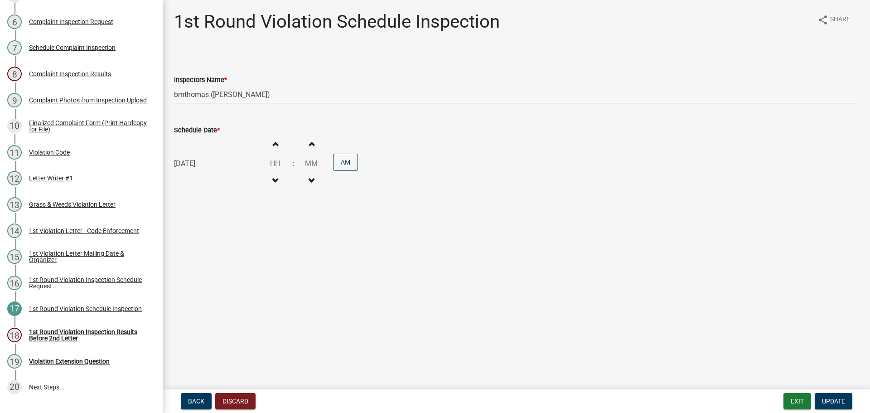
click at [212, 159] on div "[DATE]" at bounding box center [215, 163] width 83 height 19
select select "8"
select select "2025"
click at [181, 284] on div "1" at bounding box center [183, 284] width 14 height 14
type input "[DATE]"
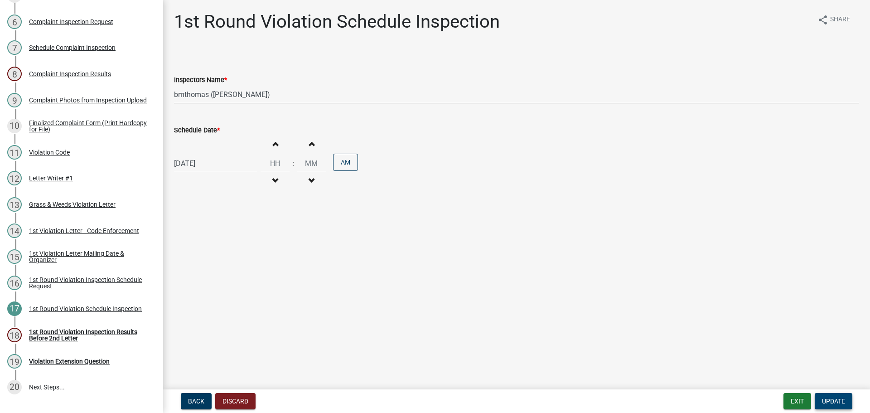
click at [834, 400] on span "Update" at bounding box center [833, 400] width 23 height 7
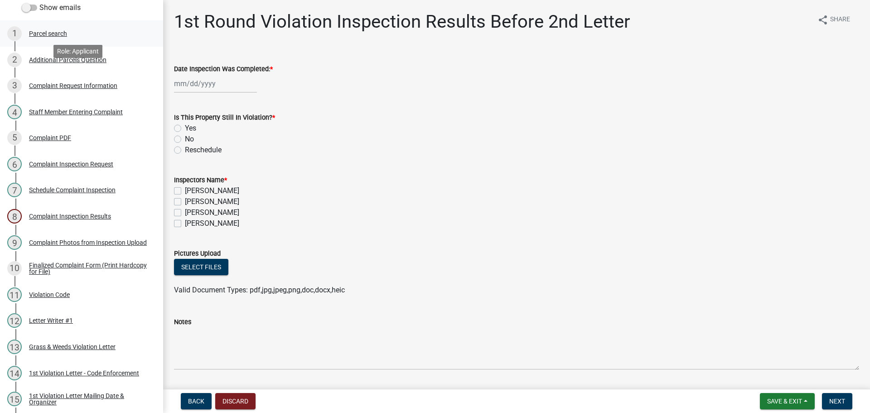
scroll to position [0, 0]
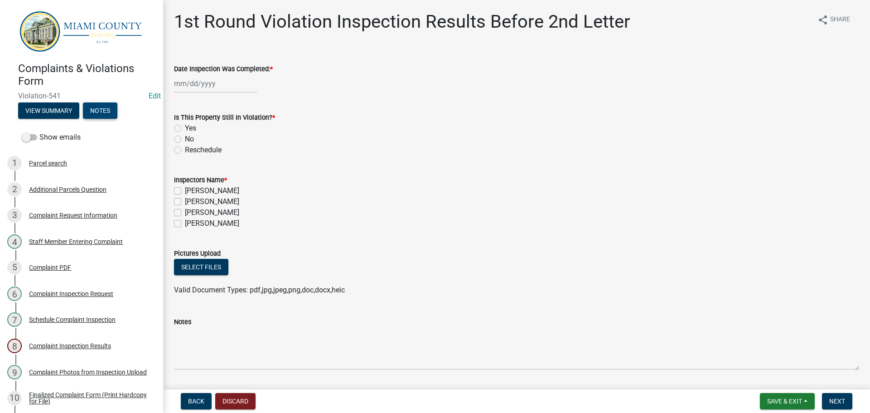
click at [92, 110] on button "Notes" at bounding box center [100, 110] width 34 height 16
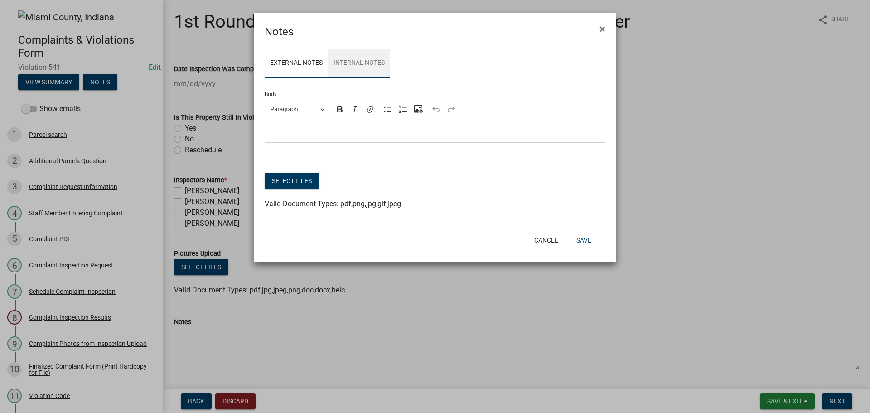
click at [337, 66] on link "Internal Notes" at bounding box center [359, 63] width 62 height 29
click at [323, 137] on div "Editor editing area: main. Press Alt+0 for help." at bounding box center [435, 130] width 341 height 25
click at [328, 130] on p "Editor editing area: main. Press Alt+0 for help." at bounding box center [435, 130] width 331 height 11
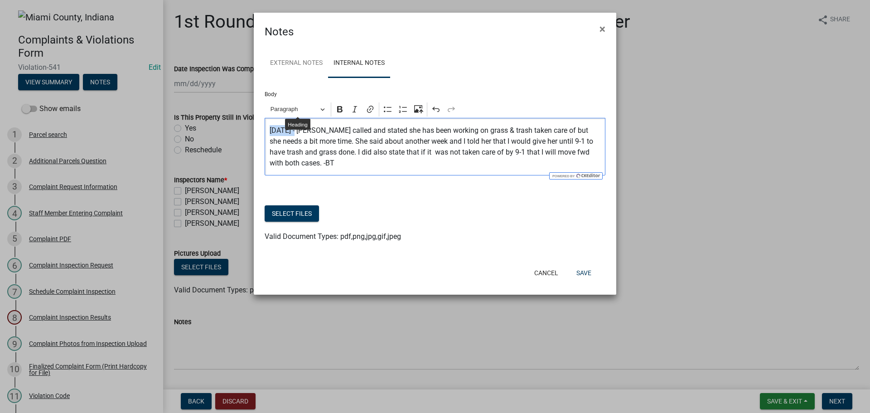
drag, startPoint x: 295, startPoint y: 129, endPoint x: 270, endPoint y: 125, distance: 25.2
click at [270, 125] on div "[DATE] - [PERSON_NAME] called and stated she has been working on grass & trash …" at bounding box center [435, 147] width 341 height 58
click at [337, 109] on icon "Editor toolbar" at bounding box center [339, 109] width 9 height 9
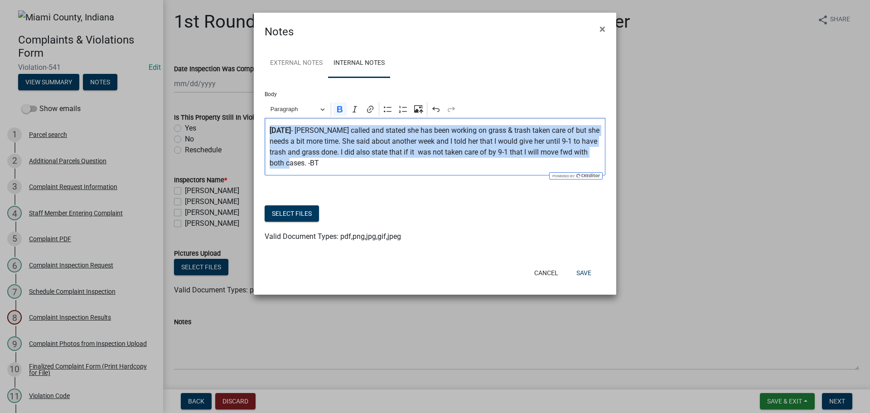
drag, startPoint x: 318, startPoint y: 162, endPoint x: 259, endPoint y: 130, distance: 66.9
click at [259, 130] on div "External Notes Internal Notes Body Rich Text Editor Paragraph Bold Italic Link …" at bounding box center [435, 150] width 362 height 221
copy p "[DATE] - [PERSON_NAME] called and stated she has been working on grass & trash …"
click at [589, 271] on button "Save" at bounding box center [583, 273] width 29 height 16
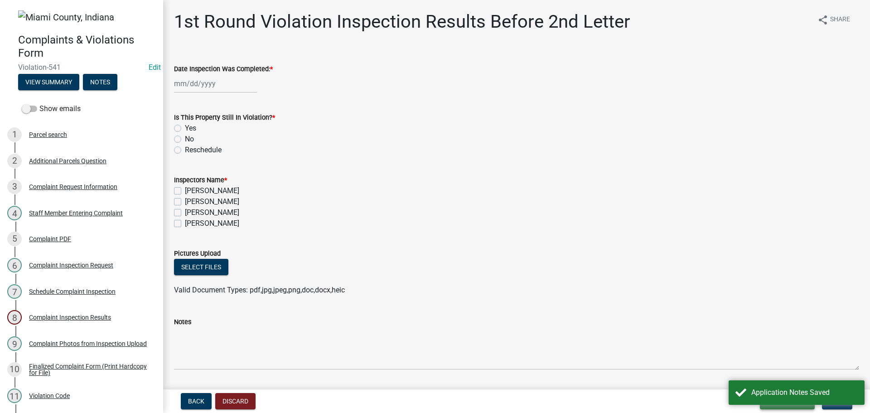
click at [802, 406] on button "Save & Exit" at bounding box center [787, 401] width 55 height 16
click at [782, 373] on button "Save & Exit" at bounding box center [778, 378] width 72 height 22
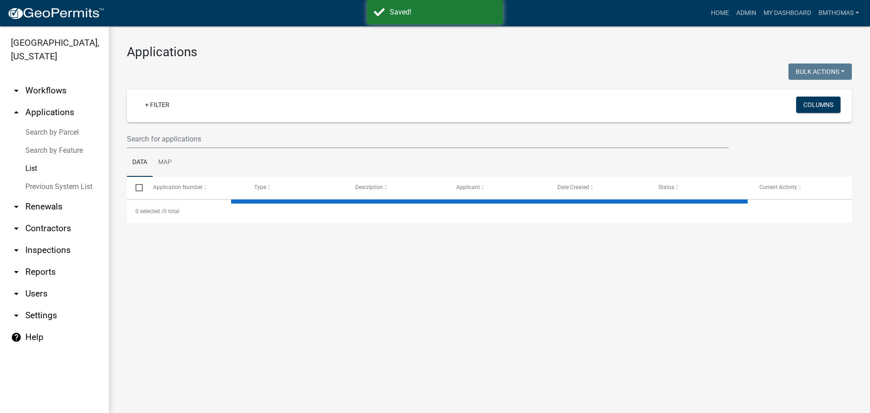
select select "3: 100"
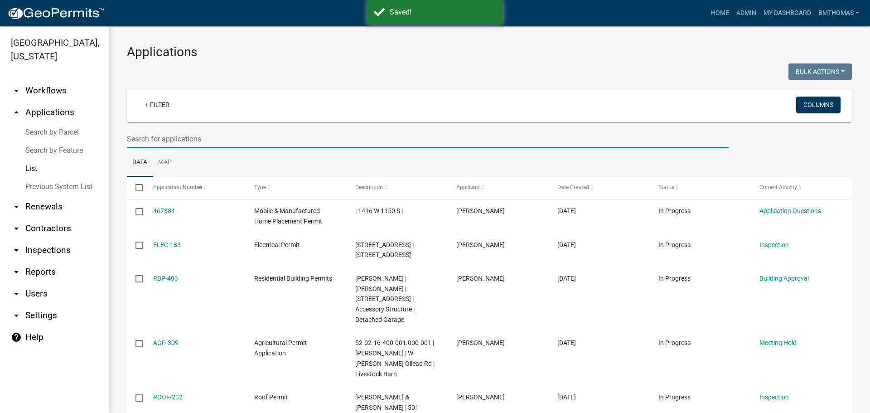
click at [269, 137] on input "text" at bounding box center [428, 139] width 602 height 19
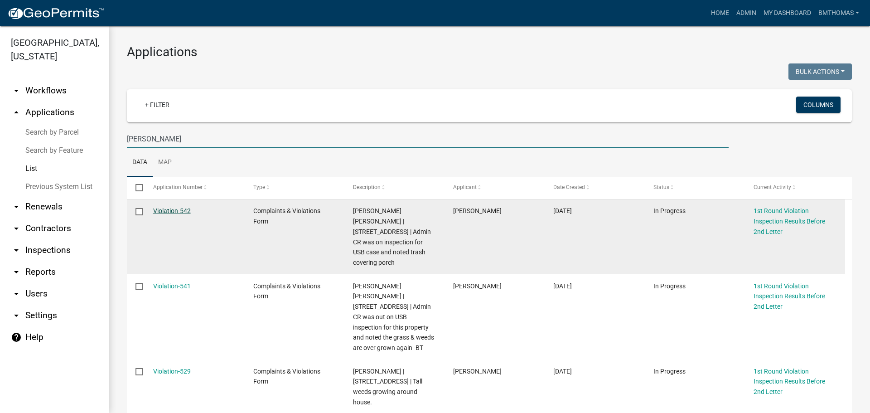
type input "[PERSON_NAME]"
click at [167, 212] on link "Violation-542" at bounding box center [172, 210] width 38 height 7
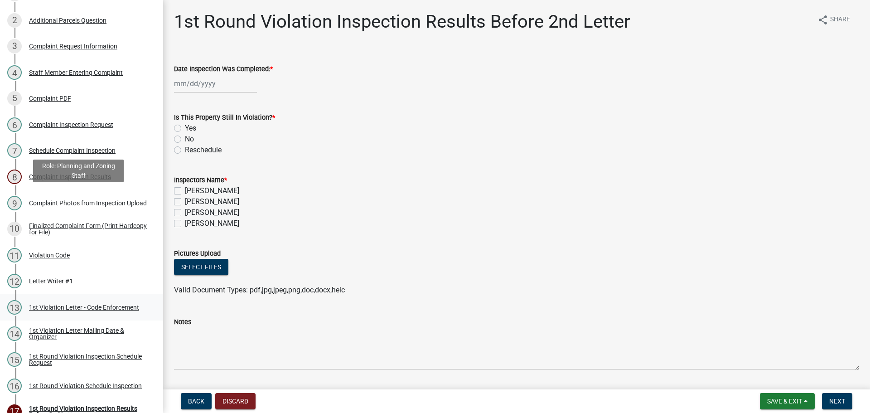
scroll to position [227, 0]
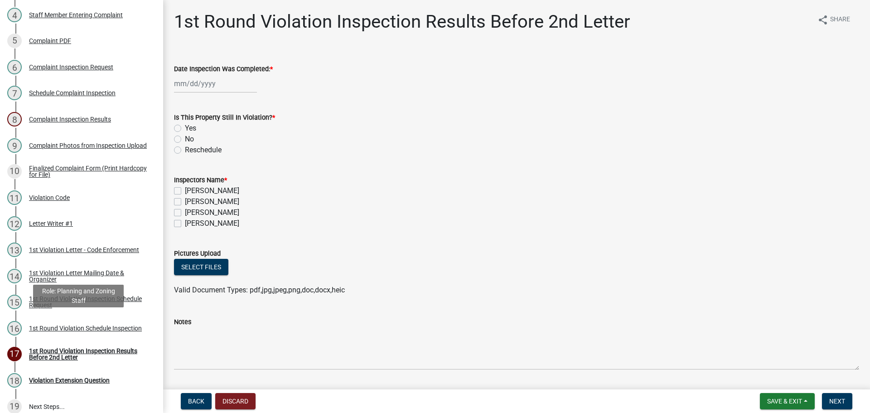
click at [58, 325] on div "1st Round Violation Schedule Inspection" at bounding box center [85, 328] width 113 height 6
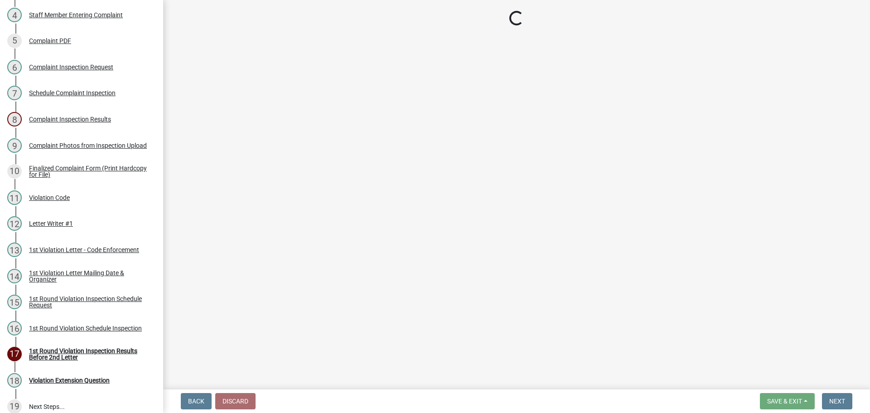
select select "0324ce59-dc13-463c-88f6-21718b6e040a"
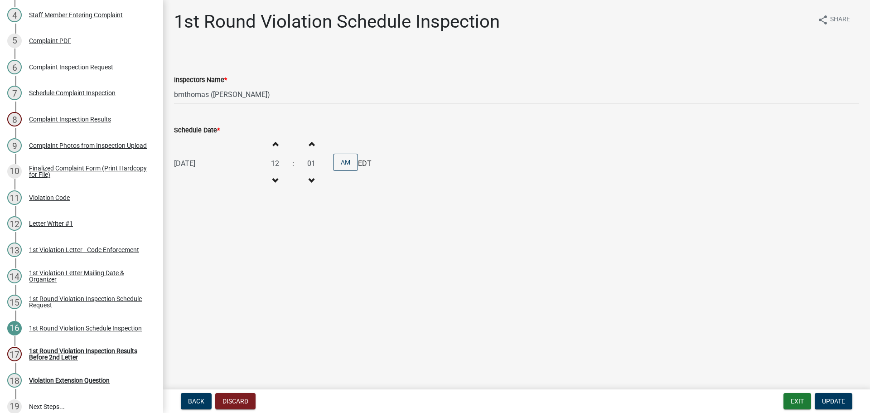
click at [215, 159] on div "[DATE]" at bounding box center [215, 163] width 83 height 19
select select "8"
select select "2025"
click at [185, 284] on div "1" at bounding box center [183, 284] width 14 height 14
type input "[DATE]"
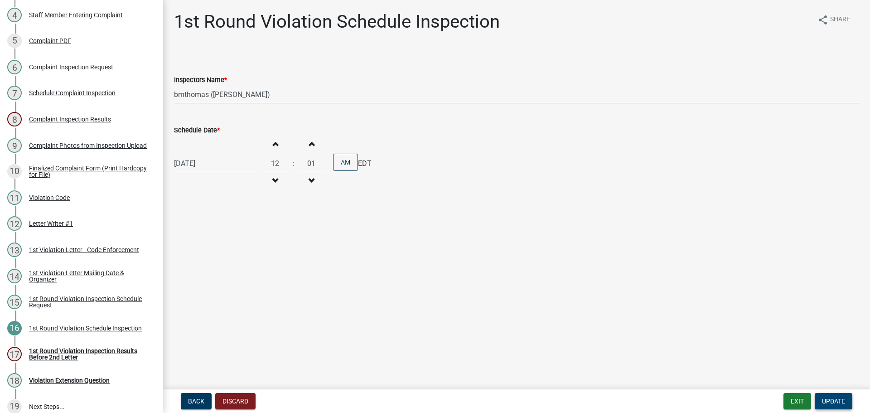
click at [841, 403] on span "Update" at bounding box center [833, 400] width 23 height 7
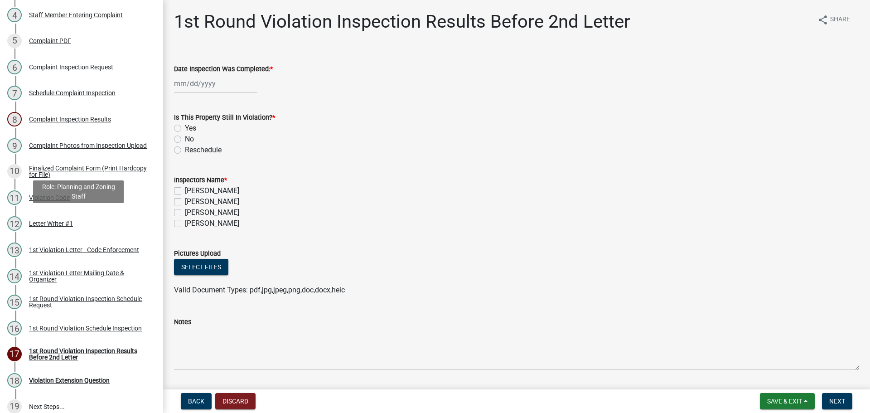
scroll to position [0, 0]
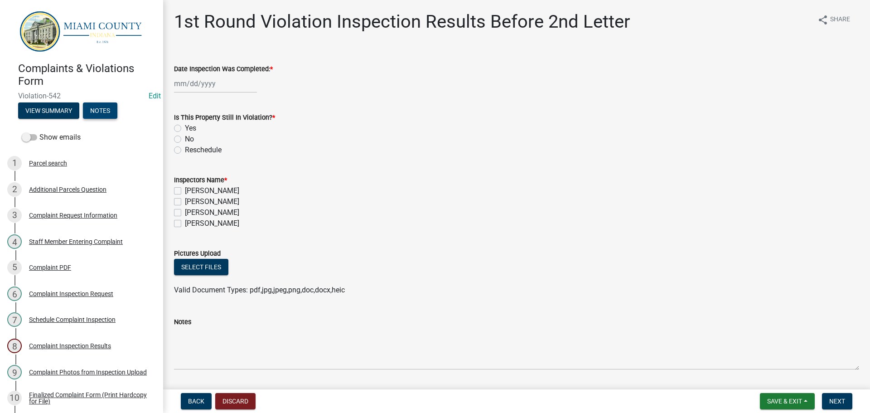
click at [107, 111] on button "Notes" at bounding box center [100, 110] width 34 height 16
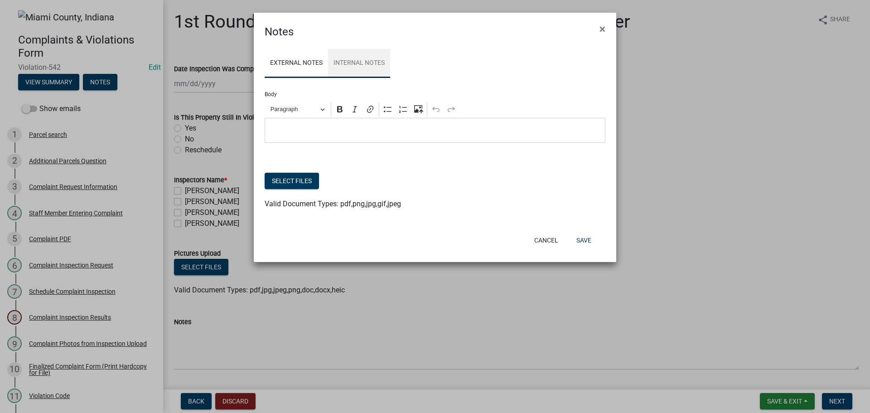
click at [372, 59] on link "Internal Notes" at bounding box center [359, 63] width 62 height 29
click at [321, 135] on p "Editor editing area: main. Press Alt+0 for help." at bounding box center [435, 130] width 331 height 11
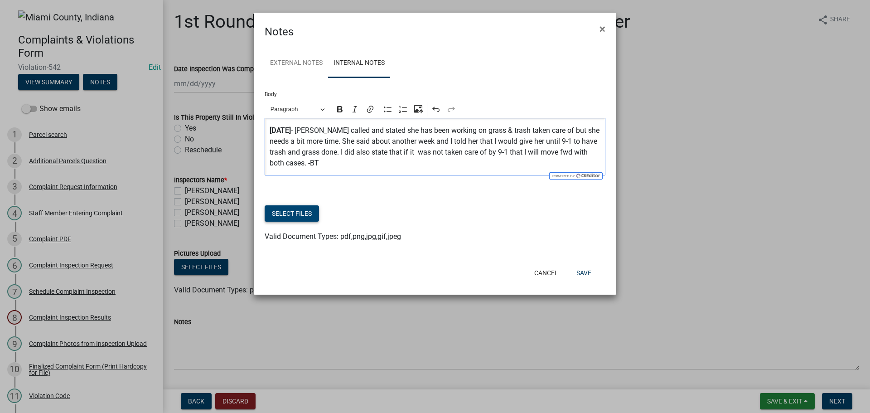
click at [309, 216] on button "Select files" at bounding box center [292, 213] width 54 height 16
click at [584, 273] on button "Save" at bounding box center [583, 273] width 29 height 16
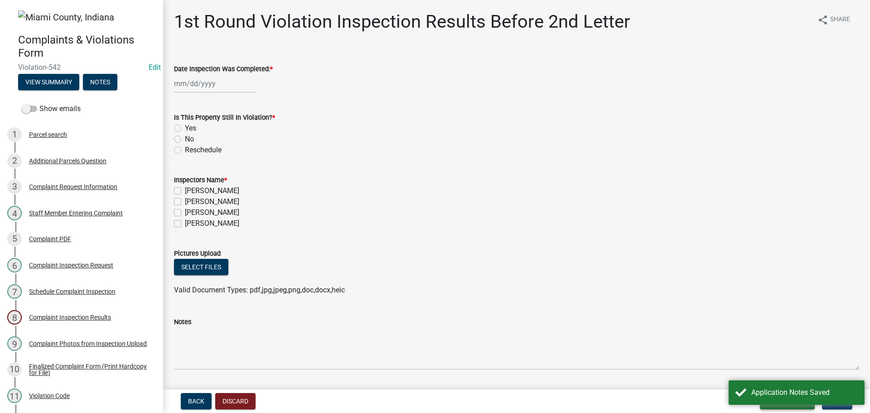
click at [806, 406] on button "Save & Exit" at bounding box center [787, 401] width 55 height 16
click at [774, 371] on button "Save & Exit" at bounding box center [778, 378] width 72 height 22
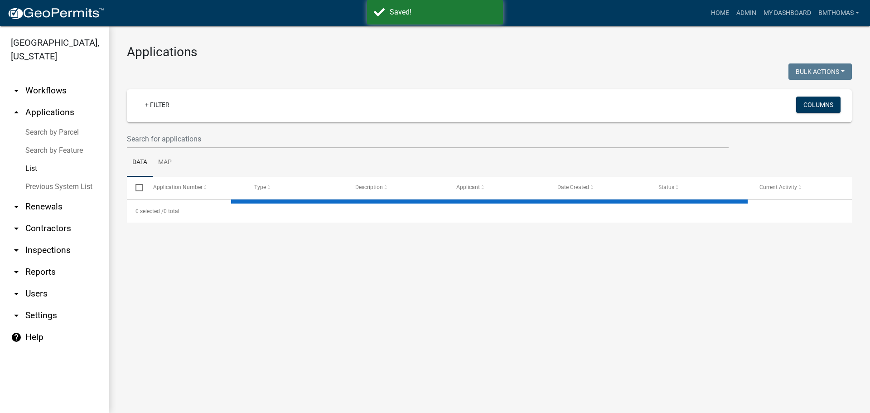
select select "3: 100"
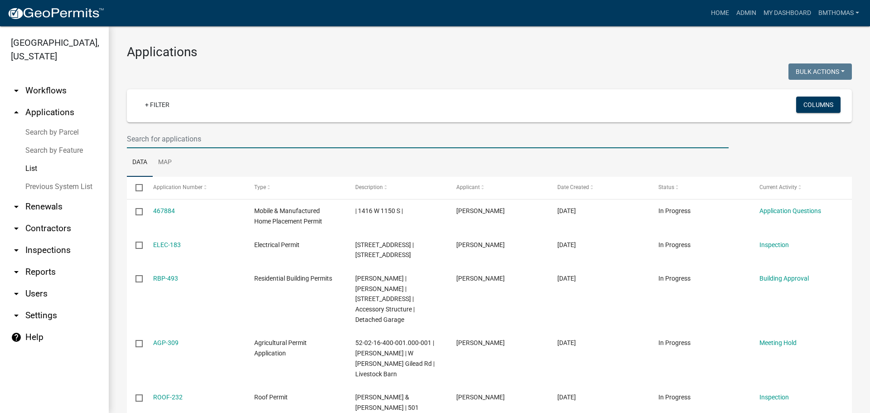
click at [169, 136] on input "text" at bounding box center [428, 139] width 602 height 19
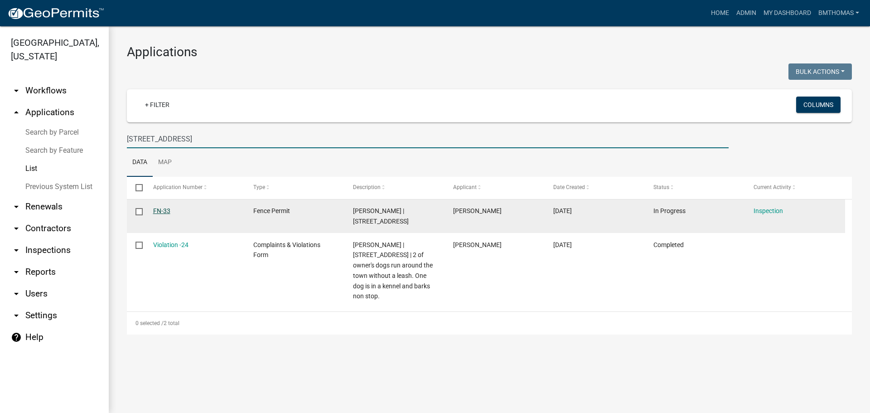
type input "[STREET_ADDRESS]"
click at [165, 212] on link "FN-33" at bounding box center [161, 210] width 17 height 7
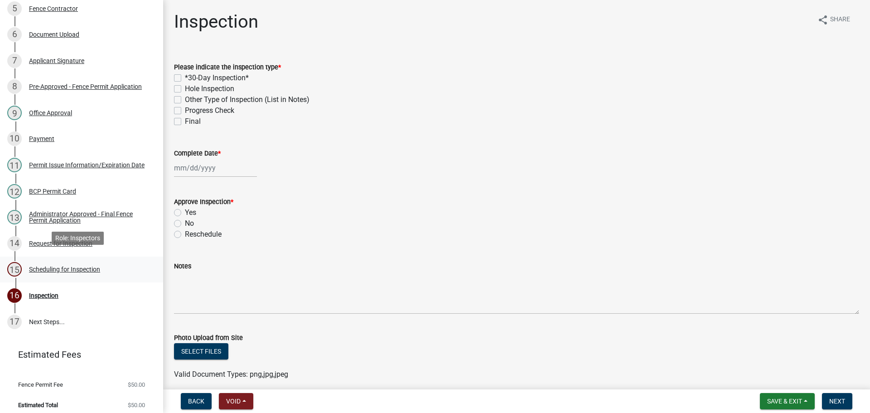
scroll to position [250, 0]
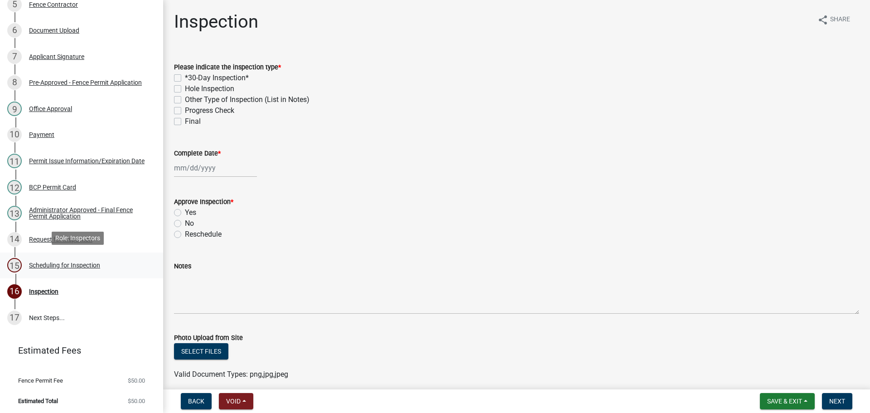
click at [67, 262] on div "Scheduling for Inspection" at bounding box center [64, 265] width 71 height 6
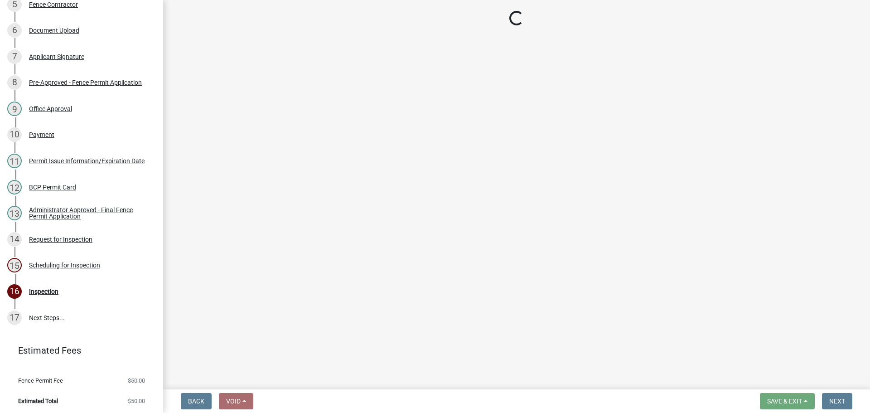
select select "25b75ae6-03c7-4280-9b34-fcf63005d5e5"
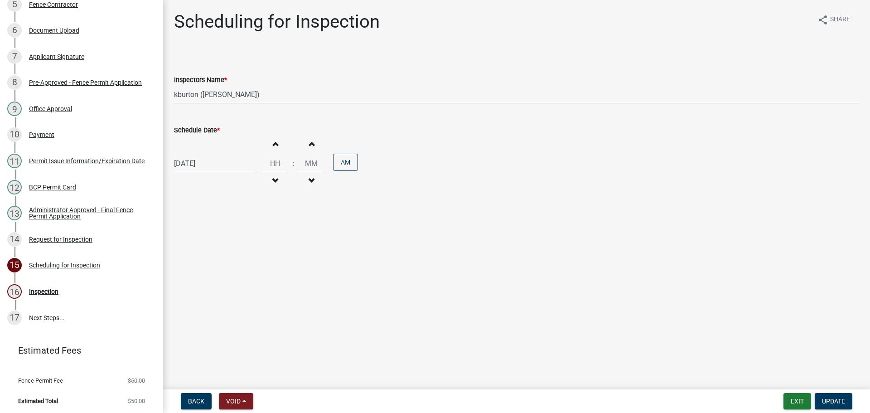
click at [212, 161] on div "[DATE]" at bounding box center [215, 163] width 83 height 19
select select "9"
select select "2025"
click at [340, 254] on main "Scheduling for Inspection share Share Inspectors Name * Select Item... bmthomas…" at bounding box center [516, 193] width 707 height 386
click at [794, 399] on button "Exit" at bounding box center [797, 401] width 28 height 16
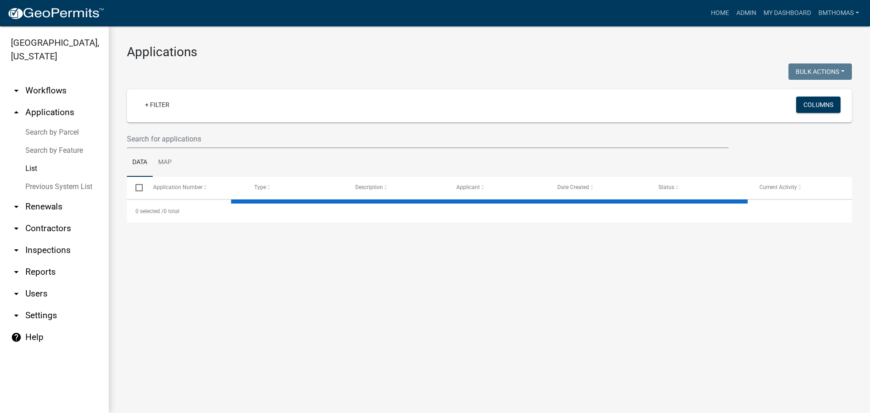
select select "3: 100"
